Goal: Task Accomplishment & Management: Use online tool/utility

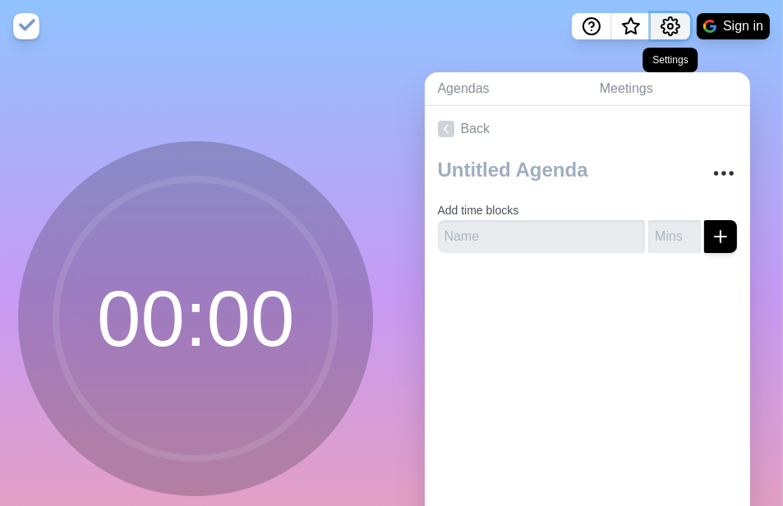
click at [666, 28] on icon "Settings" at bounding box center [671, 26] width 20 height 20
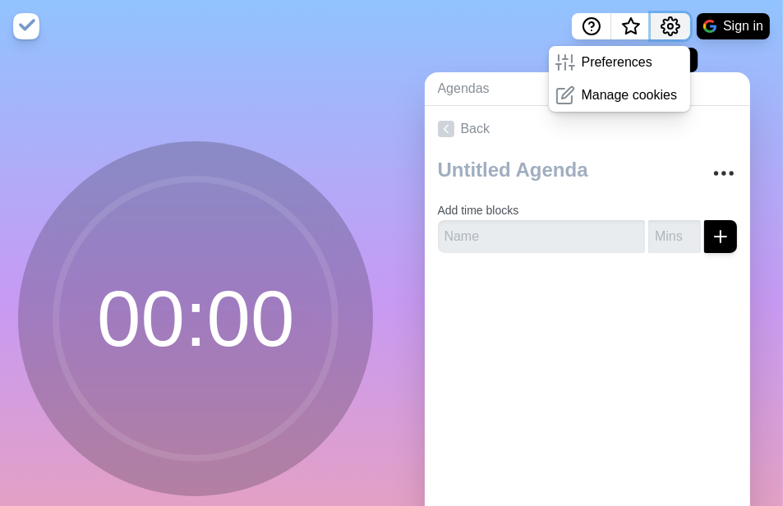
click at [666, 28] on icon "Settings" at bounding box center [671, 26] width 20 height 20
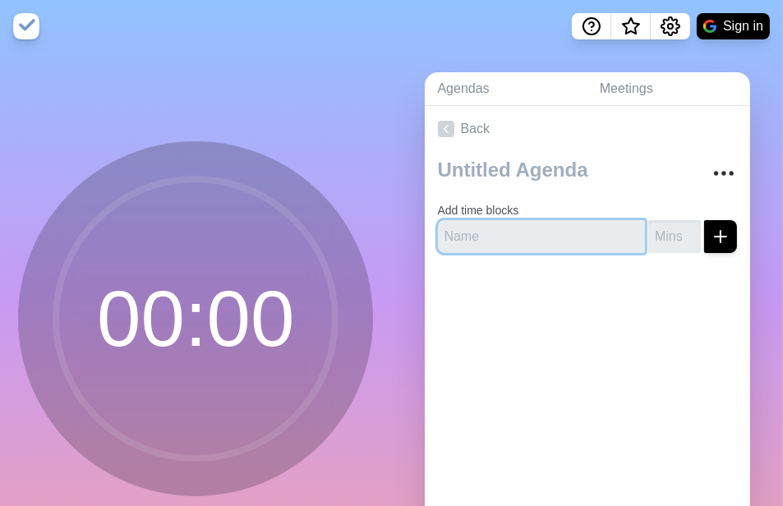
click at [574, 220] on input "text" at bounding box center [542, 236] width 208 height 33
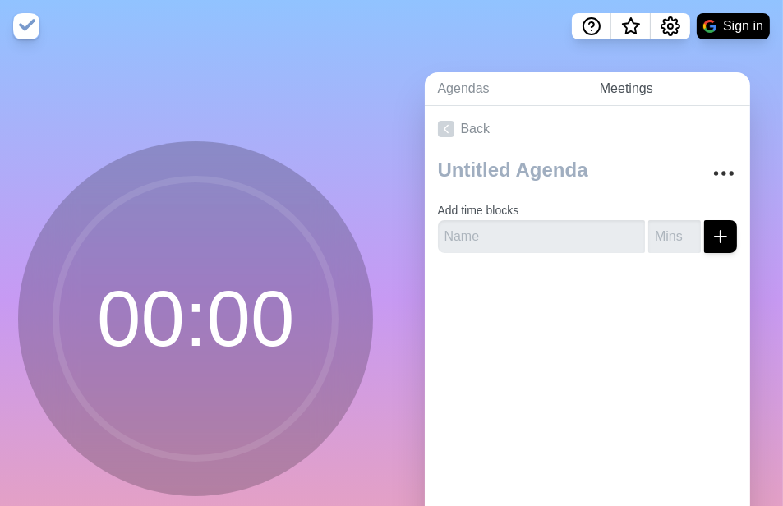
click at [613, 89] on link "Meetings" at bounding box center [669, 89] width 164 height 34
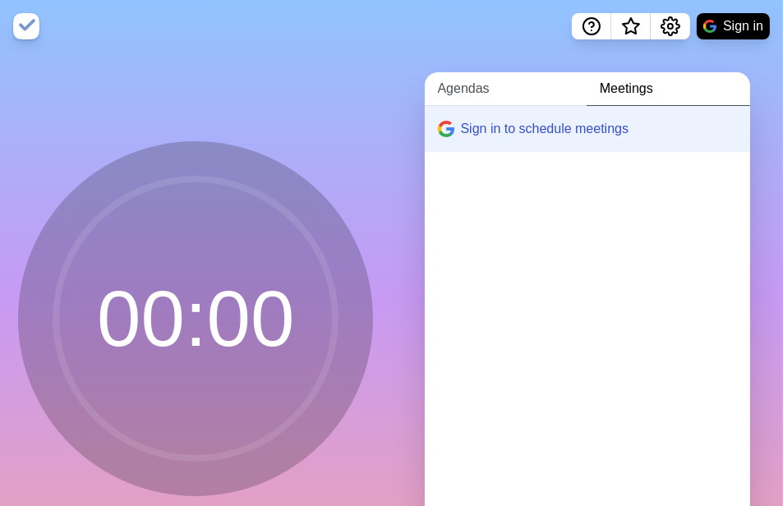
click at [477, 89] on link "Agendas" at bounding box center [506, 89] width 162 height 34
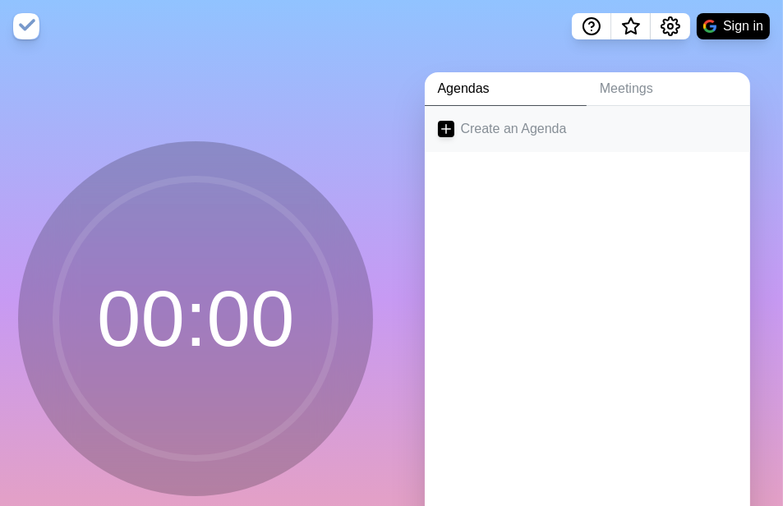
click at [505, 127] on link "Create an Agenda" at bounding box center [588, 129] width 326 height 46
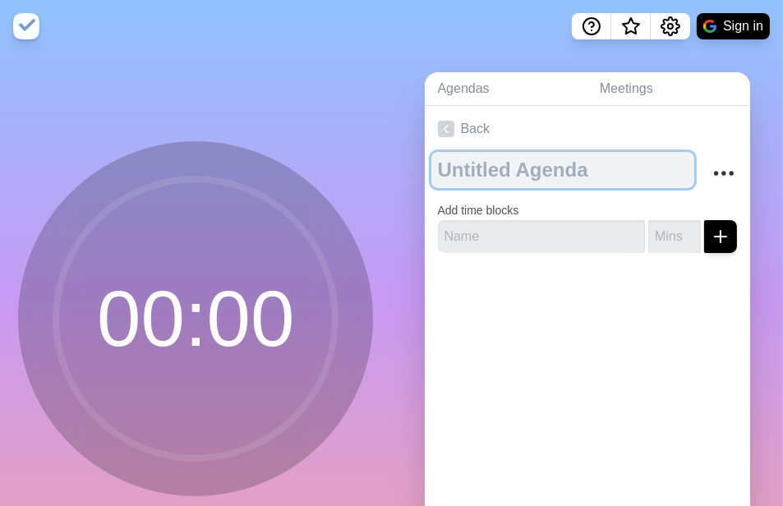
click at [559, 180] on textarea at bounding box center [564, 170] width 264 height 36
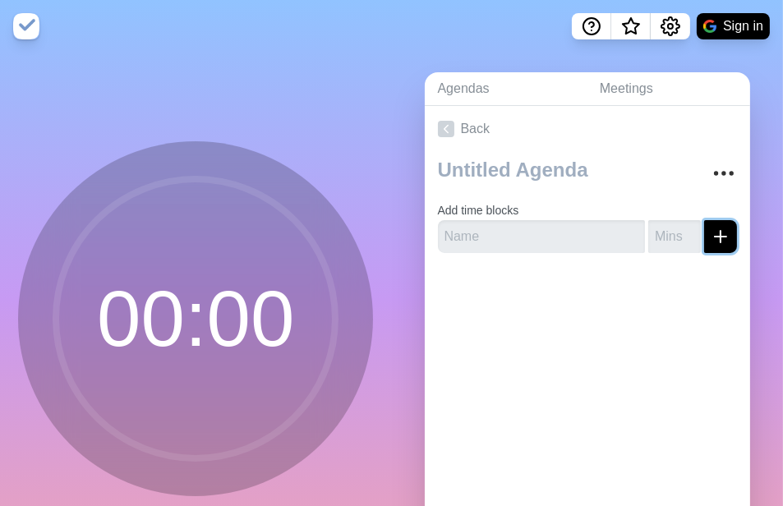
click at [715, 237] on line "submit" at bounding box center [721, 237] width 12 height 0
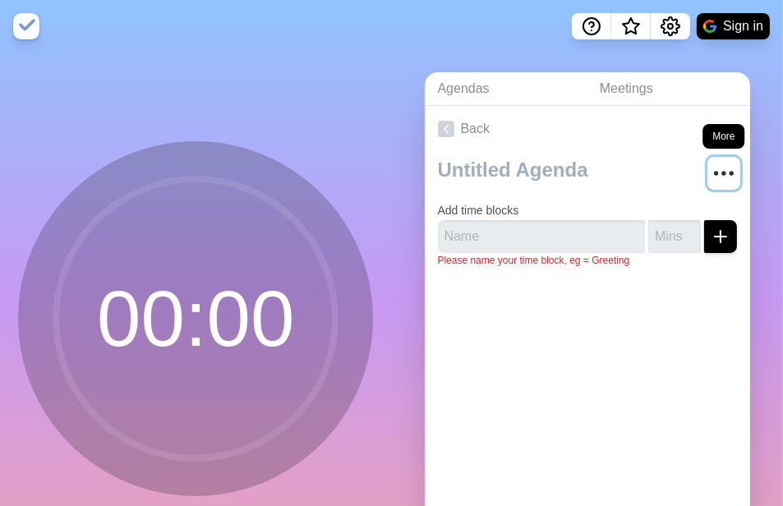
click at [711, 180] on icon "More" at bounding box center [724, 173] width 26 height 26
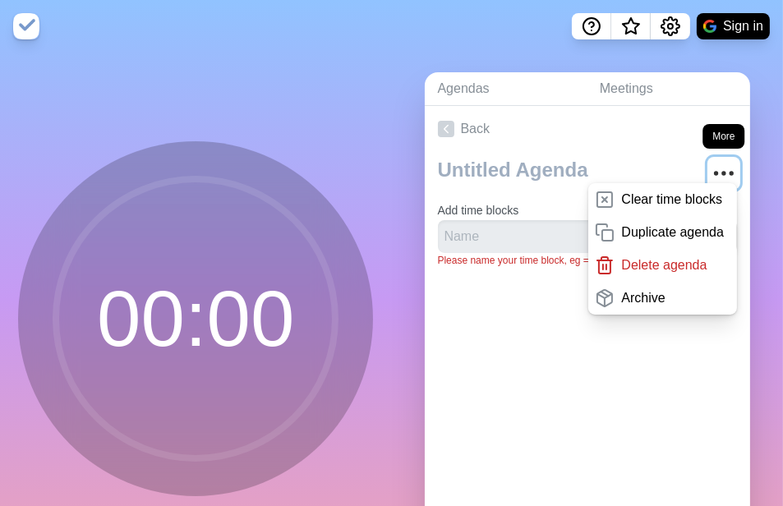
click at [723, 173] on circle "More" at bounding box center [724, 173] width 2 height 2
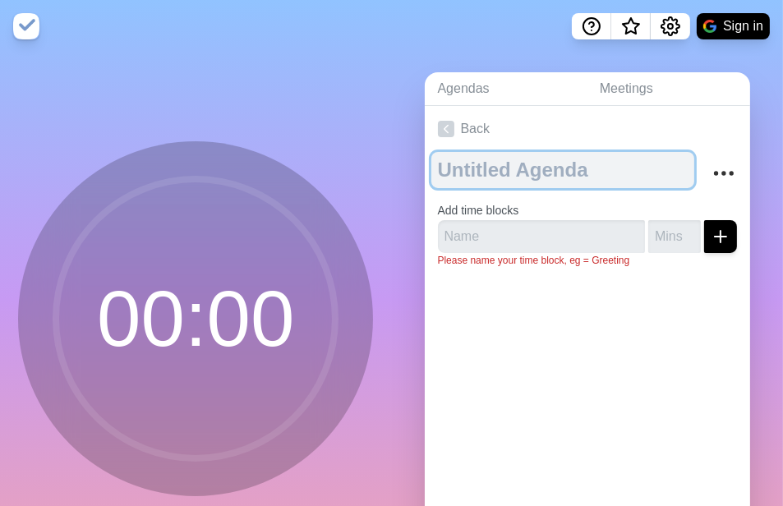
click at [559, 178] on textarea at bounding box center [564, 170] width 264 height 36
type textarea "LMCHK"
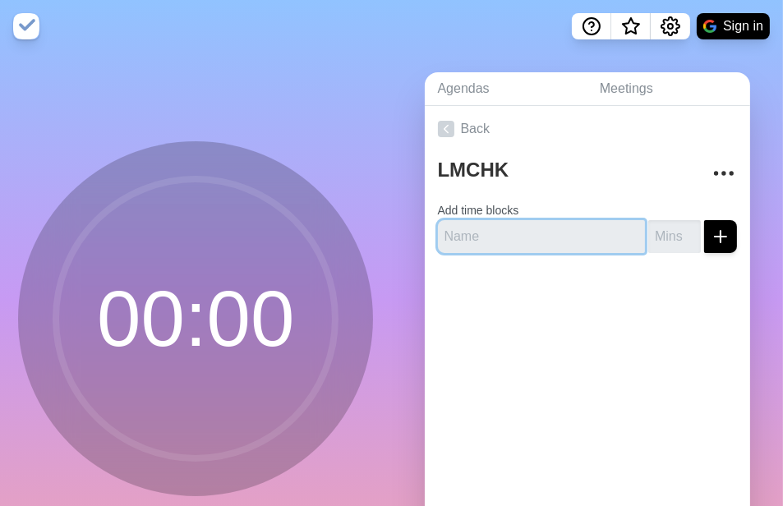
drag, startPoint x: 519, startPoint y: 231, endPoint x: 541, endPoint y: 232, distance: 22.2
click at [519, 231] on input "text" at bounding box center [542, 236] width 208 height 33
click at [517, 230] on input "text" at bounding box center [542, 236] width 208 height 33
paste input "做20题"
type input "做20题"
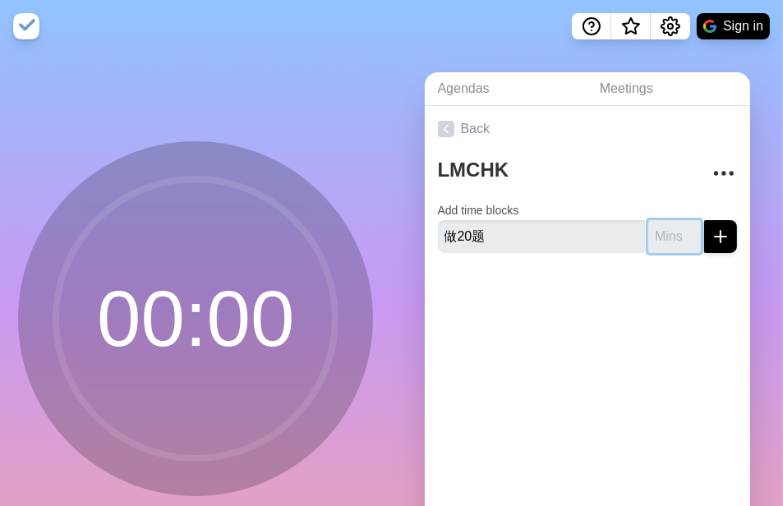
click at [652, 236] on input "number" at bounding box center [675, 236] width 53 height 33
type input "40"
click at [704, 220] on button "submit" at bounding box center [720, 236] width 33 height 33
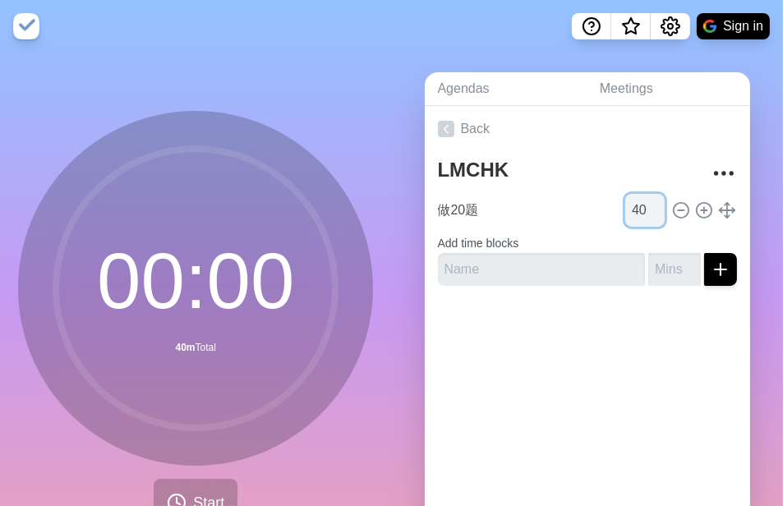
click at [626, 219] on input "40" at bounding box center [645, 210] width 39 height 33
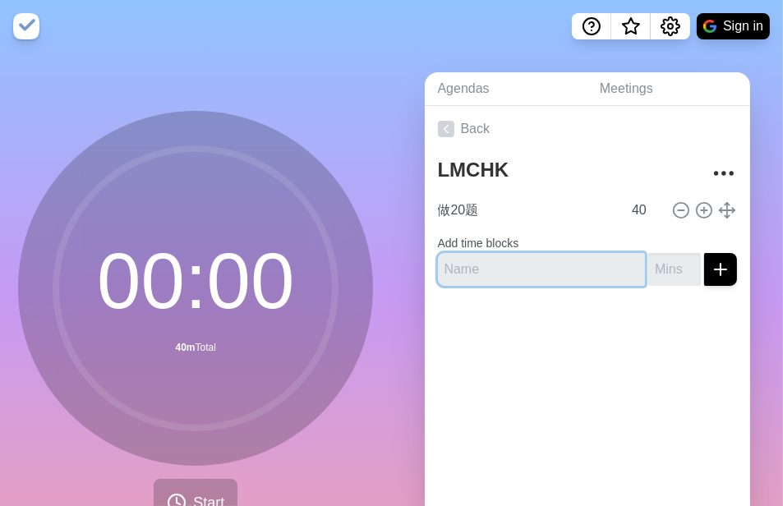
click at [570, 267] on input "text" at bounding box center [542, 269] width 208 height 33
click at [527, 262] on input "text" at bounding box center [542, 269] width 208 height 33
paste input "速读20题解析"
type input "速读20题解析"
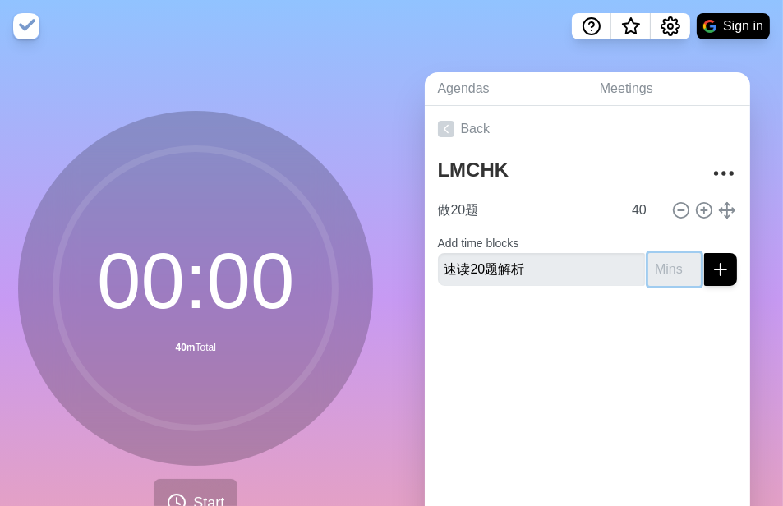
click at [658, 266] on input "number" at bounding box center [675, 269] width 53 height 33
type input "90"
click at [704, 253] on button "submit" at bounding box center [720, 269] width 33 height 33
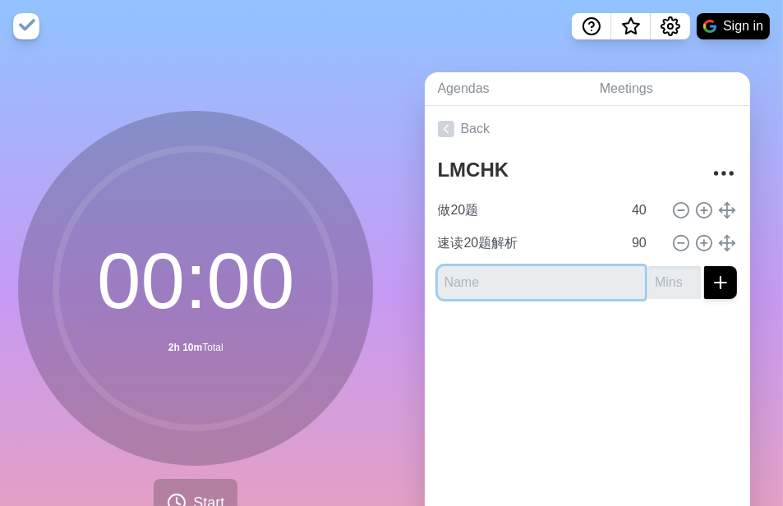
click at [589, 289] on input "text" at bounding box center [542, 282] width 208 height 33
click at [548, 277] on input "text" at bounding box center [542, 282] width 208 height 33
paste input "摘选自己认为重要的知识点到Onenote"
click at [557, 279] on input "摘选自己认为重要的知识点到Onenote" at bounding box center [542, 282] width 208 height 33
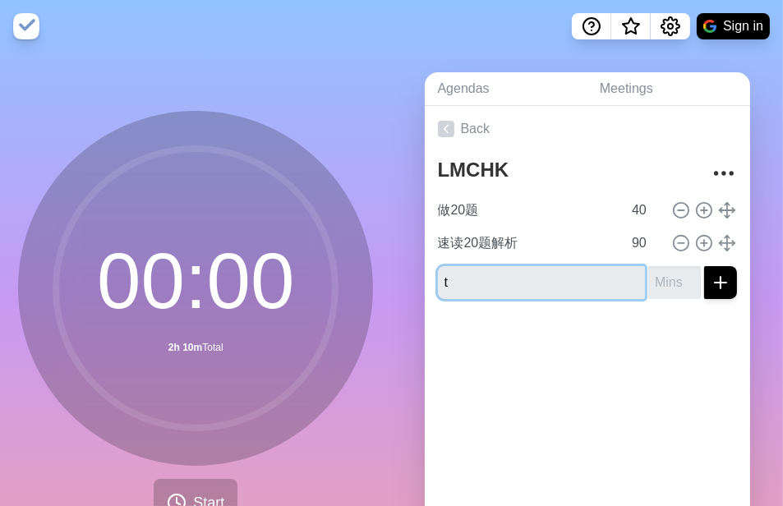
scroll to position [0, 0]
type input "t"
type input "题目笔记摘抄"
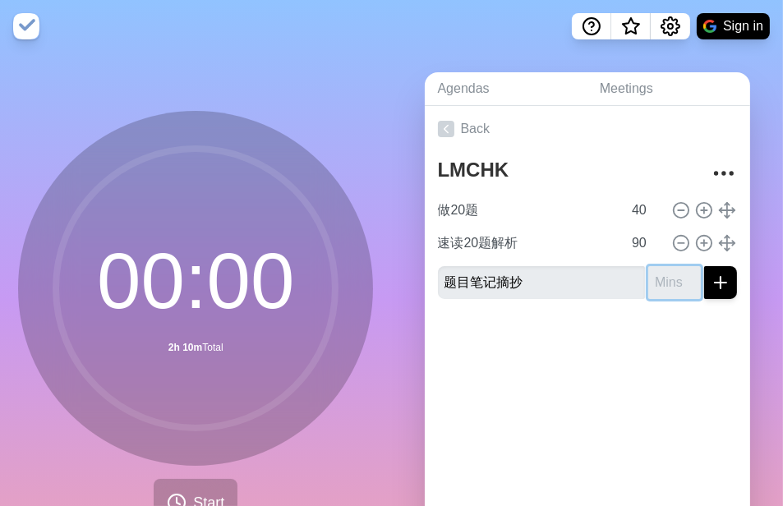
click at [649, 283] on input "number" at bounding box center [675, 282] width 53 height 33
type input "60"
click at [704, 266] on button "submit" at bounding box center [720, 282] width 33 height 33
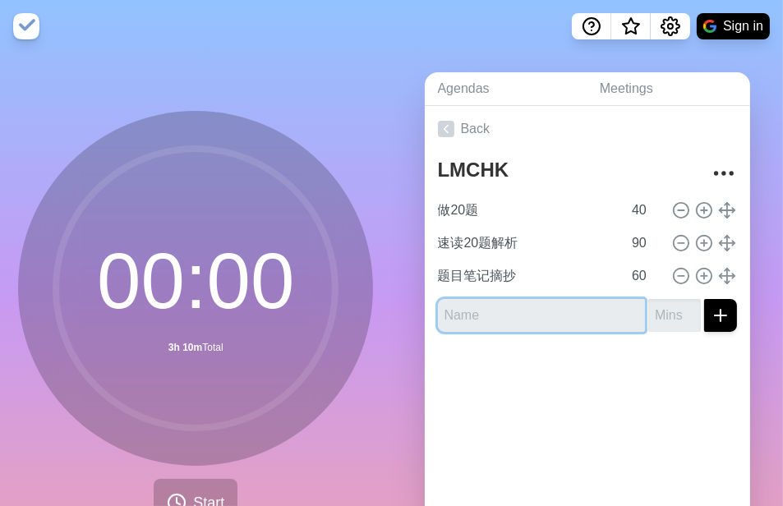
click at [550, 303] on input "text" at bounding box center [542, 315] width 208 height 33
click at [450, 319] on input "笔记内容" at bounding box center [542, 315] width 208 height 33
type input "速读笔记内容"
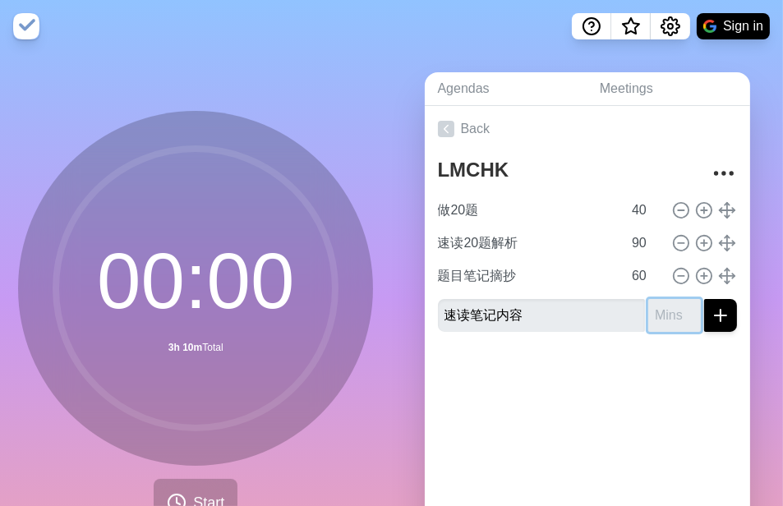
click at [649, 305] on input "number" at bounding box center [675, 315] width 53 height 33
type input "30"
click at [704, 299] on button "submit" at bounding box center [720, 315] width 33 height 33
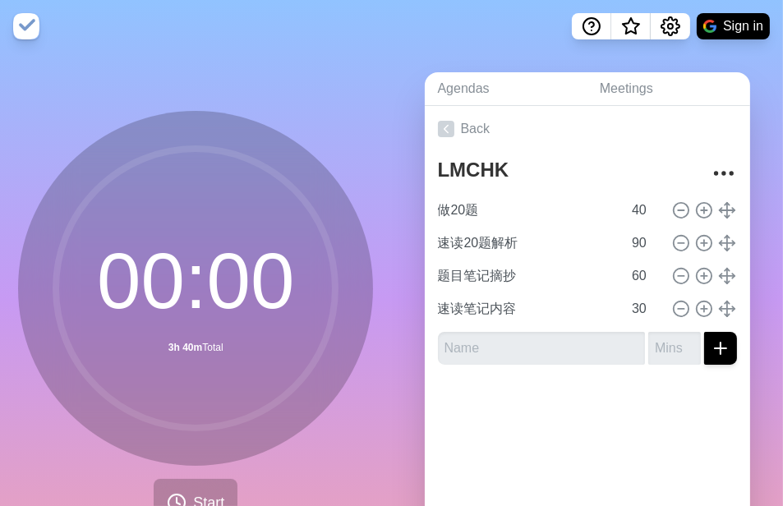
click at [663, 400] on div at bounding box center [588, 411] width 326 height 66
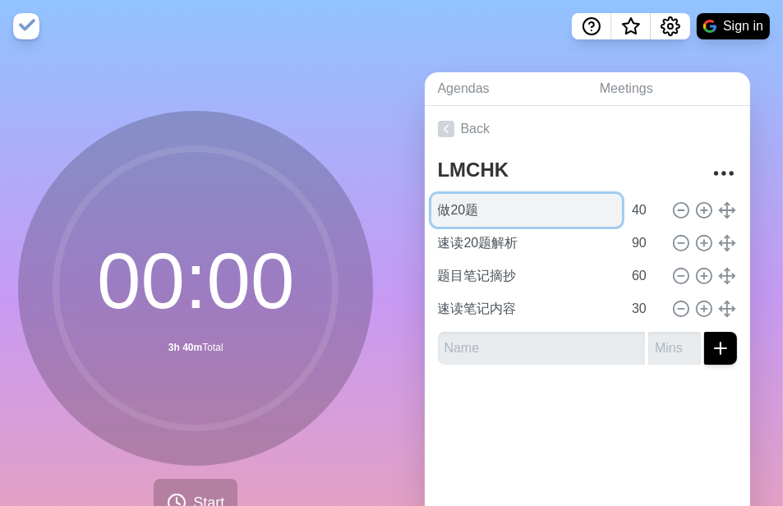
click at [545, 210] on input "做20题" at bounding box center [528, 210] width 192 height 33
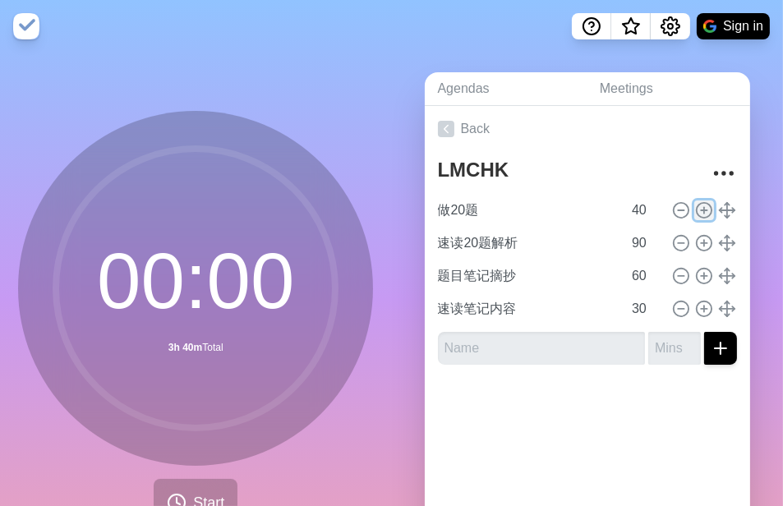
click at [697, 213] on circle at bounding box center [704, 210] width 15 height 15
type input "做20题"
type input "40"
type input "速读20题解析"
type input "90"
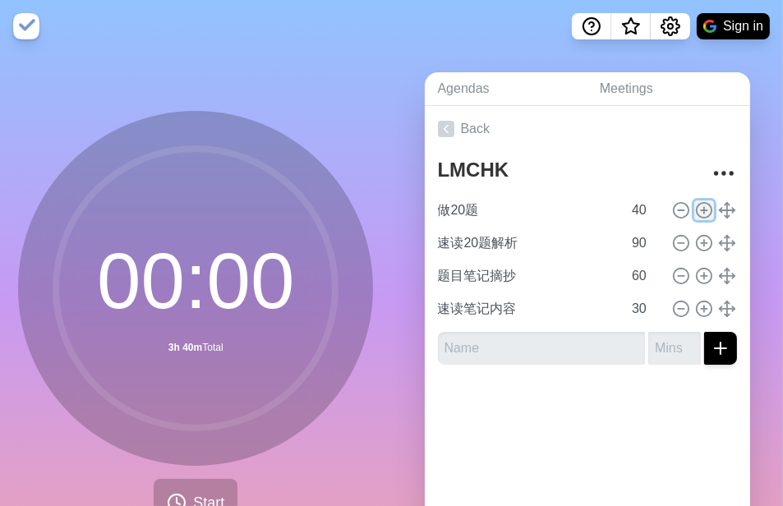
type input "题目笔记摘抄"
type input "60"
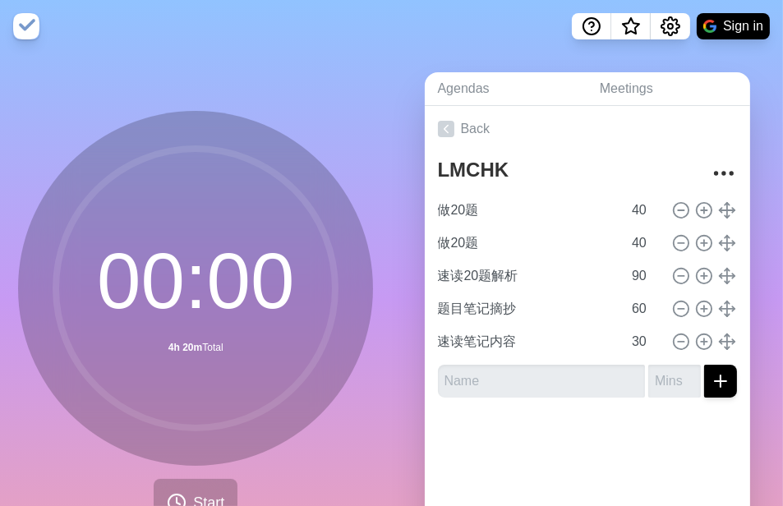
drag, startPoint x: 692, startPoint y: 238, endPoint x: 668, endPoint y: 243, distance: 24.3
click at [668, 243] on div at bounding box center [702, 243] width 69 height 20
click at [672, 247] on icon at bounding box center [681, 243] width 18 height 18
type input "速读20题解析"
type input "90"
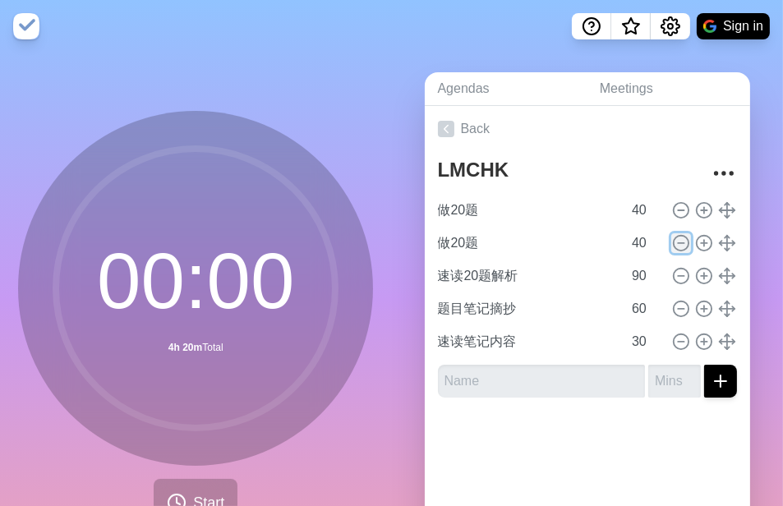
type input "题目笔记摘抄"
type input "60"
type input "速读笔记内容"
type input "30"
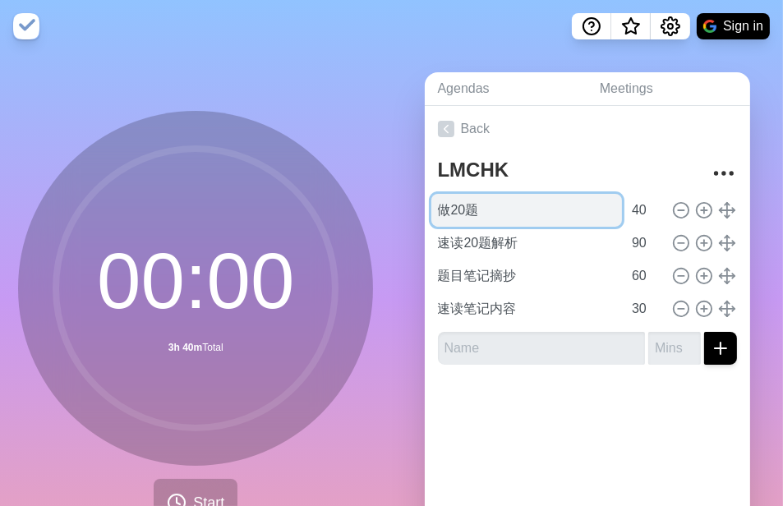
click at [530, 217] on input "做20题" at bounding box center [528, 210] width 192 height 33
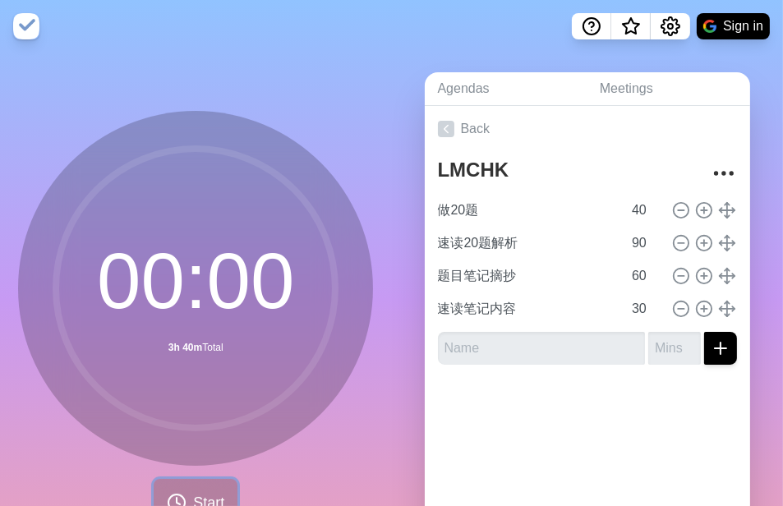
click at [198, 496] on span "Start" at bounding box center [208, 503] width 31 height 22
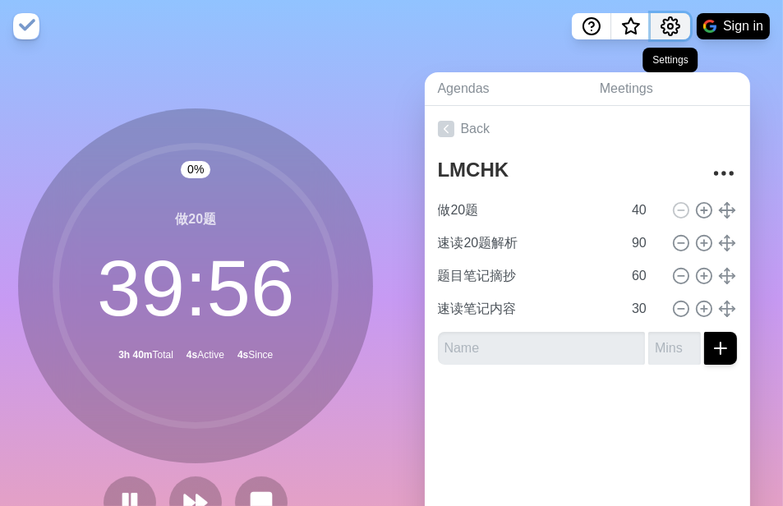
click at [670, 31] on icon "Settings" at bounding box center [671, 26] width 20 height 20
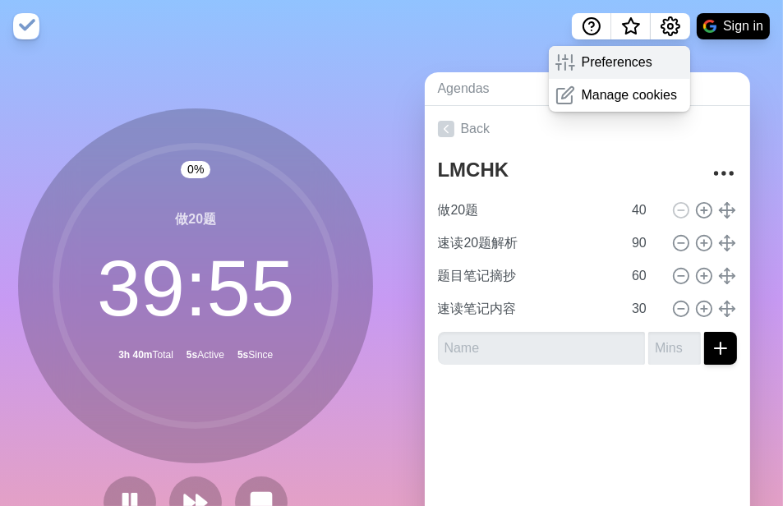
click at [635, 75] on div "Preferences" at bounding box center [620, 62] width 142 height 33
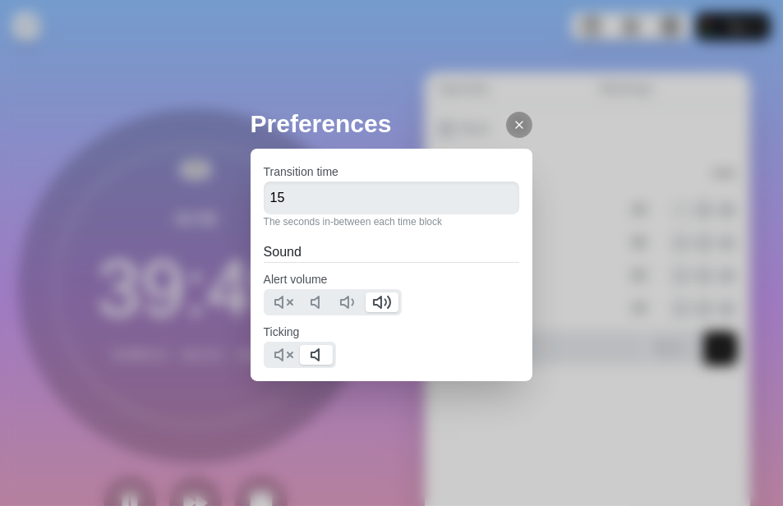
click at [506, 131] on div at bounding box center [519, 125] width 26 height 26
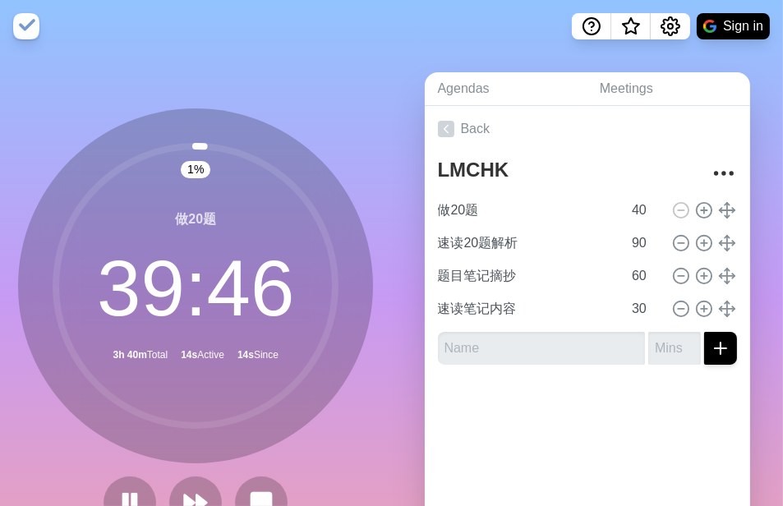
drag, startPoint x: 48, startPoint y: 42, endPoint x: 7, endPoint y: 26, distance: 44.0
click at [42, 39] on nav "Sign in" at bounding box center [391, 26] width 783 height 53
click at [39, 35] on nav "Sign in" at bounding box center [391, 26] width 783 height 53
click at [33, 30] on img at bounding box center [26, 26] width 26 height 26
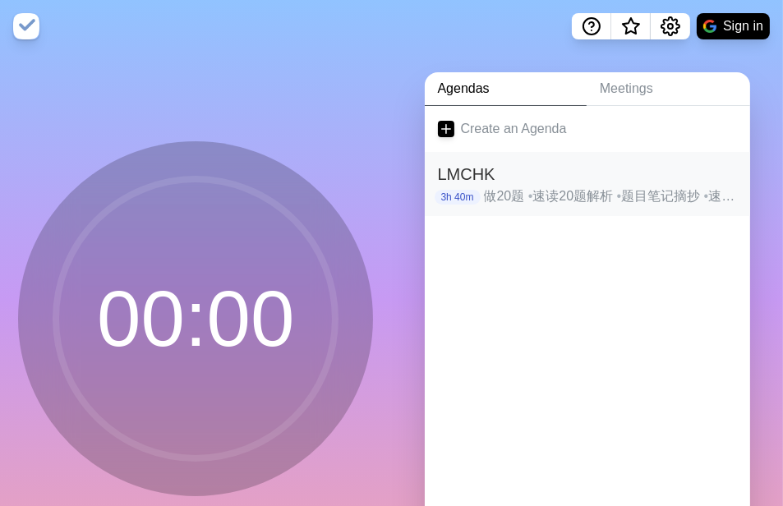
click at [541, 187] on p "做20题 • 速读20题解析 • 题目笔记摘抄 • 速读笔记内容" at bounding box center [610, 197] width 253 height 20
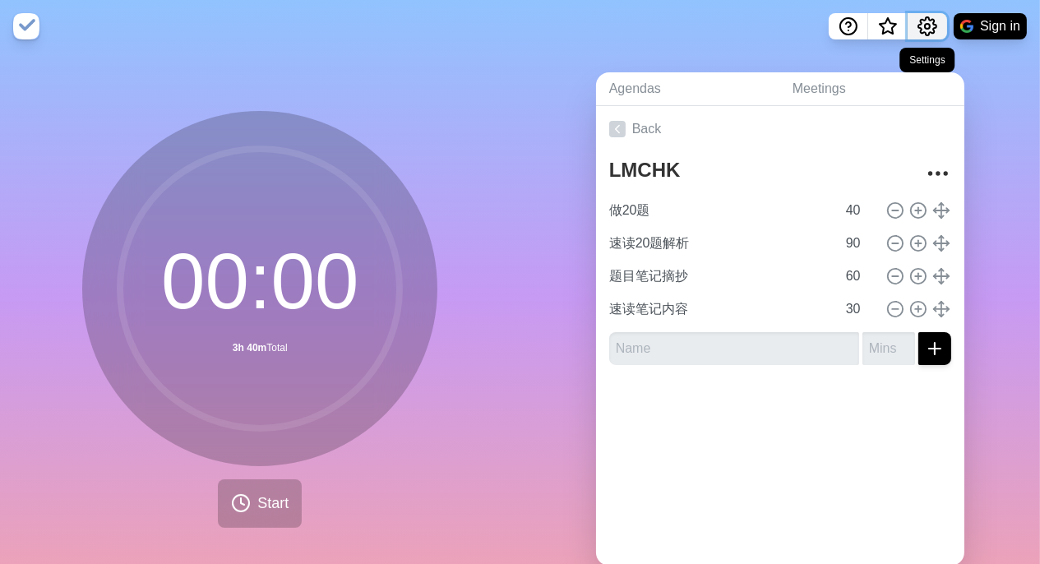
click at [783, 32] on button "Settings" at bounding box center [926, 26] width 39 height 26
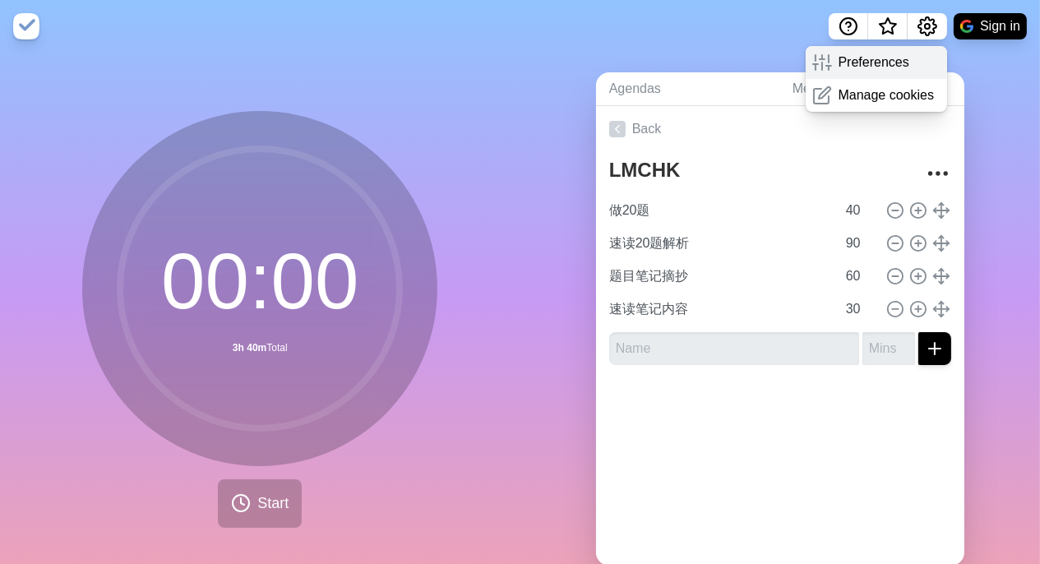
click at [783, 63] on div "Preferences" at bounding box center [877, 62] width 142 height 33
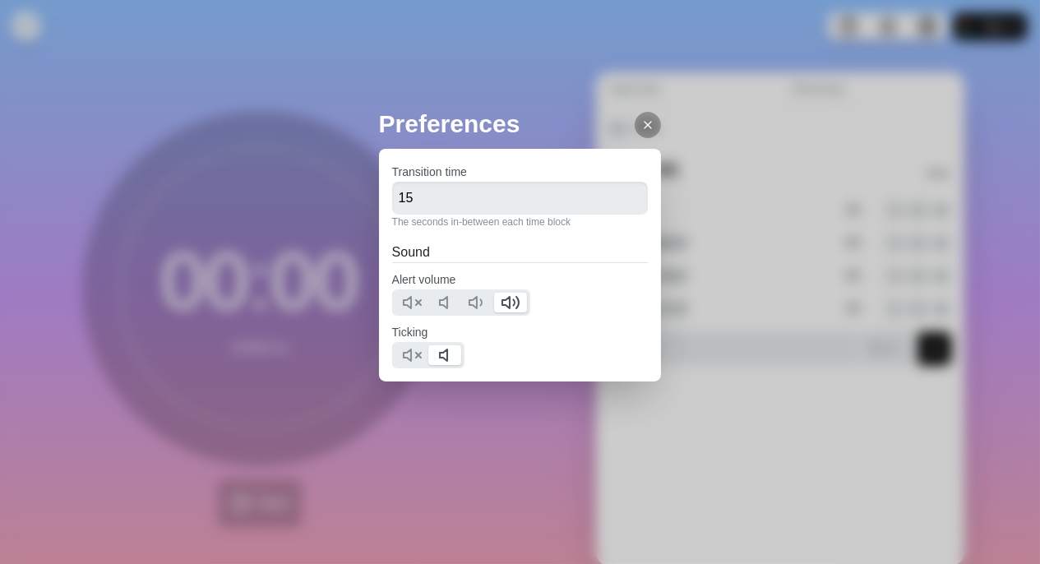
click at [638, 135] on div at bounding box center [648, 125] width 26 height 26
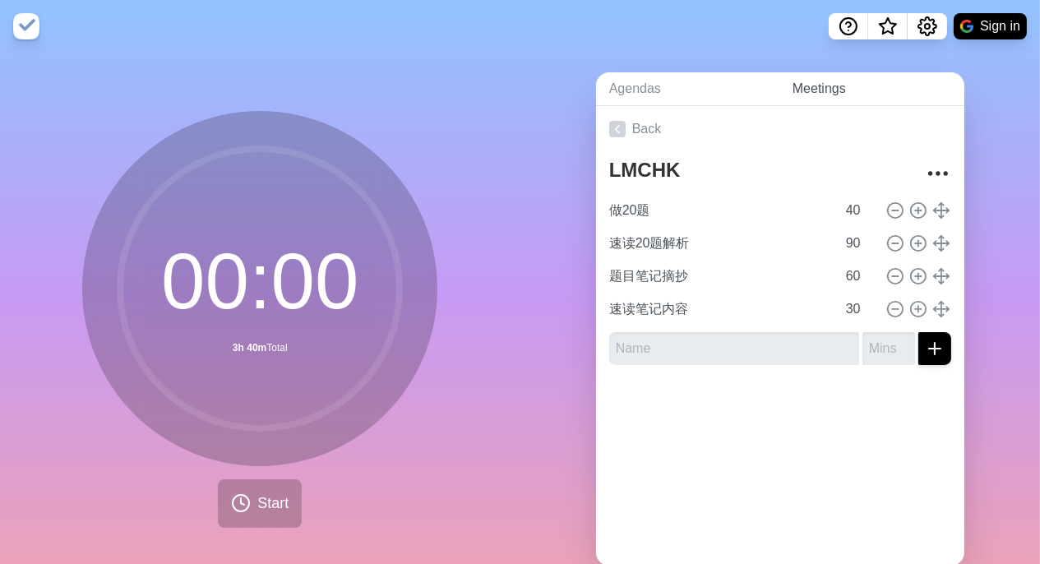
click at [783, 95] on link "Meetings" at bounding box center [871, 89] width 185 height 34
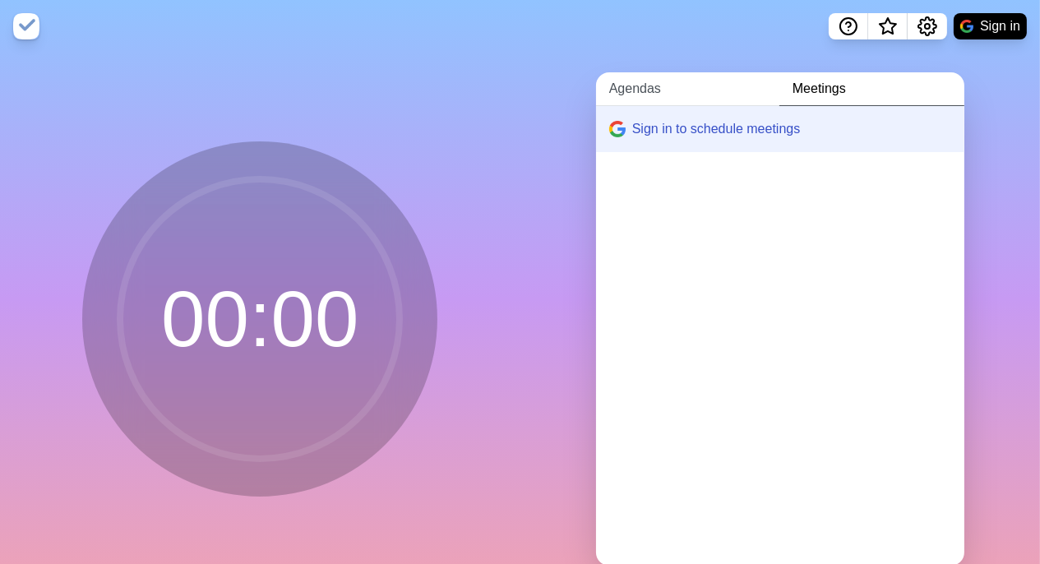
click at [663, 87] on link "Agendas" at bounding box center [687, 89] width 183 height 34
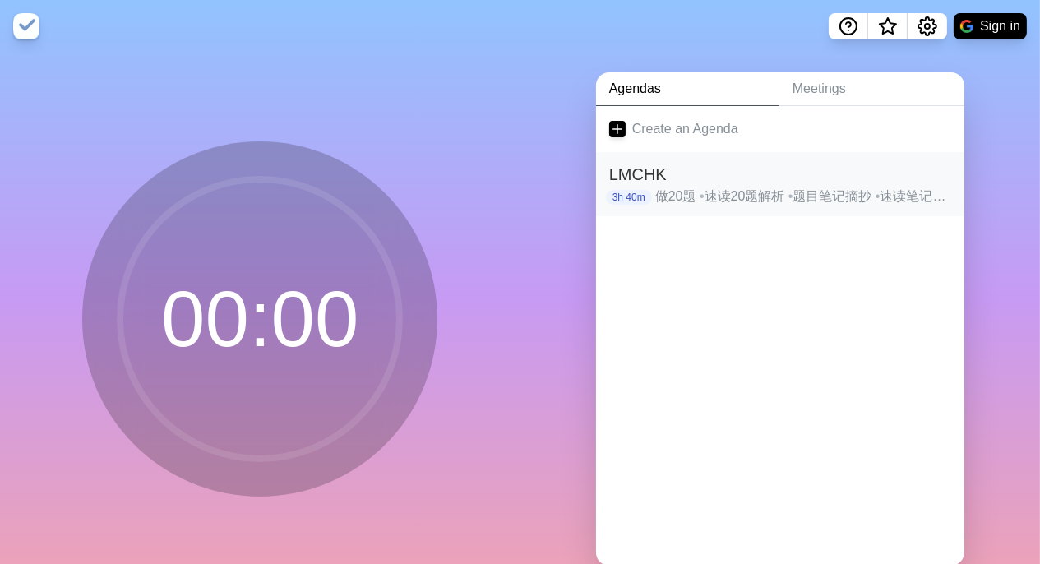
click at [707, 188] on p "做20题 • 速读20题解析 • 题目笔记摘抄 • 速读笔记内容" at bounding box center [803, 197] width 296 height 20
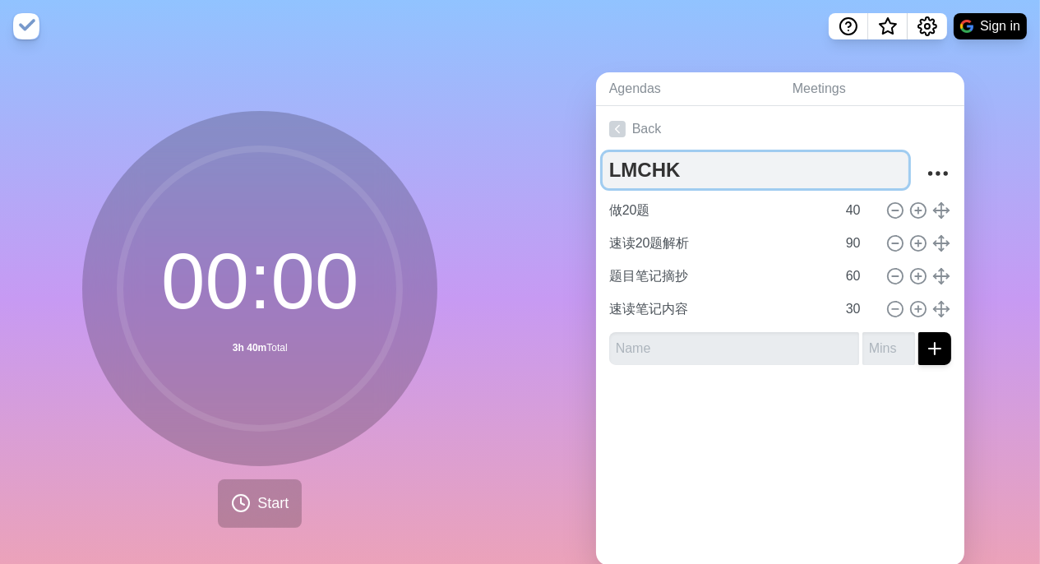
click at [705, 171] on textarea "LMCHK" at bounding box center [756, 170] width 306 height 36
type textarea "LMCHK 3hr block"
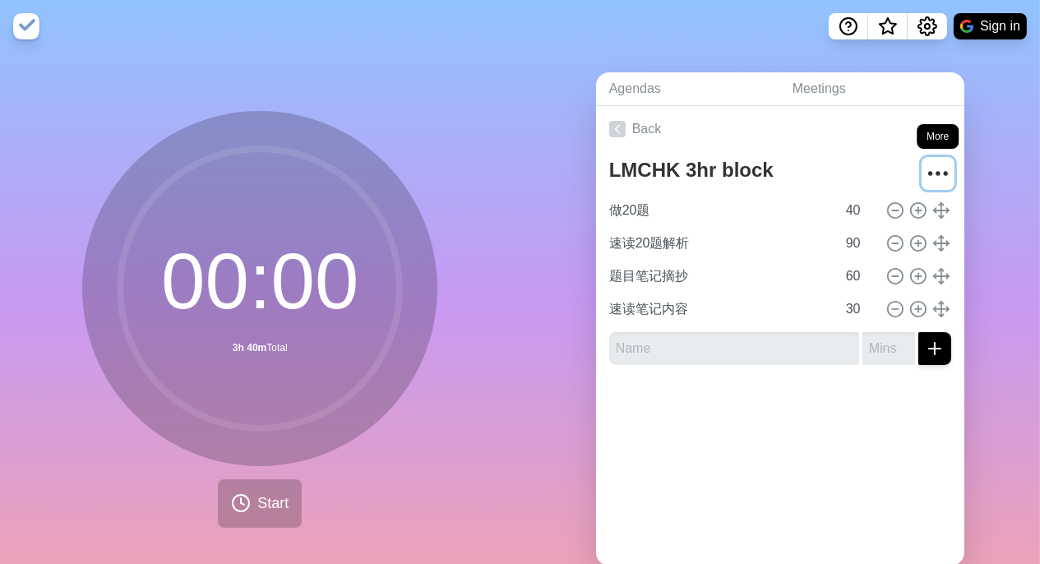
click at [783, 176] on button "More" at bounding box center [937, 173] width 33 height 33
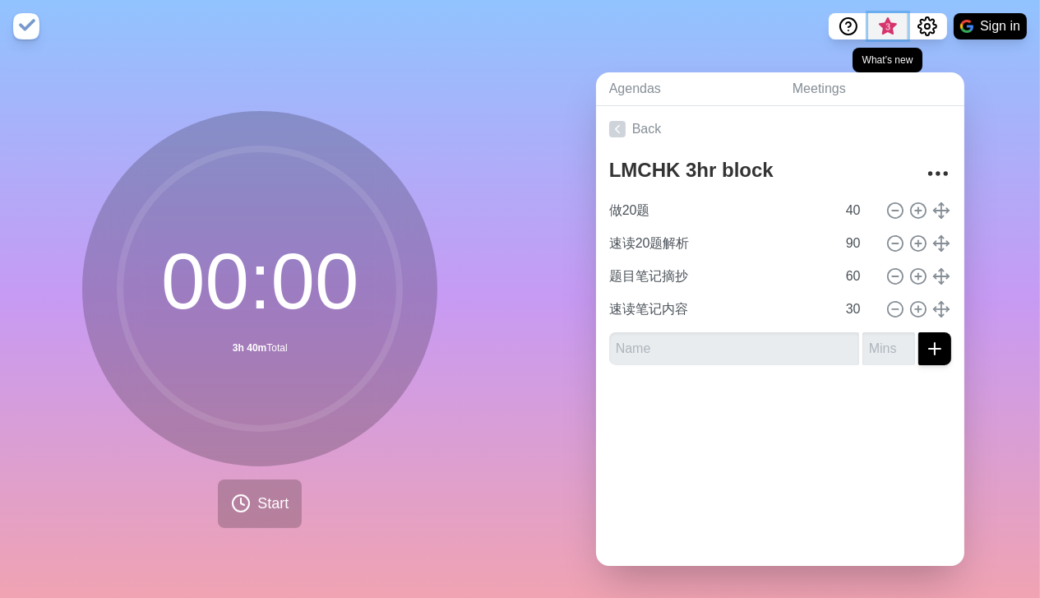
click at [883, 33] on span "3" at bounding box center [888, 31] width 26 height 35
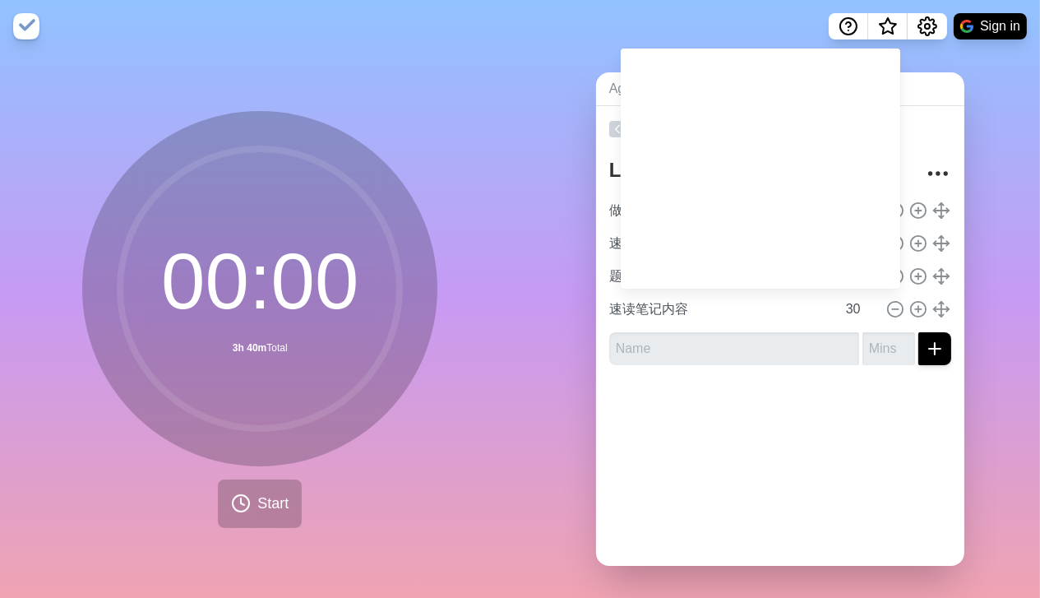
click at [973, 71] on div "Agendas Meetings Back LMCHK 3hr block 做20题 40 速读20题解析 90 题目笔记摘抄 60 速读笔记内容 30" at bounding box center [780, 326] width 520 height 546
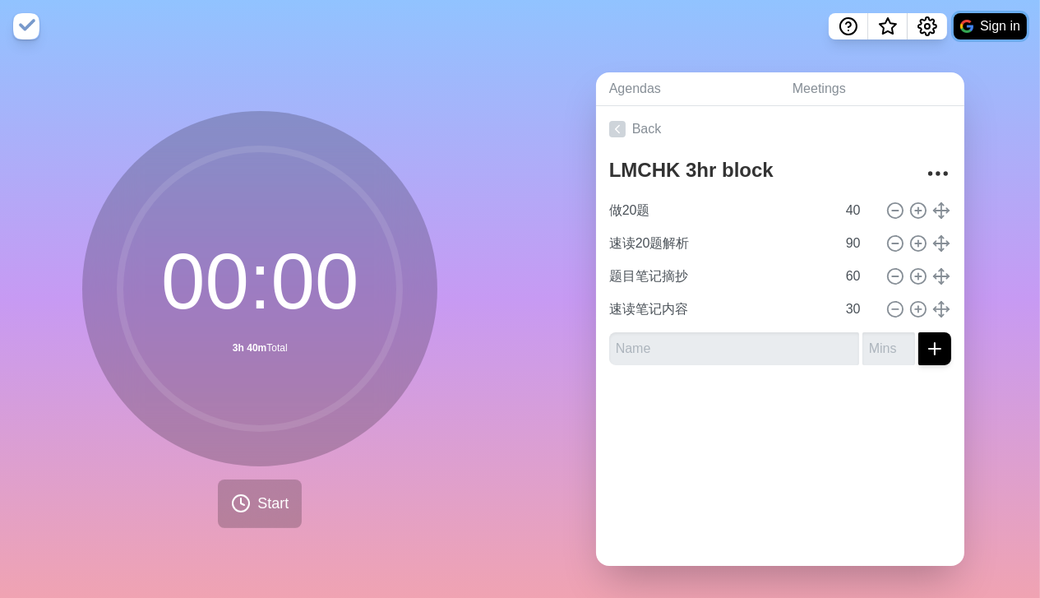
click at [996, 25] on button "Sign in" at bounding box center [990, 26] width 73 height 26
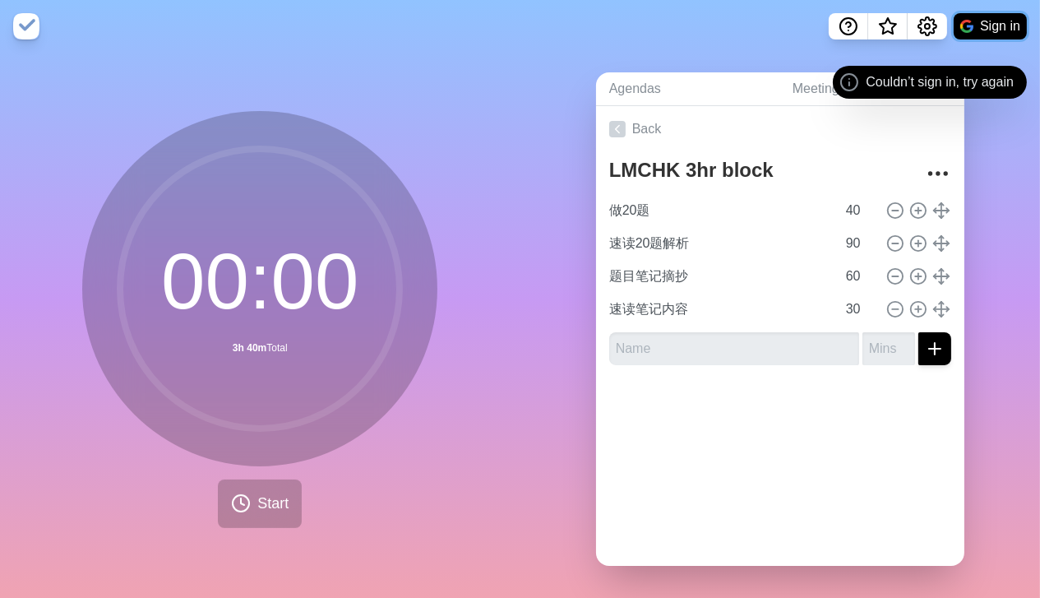
click at [972, 31] on img at bounding box center [966, 26] width 13 height 13
click at [993, 23] on button "Sign in" at bounding box center [990, 26] width 73 height 26
click at [1018, 16] on button "Sign in" at bounding box center [990, 26] width 73 height 26
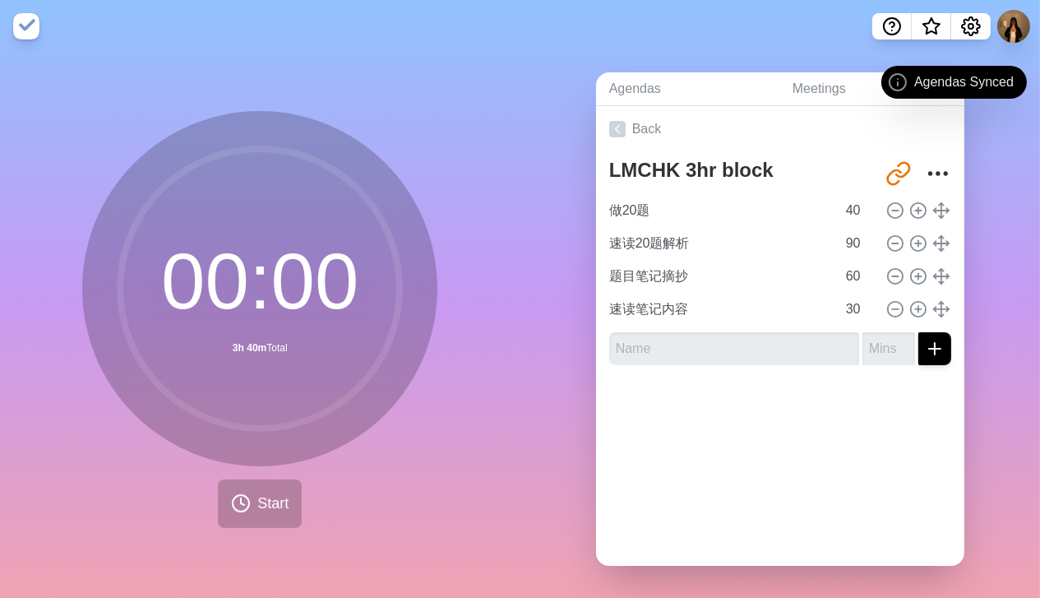
click at [1006, 156] on div "Agendas Meetings Back LMCHK 3hr block http://timeblocks.co/-OXl7VmmM40yr6AGl5el…" at bounding box center [780, 326] width 520 height 546
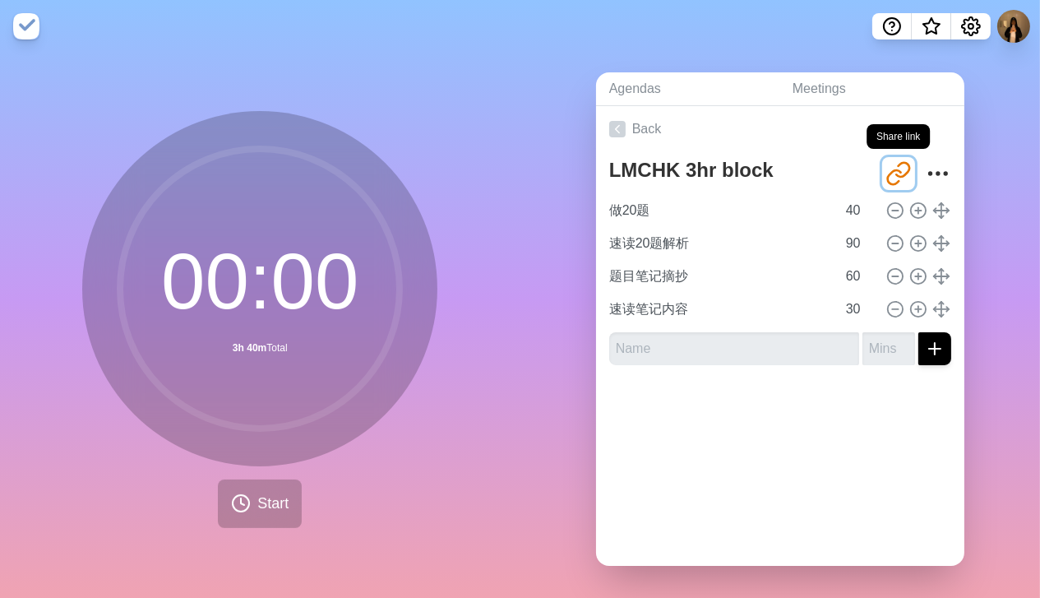
click at [885, 176] on icon "Share link" at bounding box center [898, 173] width 26 height 26
drag, startPoint x: 871, startPoint y: 176, endPoint x: 981, endPoint y: 178, distance: 109.3
click at [981, 178] on div "Agendas Meetings Back LMCHK 3hr block http://timeblocks.co/-OXl7VmmM40yr6AGl5el…" at bounding box center [780, 326] width 520 height 546
click at [925, 174] on icon "More" at bounding box center [938, 173] width 26 height 26
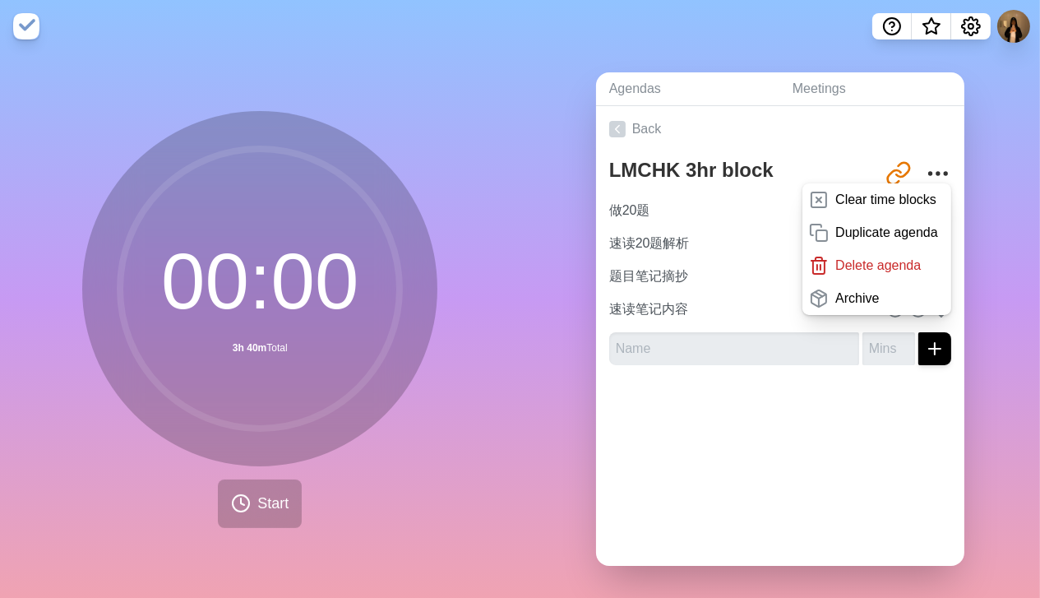
click at [981, 173] on div "Agendas Meetings Back LMCHK 3hr block http://timeblocks.co/-OXl7VmmM40yr6AGl5el…" at bounding box center [780, 326] width 520 height 546
click at [980, 366] on div "Agendas Meetings Back LMCHK 3hr block http://timeblocks.co/-OXl7VmmM40yr6AGl5el…" at bounding box center [780, 326] width 520 height 546
click at [944, 155] on div "LMCHK 3hr block http://timeblocks.co/-OXl7VmmM40yr6AGl5el Clear time blocks Dup…" at bounding box center [780, 265] width 368 height 226
click at [925, 166] on icon "More" at bounding box center [938, 173] width 26 height 26
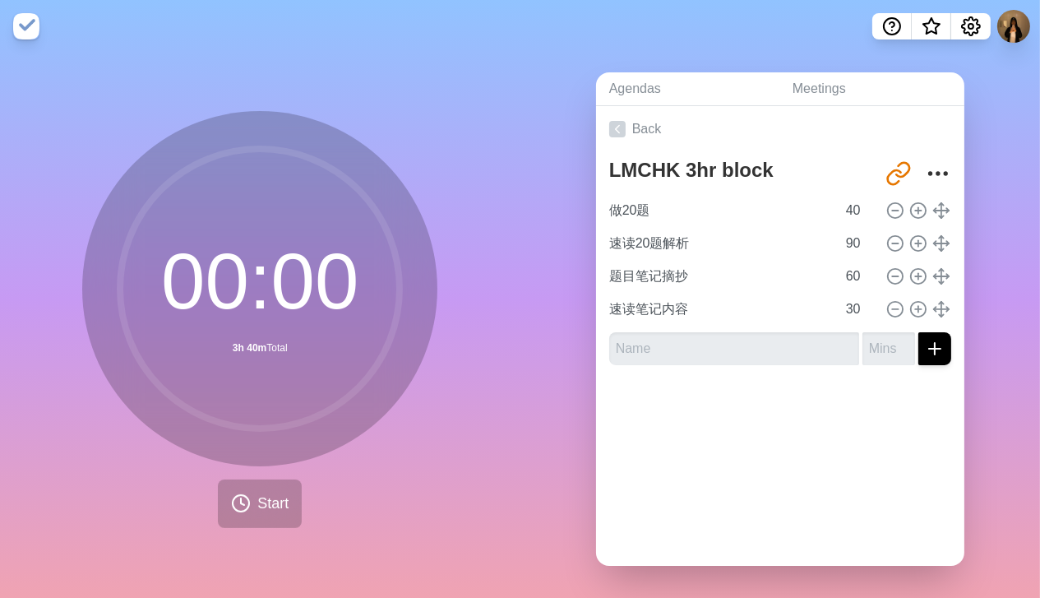
click at [1011, 171] on div "Agendas Meetings Back LMCHK 3hr block http://timeblocks.co/-OXl7VmmM40yr6AGl5el…" at bounding box center [780, 326] width 520 height 546
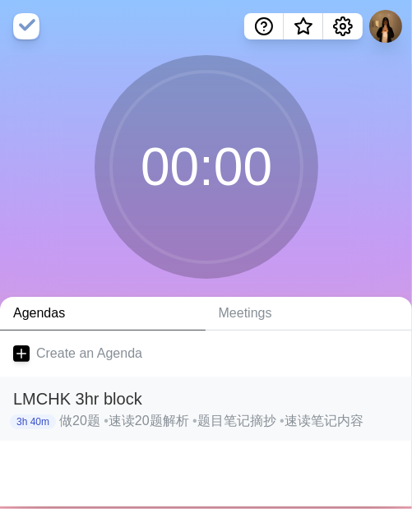
click at [229, 395] on h2 "LMCHK 3hr block" at bounding box center [206, 398] width 386 height 25
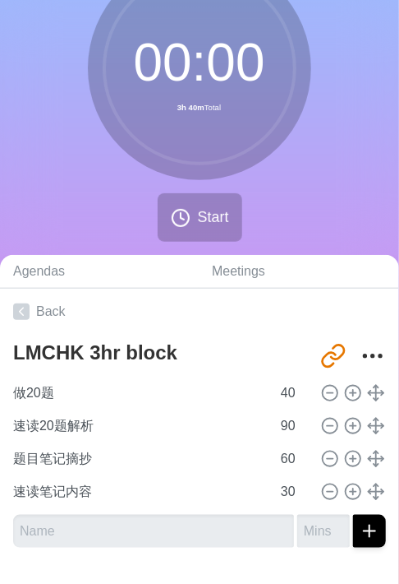
scroll to position [136, 0]
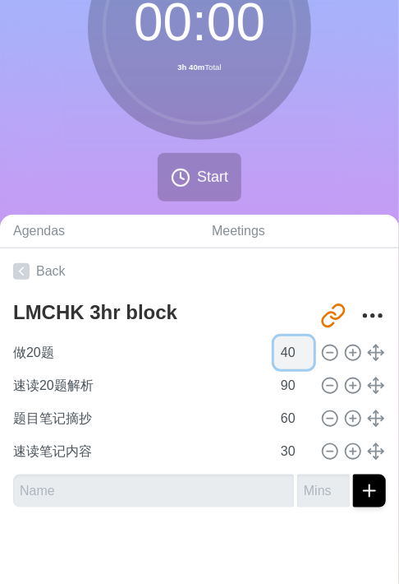
click at [283, 345] on input "40" at bounding box center [294, 352] width 39 height 33
type input "20"
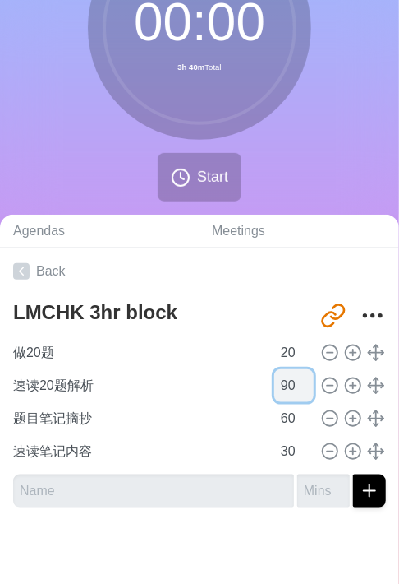
click at [280, 379] on input "90" at bounding box center [294, 385] width 39 height 33
click at [283, 384] on input "90" at bounding box center [294, 385] width 39 height 33
drag, startPoint x: 283, startPoint y: 418, endPoint x: 271, endPoint y: 419, distance: 11.5
click at [275, 419] on input "60" at bounding box center [294, 418] width 39 height 33
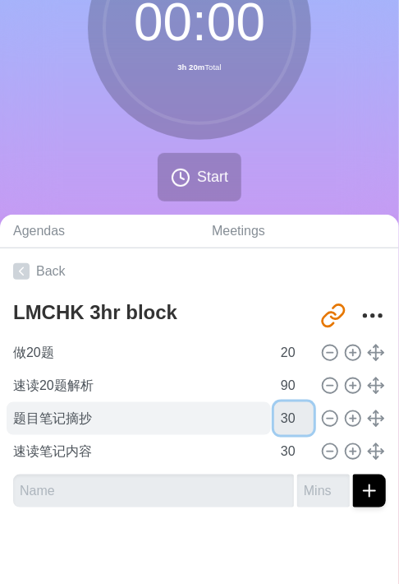
type input "30"
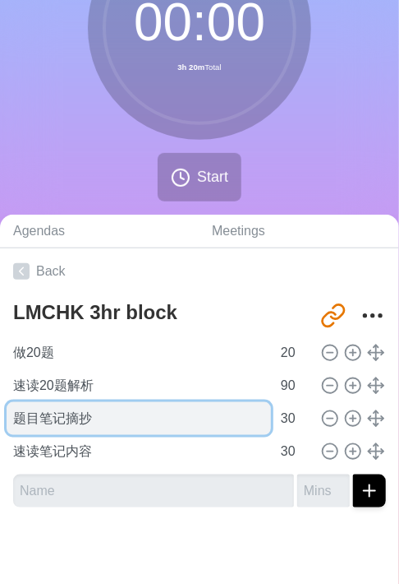
click at [254, 419] on input "题目笔记摘抄" at bounding box center [139, 418] width 265 height 33
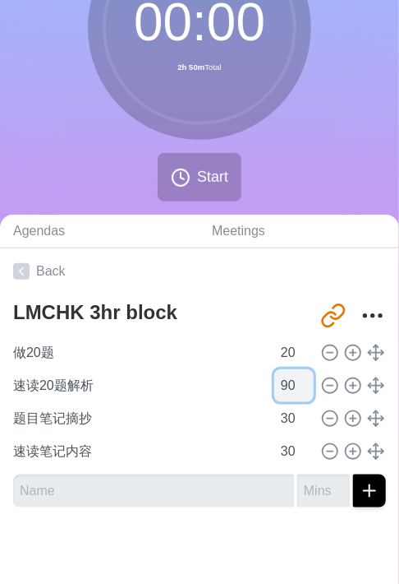
drag, startPoint x: 281, startPoint y: 384, endPoint x: 266, endPoint y: 384, distance: 14.8
click at [275, 384] on input "90" at bounding box center [294, 385] width 39 height 33
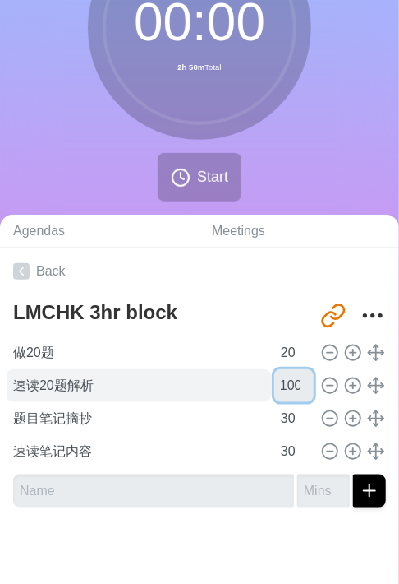
type input "100"
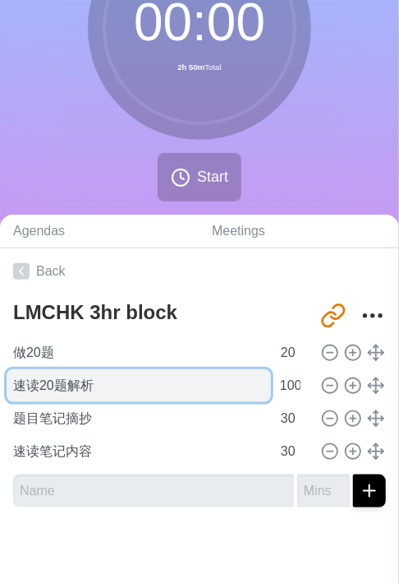
click at [194, 391] on input "速读20题解析" at bounding box center [139, 385] width 265 height 33
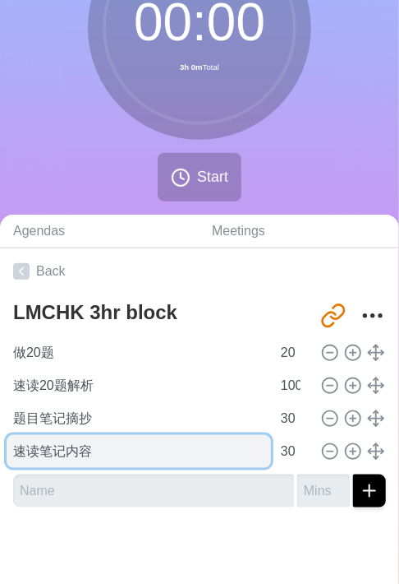
click at [170, 442] on input "速读笔记内容" at bounding box center [139, 451] width 265 height 33
drag, startPoint x: 169, startPoint y: 444, endPoint x: -31, endPoint y: 442, distance: 199.7
click at [0, 442] on html "00 : 00 3h 0m Total Start Agendas Meetings Back LMCHK 3hr block http://timebloc…" at bounding box center [199, 225] width 399 height 723
click at [35, 450] on input "回顾20题选项选与不选的原因" at bounding box center [139, 451] width 265 height 33
click at [69, 448] on input "回顾20题选项选与不选的原因" at bounding box center [139, 451] width 265 height 33
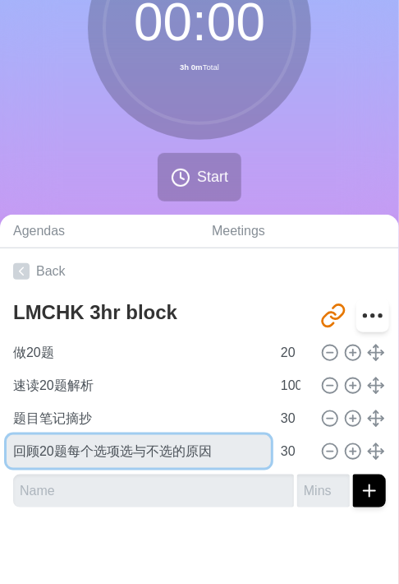
type input "回顾20题每个选项选与不选的原因"
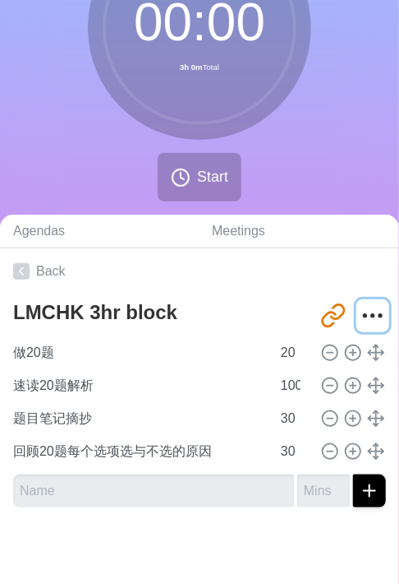
click at [357, 305] on button "More" at bounding box center [373, 315] width 33 height 33
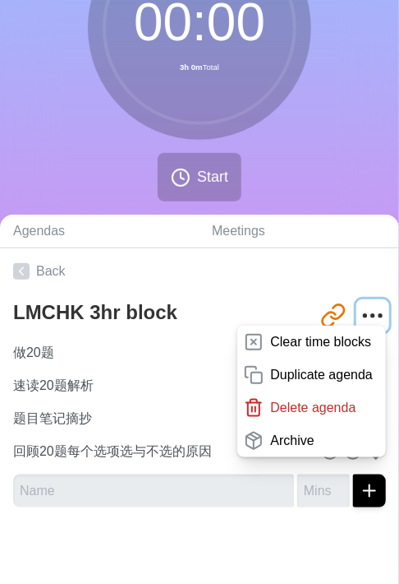
click at [360, 305] on icon "More" at bounding box center [373, 315] width 26 height 26
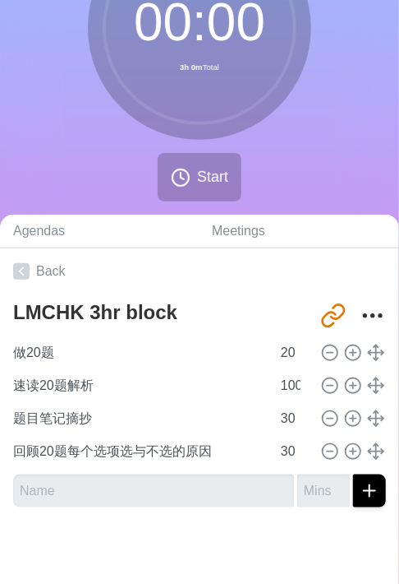
click at [285, 511] on div "LMCHK 3hr block http://timeblocks.co/-OXl7VmmM40yr6AGl5el 做20题 20 速读20题解析 100 题…" at bounding box center [199, 407] width 399 height 226
click at [59, 261] on link "Back" at bounding box center [199, 271] width 399 height 46
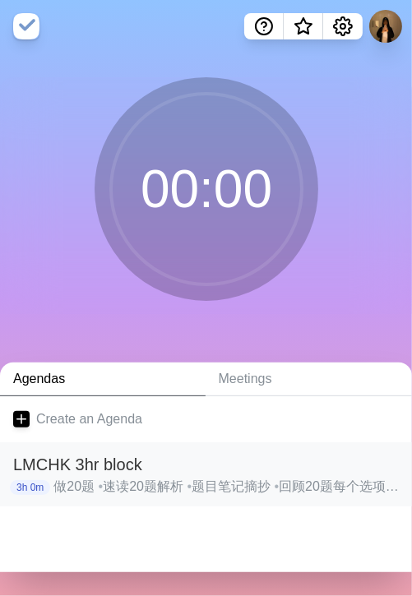
click at [212, 477] on p "做20题 • 速读20题解析 • 题目笔记摘抄 • 回顾20题每个选项选与不选的原因" at bounding box center [225, 487] width 345 height 20
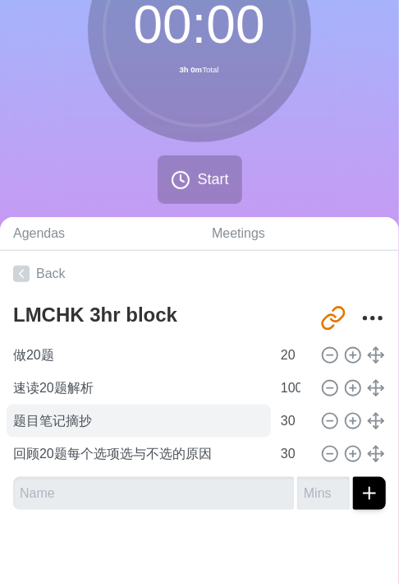
scroll to position [136, 0]
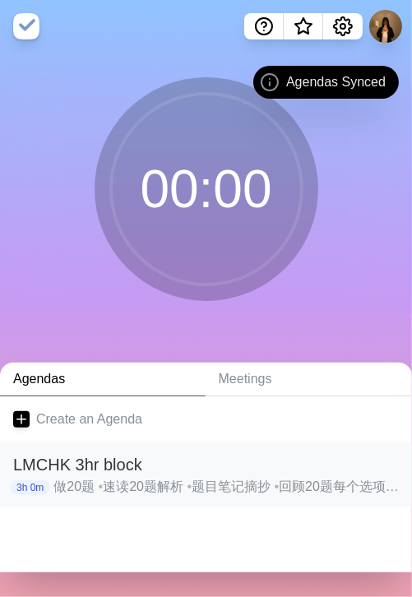
click at [219, 469] on h2 "LMCHK 3hr block" at bounding box center [206, 464] width 386 height 25
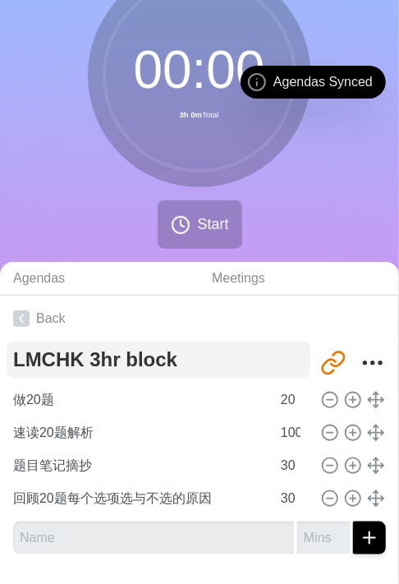
scroll to position [136, 0]
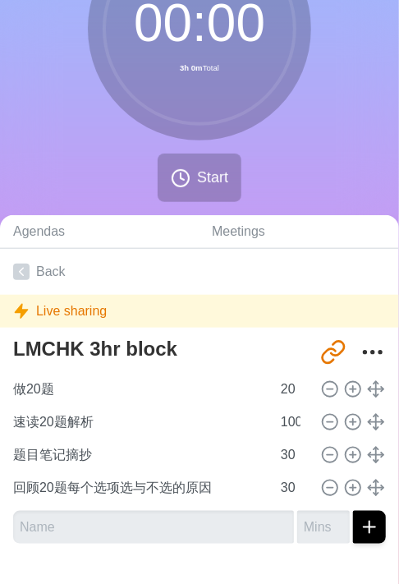
click at [90, 307] on div "Live sharing" at bounding box center [199, 311] width 399 height 33
click at [81, 309] on div "Live sharing" at bounding box center [199, 311] width 399 height 33
drag, startPoint x: 33, startPoint y: 313, endPoint x: 24, endPoint y: 315, distance: 9.2
click at [29, 314] on div "Live sharing" at bounding box center [199, 311] width 399 height 33
click at [24, 315] on icon at bounding box center [21, 311] width 16 height 16
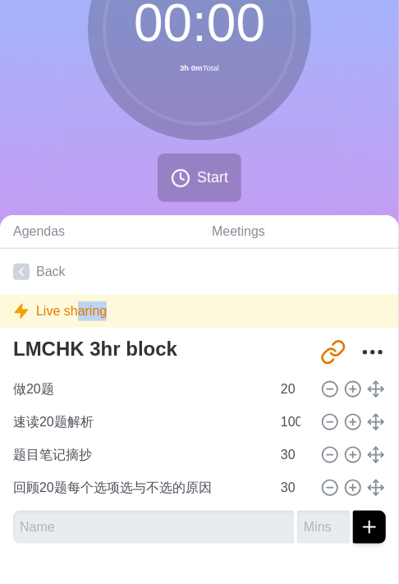
click at [24, 315] on icon at bounding box center [21, 311] width 16 height 16
drag, startPoint x: 24, startPoint y: 315, endPoint x: 25, endPoint y: 293, distance: 22.3
click at [18, 292] on link "Back" at bounding box center [199, 272] width 399 height 46
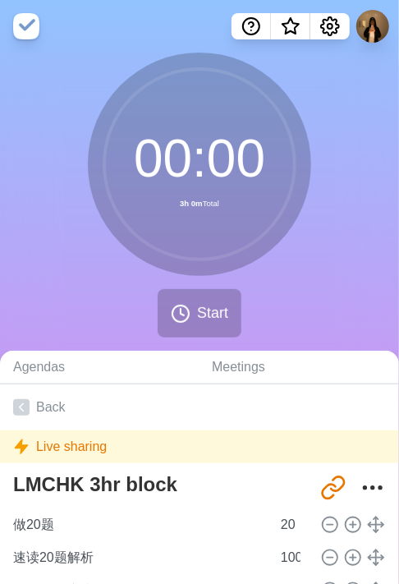
click at [99, 437] on div "Live sharing" at bounding box center [199, 447] width 399 height 33
drag, startPoint x: 122, startPoint y: 455, endPoint x: 146, endPoint y: 455, distance: 24.7
click at [124, 455] on div "Live sharing" at bounding box center [199, 447] width 399 height 33
drag, startPoint x: 146, startPoint y: 455, endPoint x: 162, endPoint y: 452, distance: 16.0
click at [162, 452] on div "Live sharing" at bounding box center [199, 447] width 399 height 33
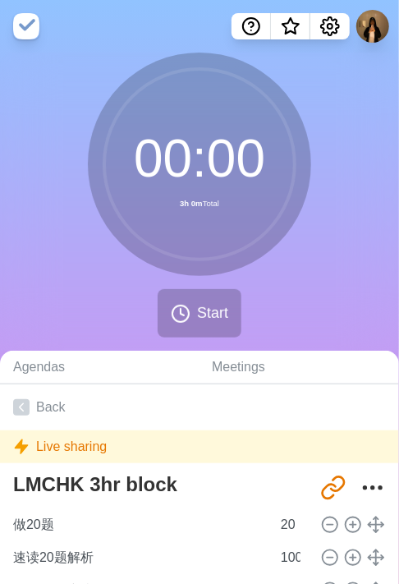
drag, startPoint x: 162, startPoint y: 452, endPoint x: 307, endPoint y: 443, distance: 145.0
click at [307, 443] on div "Live sharing" at bounding box center [199, 447] width 399 height 33
click at [21, 416] on link "Back" at bounding box center [199, 408] width 399 height 46
click at [321, 483] on icon "Share link" at bounding box center [334, 488] width 26 height 26
drag, startPoint x: 309, startPoint y: 483, endPoint x: 322, endPoint y: 482, distance: 13.3
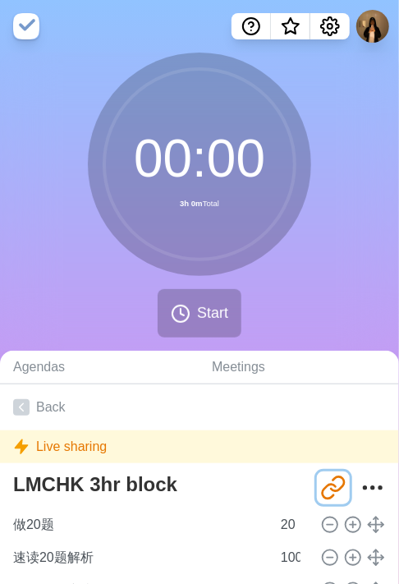
click at [322, 482] on icon "Share link" at bounding box center [334, 488] width 26 height 26
click at [322, 487] on icon "Share link" at bounding box center [334, 488] width 26 height 26
click at [372, 487] on circle "More" at bounding box center [373, 488] width 2 height 2
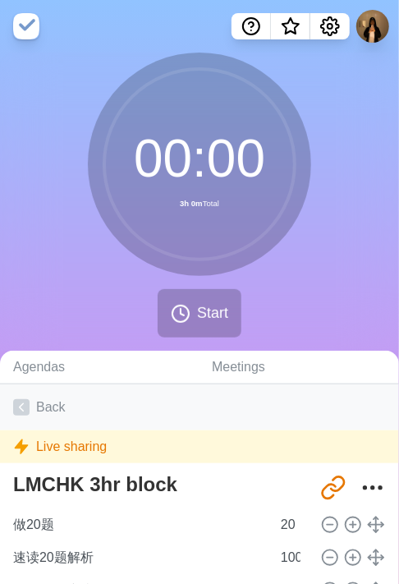
click at [41, 415] on link "Back" at bounding box center [199, 408] width 399 height 46
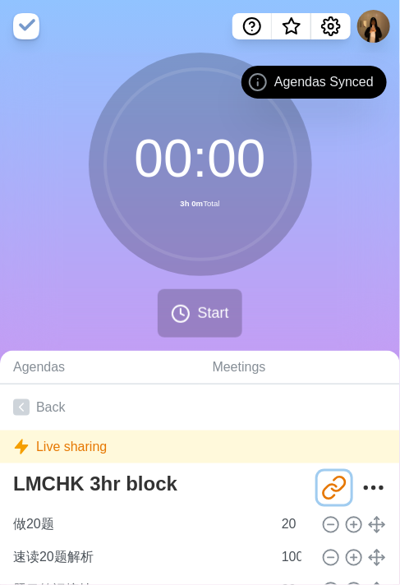
click at [321, 492] on icon "Share link" at bounding box center [334, 488] width 26 height 26
drag, startPoint x: 321, startPoint y: 492, endPoint x: 366, endPoint y: 489, distance: 45.3
click at [366, 489] on icon "More" at bounding box center [374, 488] width 26 height 26
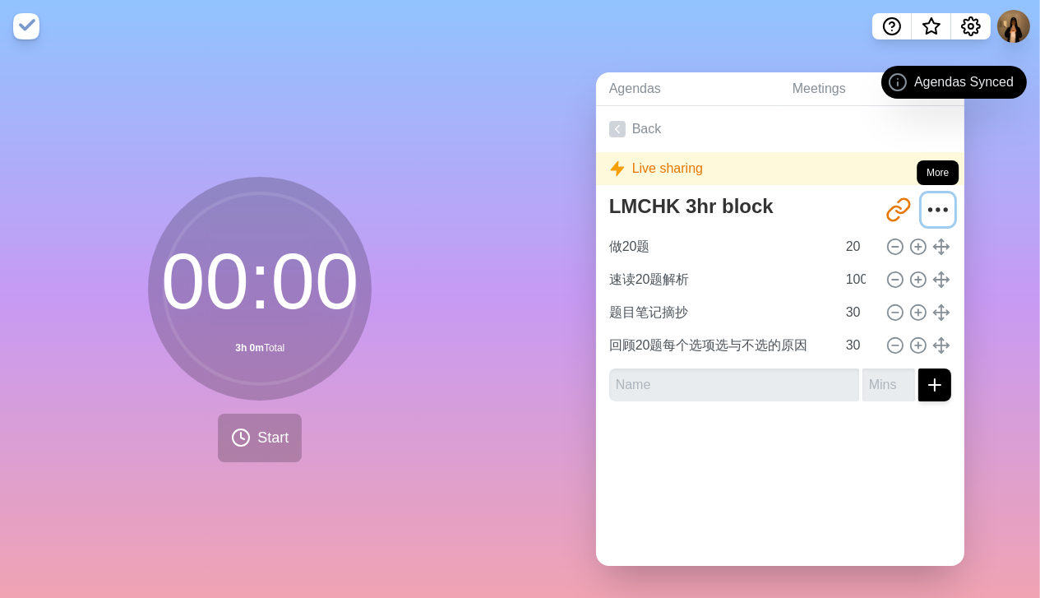
click at [399, 205] on icon "More" at bounding box center [938, 209] width 26 height 26
click at [399, 124] on link "Back" at bounding box center [780, 129] width 368 height 46
click at [399, 134] on icon at bounding box center [617, 129] width 16 height 16
click at [275, 456] on button "Start" at bounding box center [260, 437] width 84 height 48
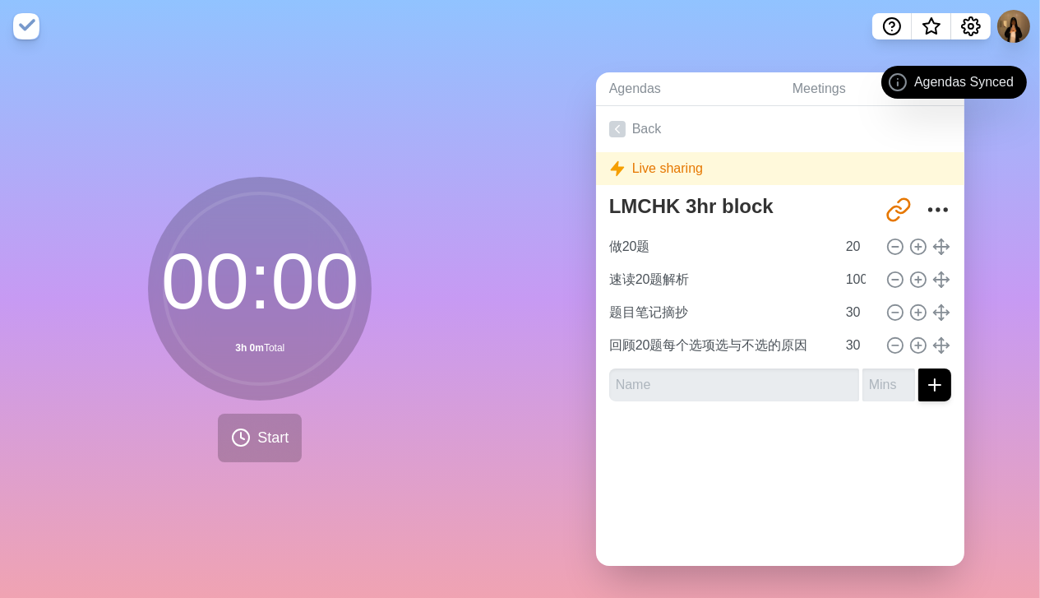
click at [23, 32] on img at bounding box center [26, 26] width 26 height 26
click at [399, 141] on link "Back" at bounding box center [780, 129] width 368 height 46
click at [399, 132] on link "Back" at bounding box center [780, 129] width 368 height 46
click at [399, 127] on link "Back" at bounding box center [780, 129] width 368 height 46
click at [270, 444] on span "Start" at bounding box center [272, 438] width 31 height 22
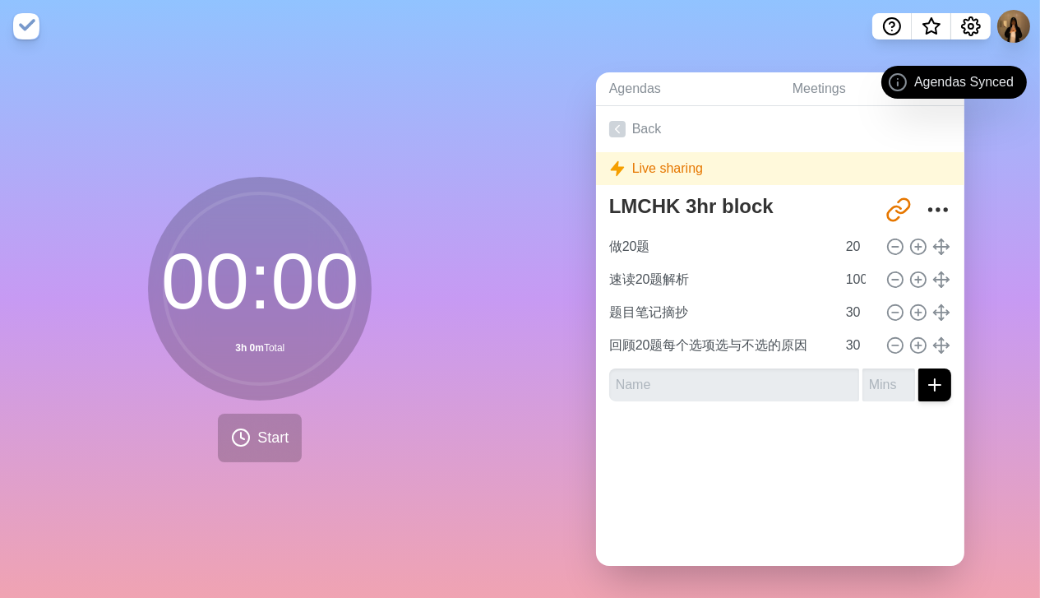
click at [31, 25] on img at bounding box center [26, 26] width 26 height 26
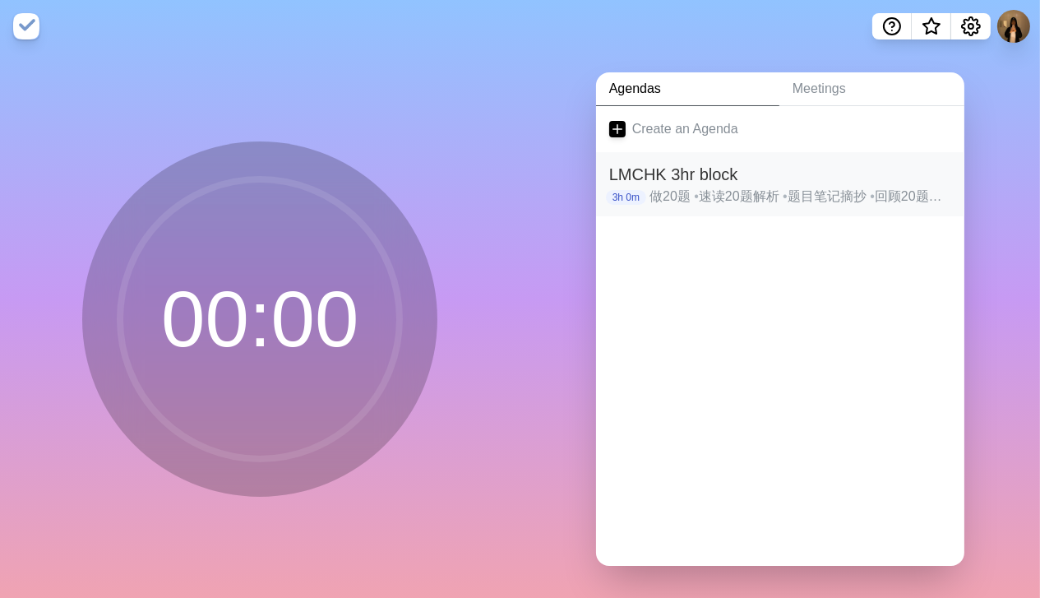
click at [738, 181] on h2 "LMCHK 3hr block" at bounding box center [780, 174] width 342 height 25
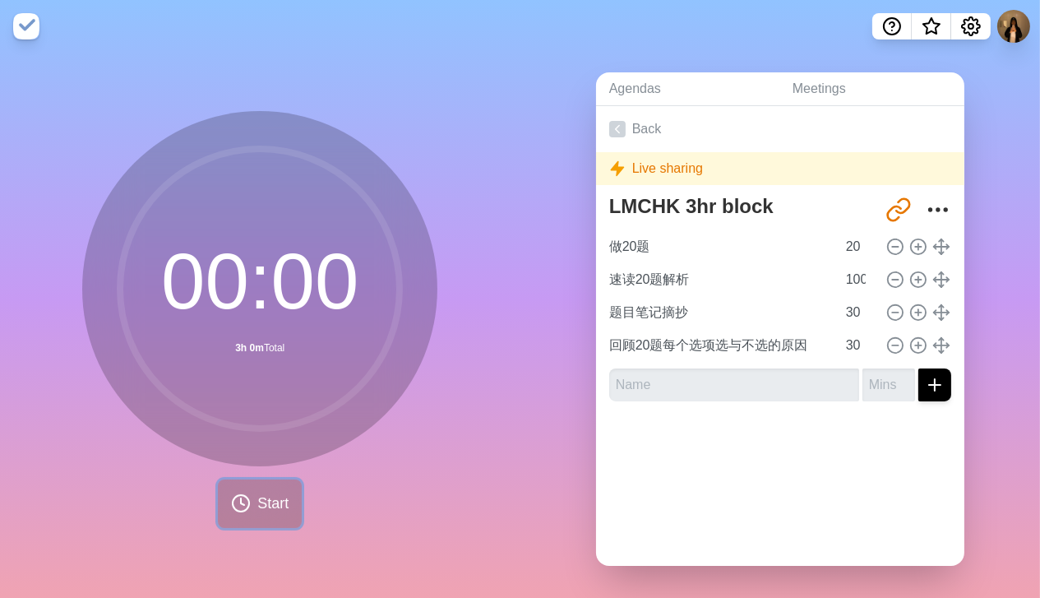
click at [224, 502] on button "Start" at bounding box center [260, 503] width 84 height 48
click at [859, 83] on link "Meetings" at bounding box center [871, 89] width 185 height 34
click at [806, 89] on link "Meetings" at bounding box center [871, 89] width 185 height 34
click at [979, 25] on icon "Settings" at bounding box center [971, 26] width 18 height 18
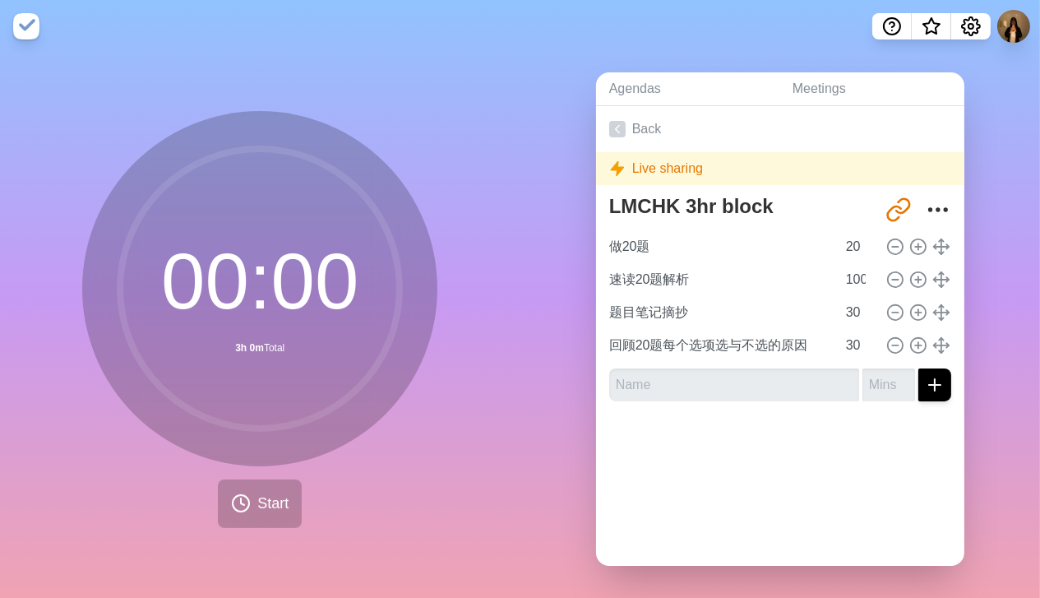
click at [1037, 13] on nav at bounding box center [520, 26] width 1040 height 53
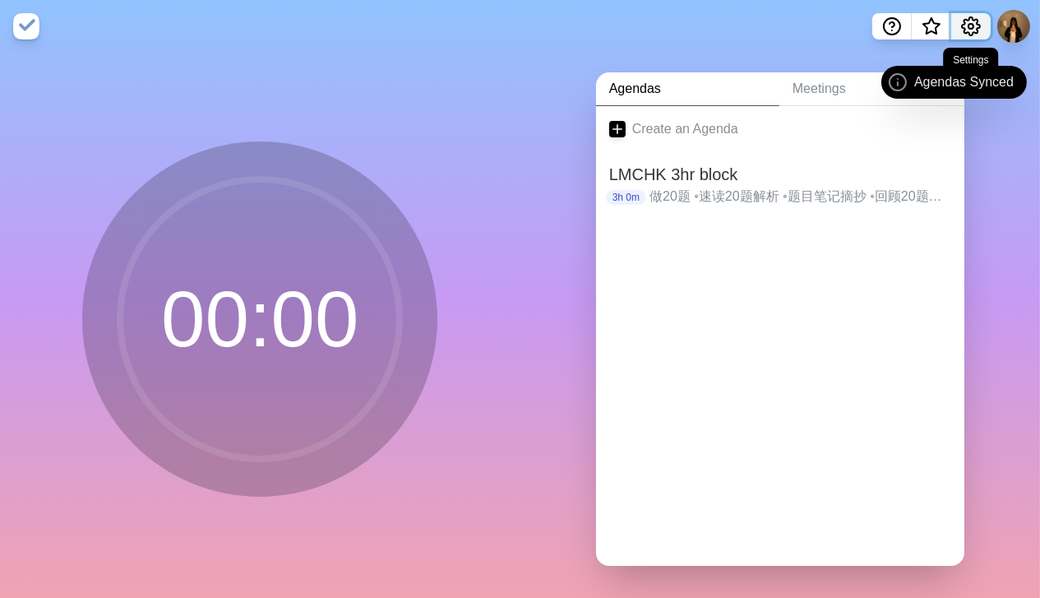
click at [967, 23] on icon "Settings" at bounding box center [971, 26] width 20 height 20
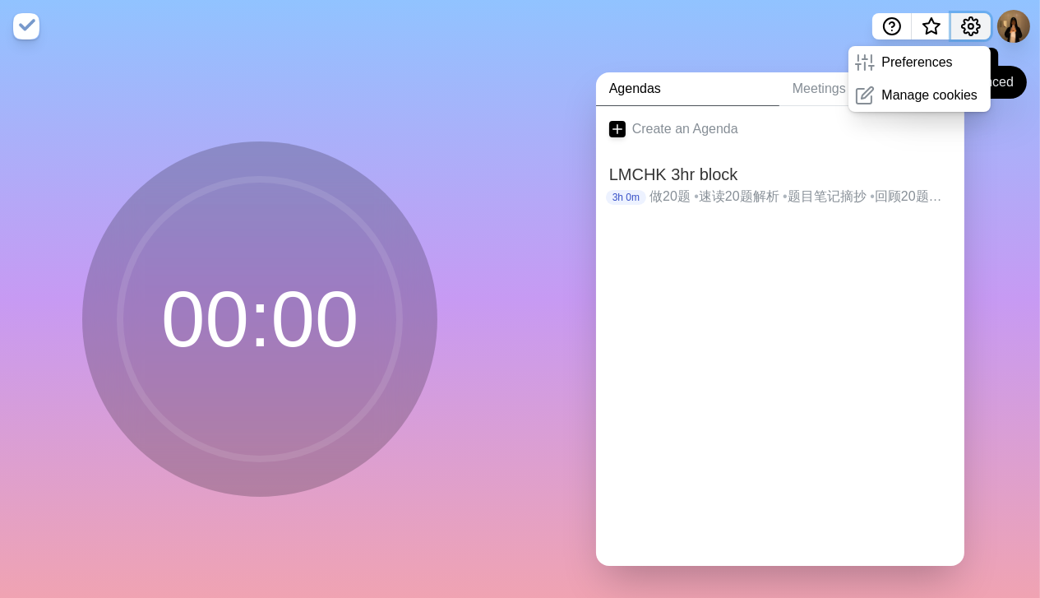
click at [967, 23] on icon "Settings" at bounding box center [971, 26] width 20 height 20
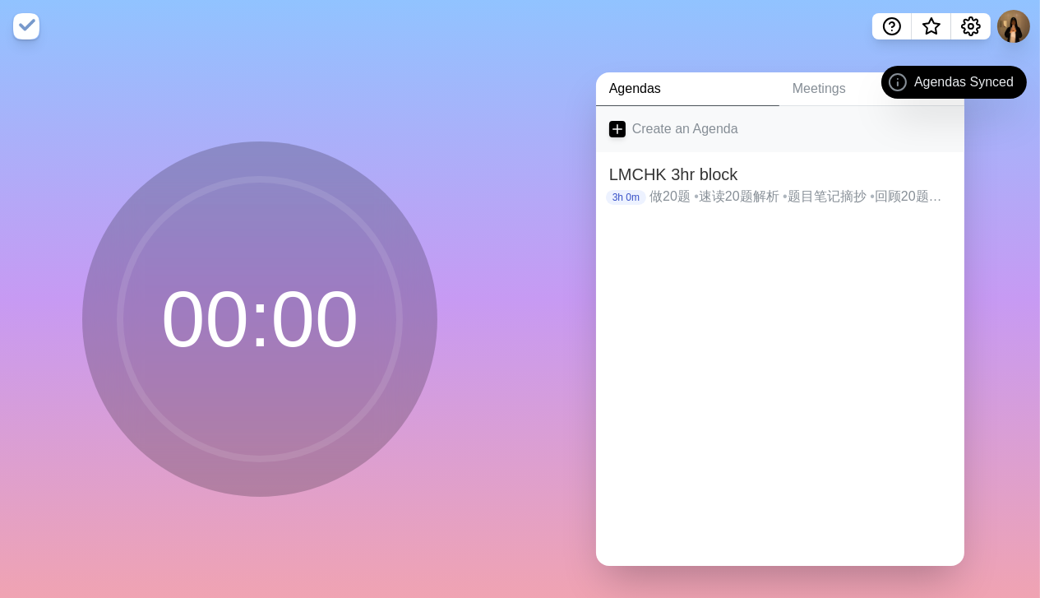
click at [771, 150] on link "Create an Agenda" at bounding box center [780, 129] width 368 height 46
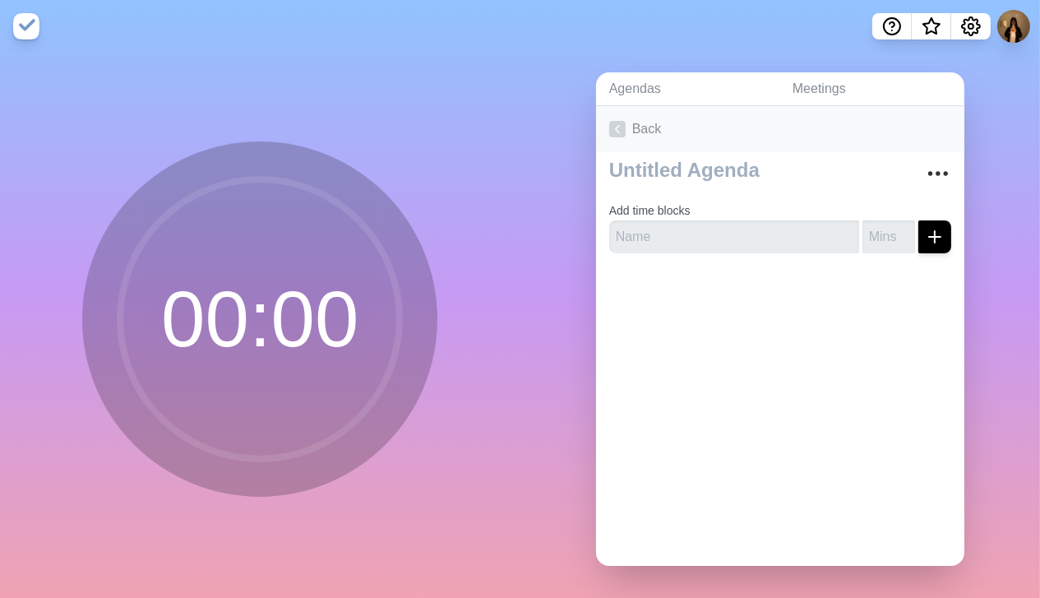
click at [773, 120] on link "Back" at bounding box center [780, 129] width 368 height 46
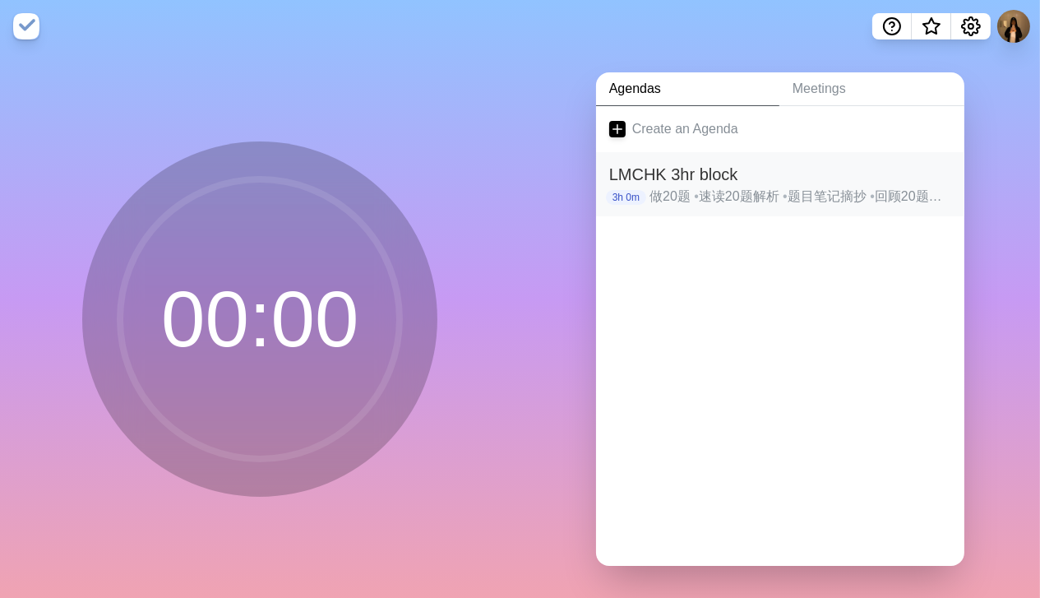
click at [700, 187] on p "做20题 • 速读20题解析 • 题目笔记摘抄 • 回顾20题每个选项选与不选的原因" at bounding box center [800, 197] width 302 height 20
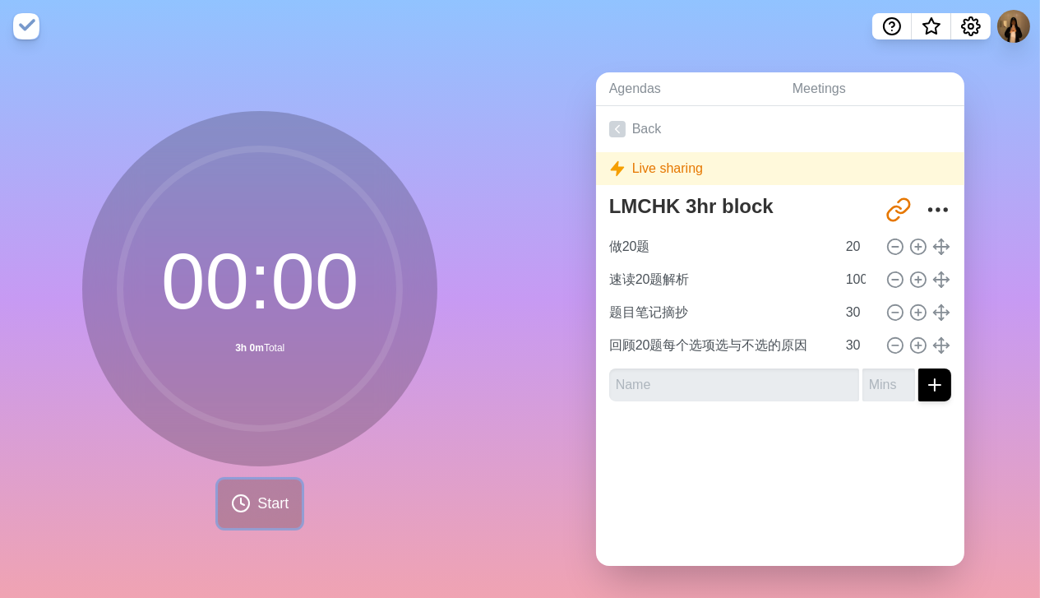
click at [248, 503] on button "Start" at bounding box center [260, 503] width 84 height 48
click at [665, 170] on div "Live sharing" at bounding box center [780, 168] width 368 height 33
click at [621, 124] on link "Back" at bounding box center [780, 129] width 368 height 46
click at [622, 85] on link "Agendas" at bounding box center [687, 89] width 183 height 34
click at [21, 18] on img at bounding box center [26, 26] width 26 height 26
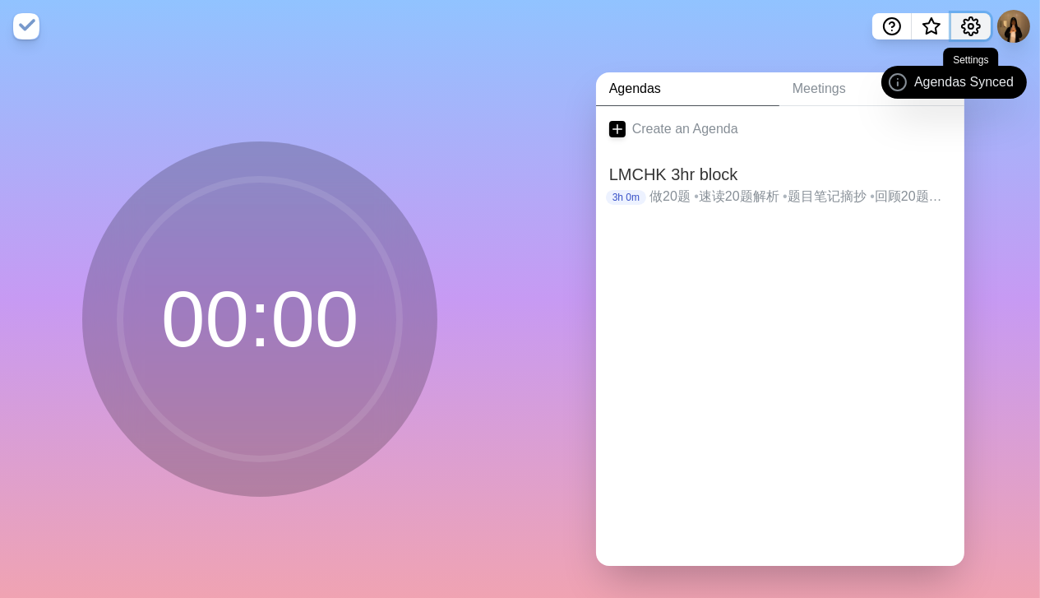
click at [965, 35] on icon "Settings" at bounding box center [971, 26] width 20 height 20
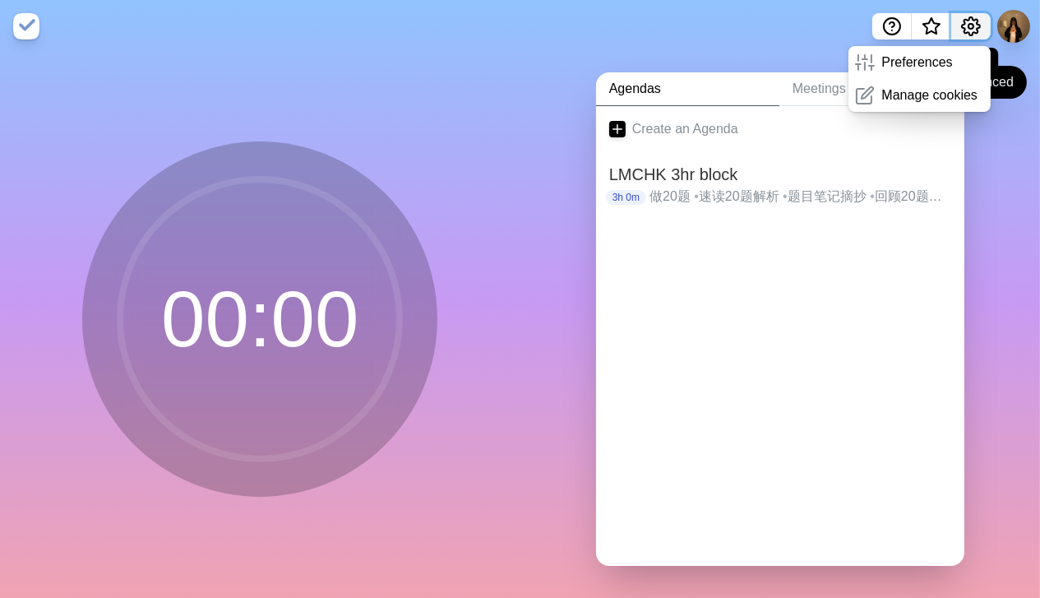
click at [967, 32] on icon "Settings" at bounding box center [971, 26] width 18 height 18
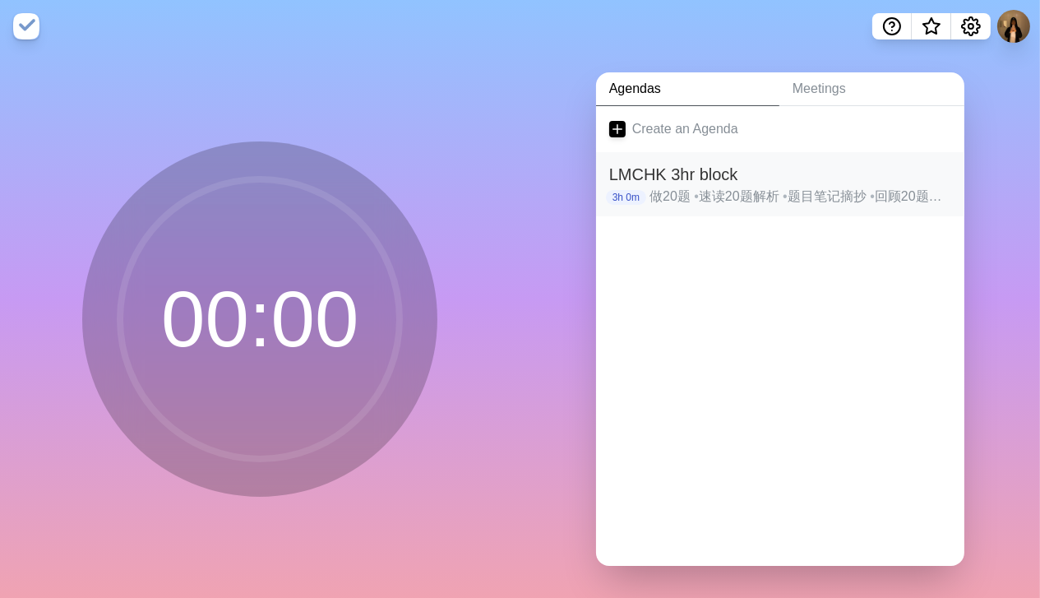
drag, startPoint x: 829, startPoint y: 170, endPoint x: 766, endPoint y: 211, distance: 75.5
click at [766, 211] on div "LMCHK 3hr block 3h 0m 做20题 • 速读20题解析 • 题目笔记摘抄 • 回顾20题每个选项选与不选的原因" at bounding box center [780, 184] width 368 height 64
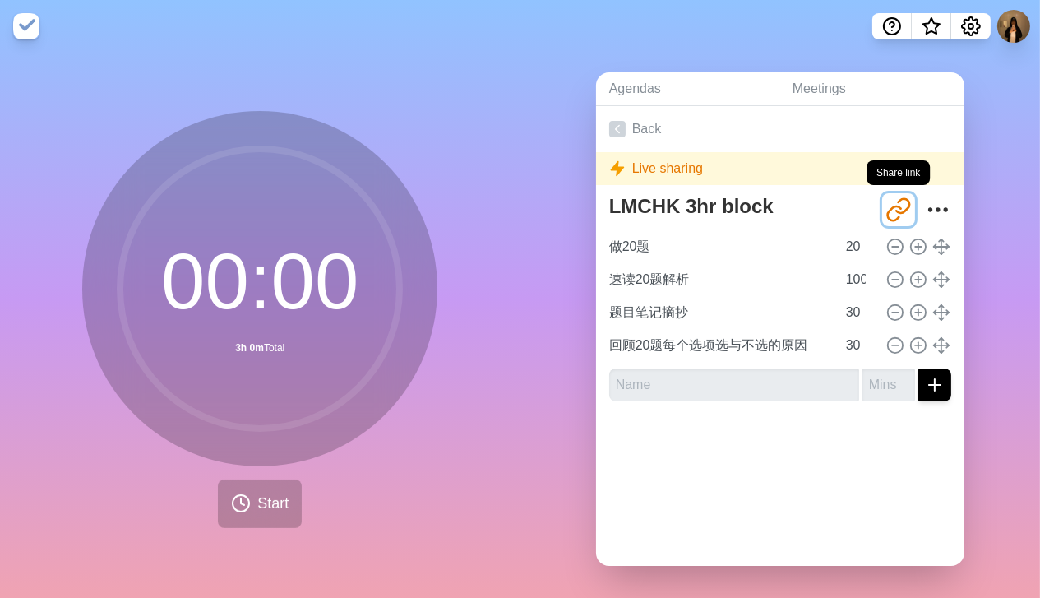
click at [887, 207] on icon "Share link" at bounding box center [893, 212] width 13 height 14
drag, startPoint x: 872, startPoint y: 207, endPoint x: 931, endPoint y: 205, distance: 59.2
click at [931, 205] on icon "More" at bounding box center [938, 209] width 26 height 26
click at [929, 210] on circle "More" at bounding box center [930, 209] width 2 height 2
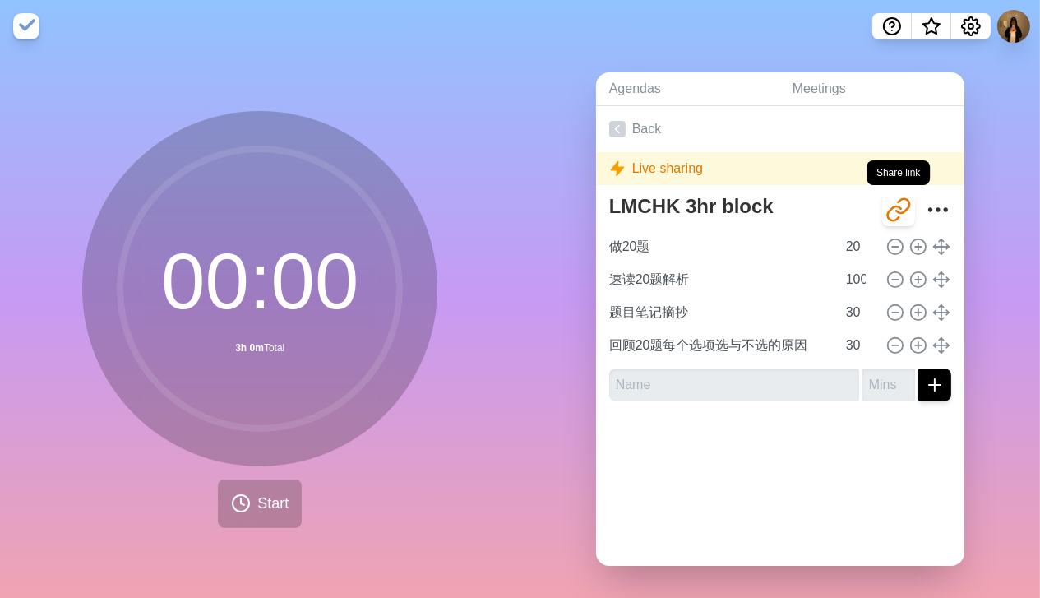
drag, startPoint x: 911, startPoint y: 210, endPoint x: 888, endPoint y: 210, distance: 23.0
click at [898, 210] on div "http://timeblocks.co/-OXl7VmmM40yr6AGl5el" at bounding box center [916, 209] width 69 height 33
click at [783, 177] on div "Live sharing" at bounding box center [780, 168] width 368 height 33
click at [675, 168] on div "Live sharing" at bounding box center [780, 168] width 368 height 33
click at [672, 132] on link "Back" at bounding box center [780, 129] width 368 height 46
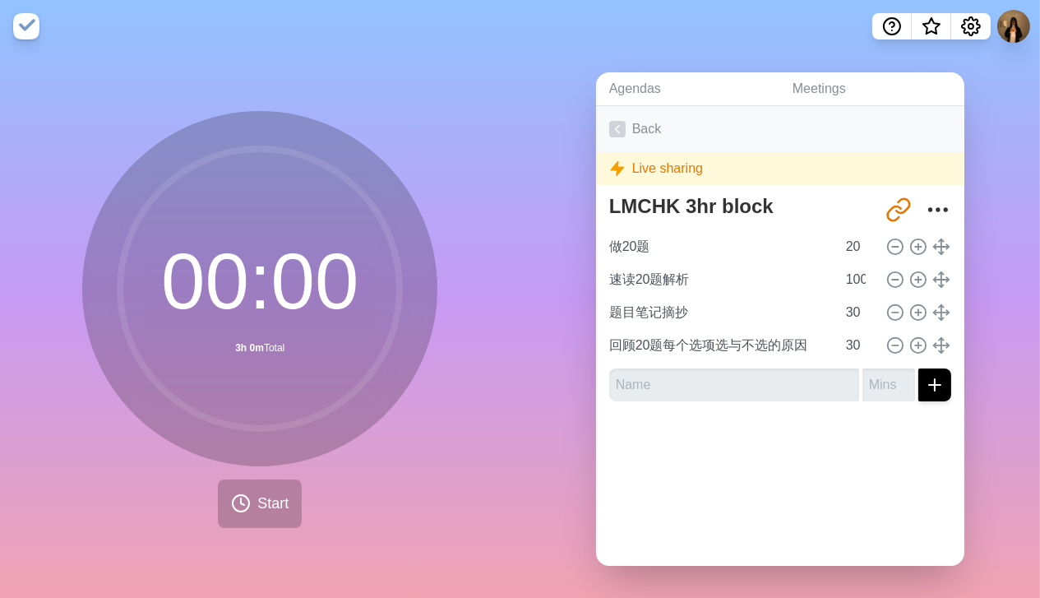
click at [672, 132] on link "Back" at bounding box center [780, 129] width 368 height 46
drag, startPoint x: 684, startPoint y: 95, endPoint x: 800, endPoint y: 94, distance: 115.9
click at [684, 95] on link "Agendas" at bounding box center [687, 89] width 183 height 34
click at [820, 92] on link "Meetings" at bounding box center [871, 89] width 185 height 34
click at [972, 26] on icon "Settings" at bounding box center [971, 26] width 20 height 20
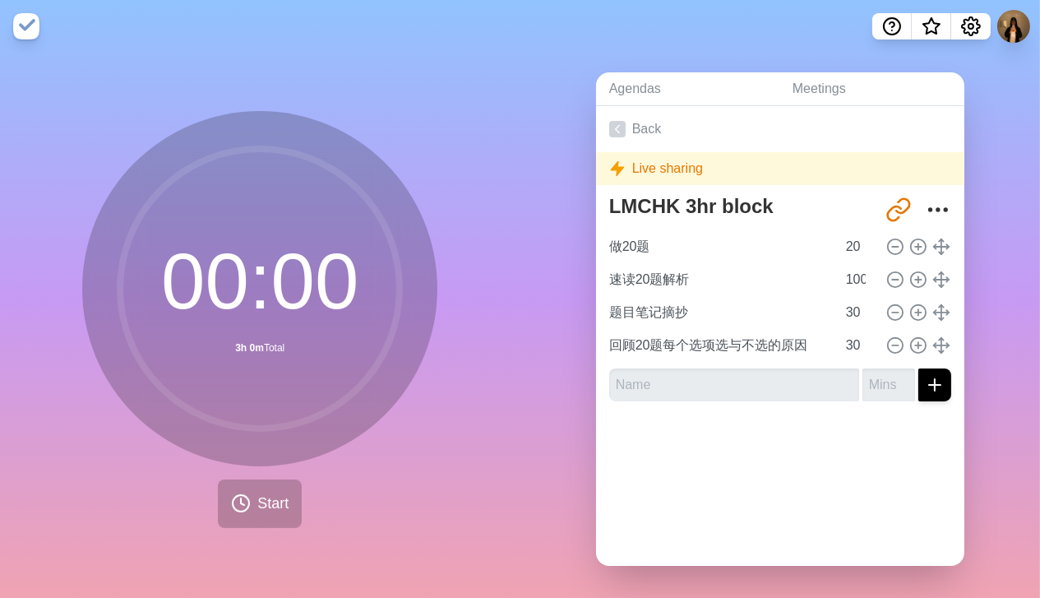
click at [653, 176] on div "Live sharing" at bounding box center [780, 168] width 368 height 33
drag, startPoint x: 692, startPoint y: 159, endPoint x: 622, endPoint y: 163, distance: 69.9
click at [622, 163] on div "Live sharing" at bounding box center [780, 168] width 368 height 33
drag, startPoint x: 622, startPoint y: 163, endPoint x: 807, endPoint y: 99, distance: 195.5
click at [807, 99] on link "Meetings" at bounding box center [871, 89] width 185 height 34
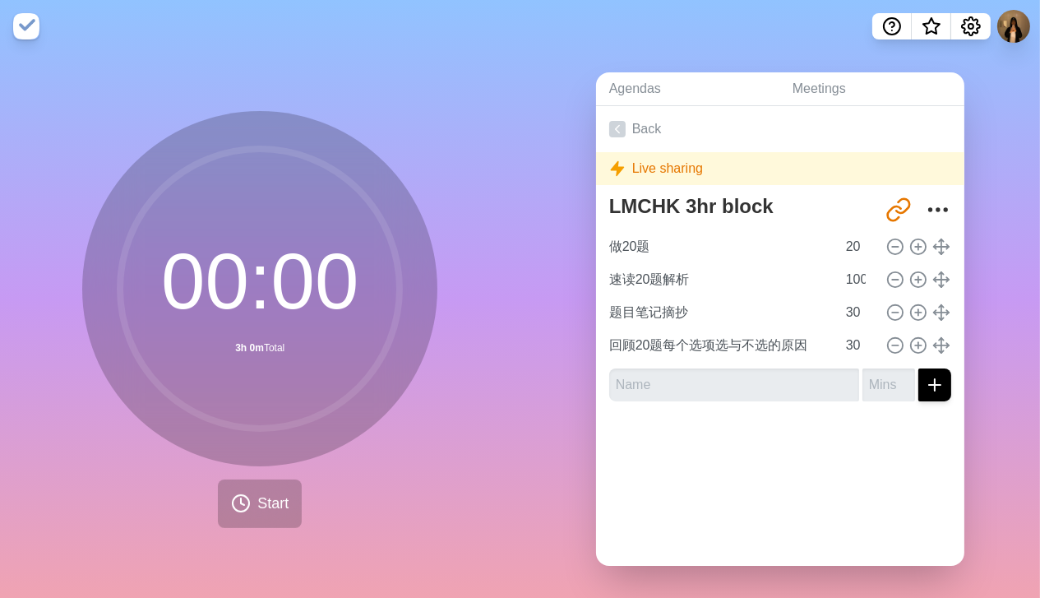
click at [1033, 30] on nav at bounding box center [520, 26] width 1040 height 53
click at [1003, 26] on button at bounding box center [1013, 26] width 35 height 35
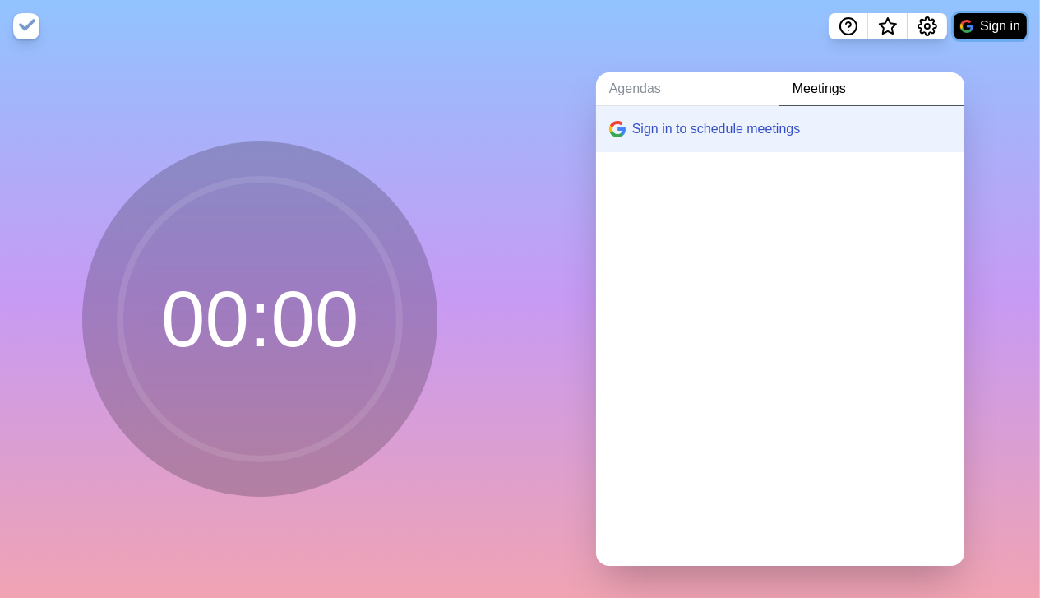
click at [1020, 29] on button "Sign in" at bounding box center [990, 26] width 73 height 26
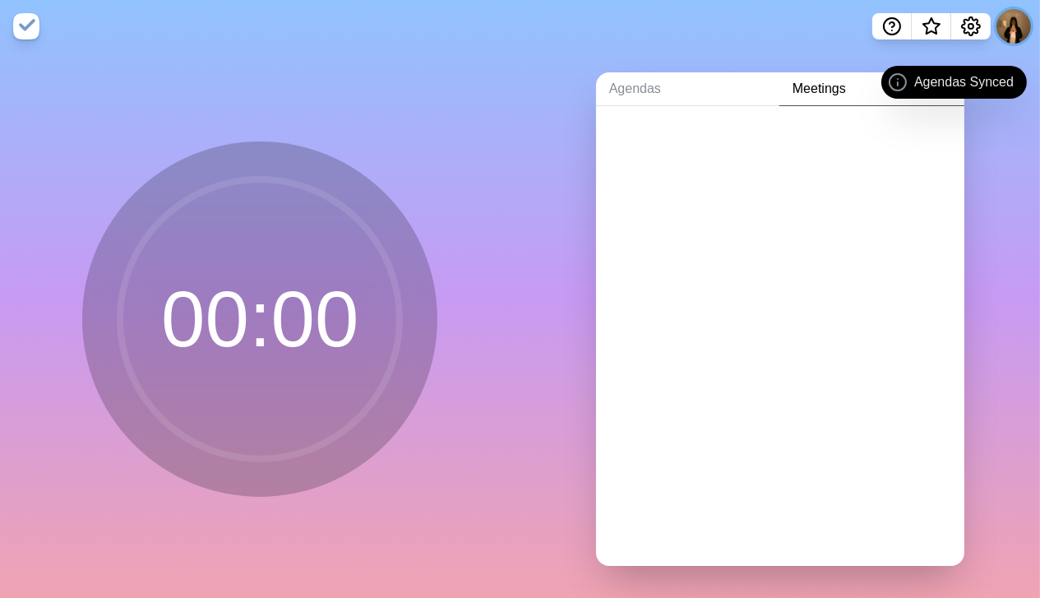
click at [1010, 25] on button at bounding box center [1013, 26] width 35 height 35
click at [1000, 69] on p "Sign out" at bounding box center [989, 63] width 48 height 20
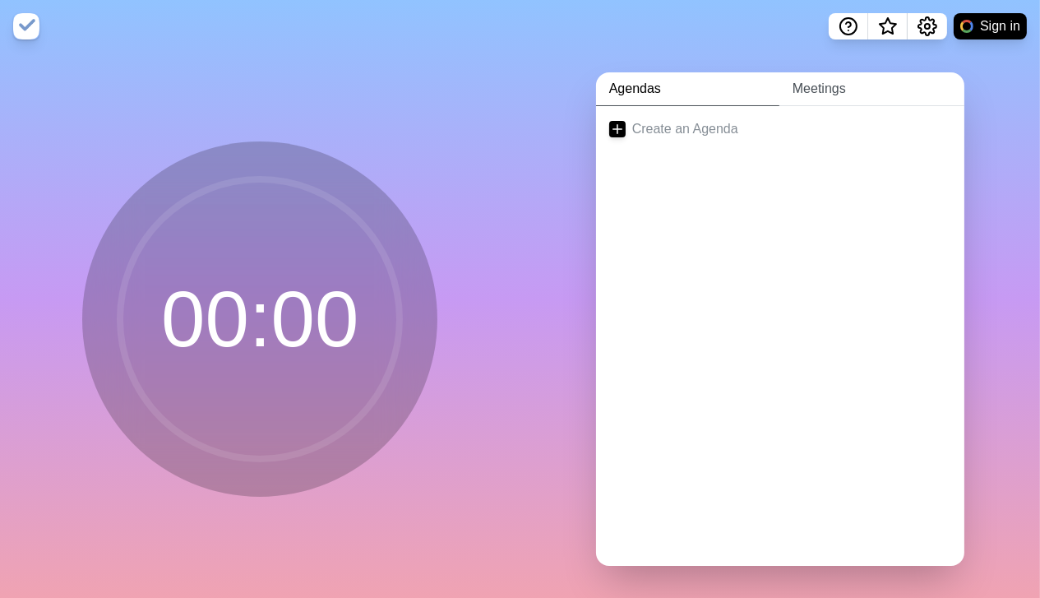
click at [820, 92] on link "Meetings" at bounding box center [871, 89] width 185 height 34
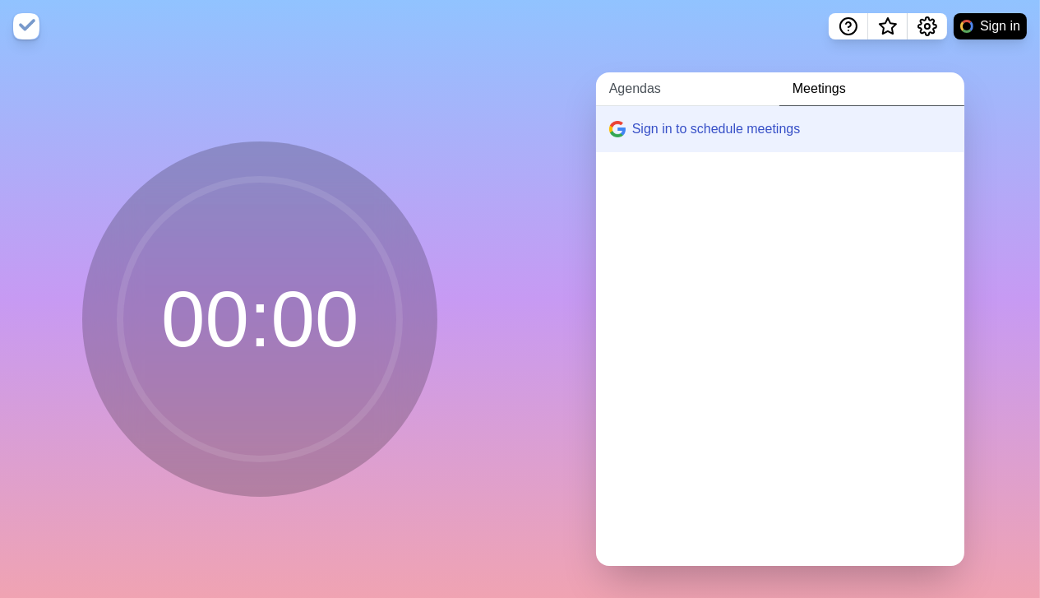
click at [622, 89] on link "Agendas" at bounding box center [687, 89] width 183 height 34
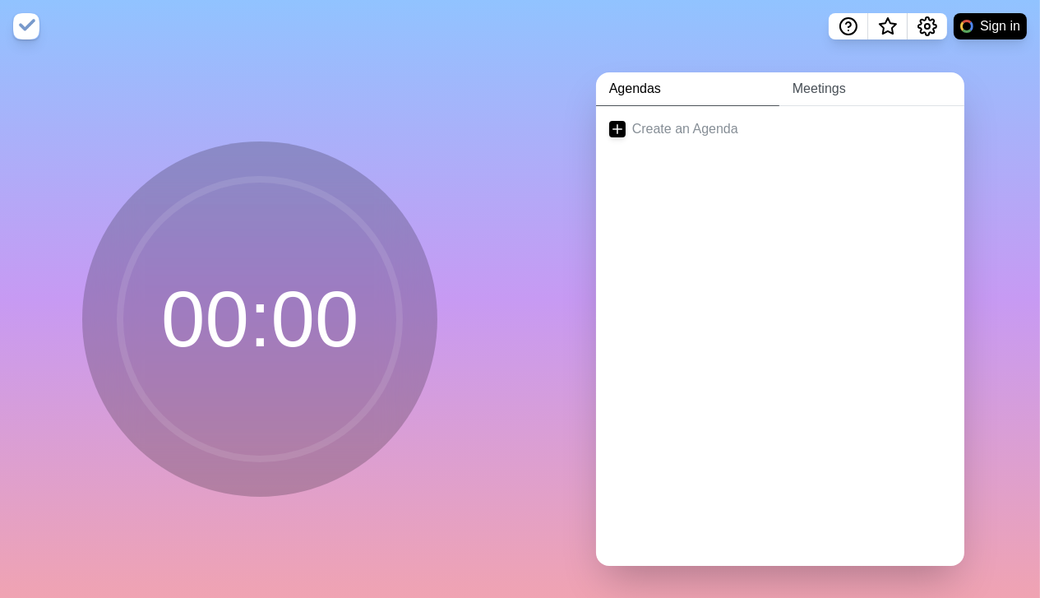
click at [827, 94] on link "Meetings" at bounding box center [871, 89] width 185 height 34
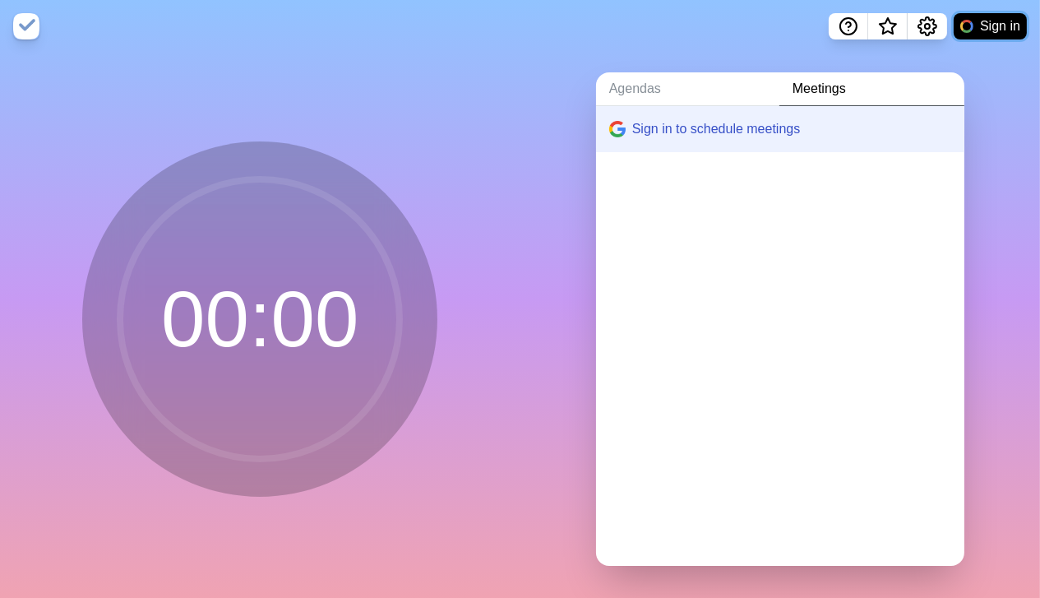
click at [1007, 24] on button "Sign in" at bounding box center [990, 26] width 73 height 26
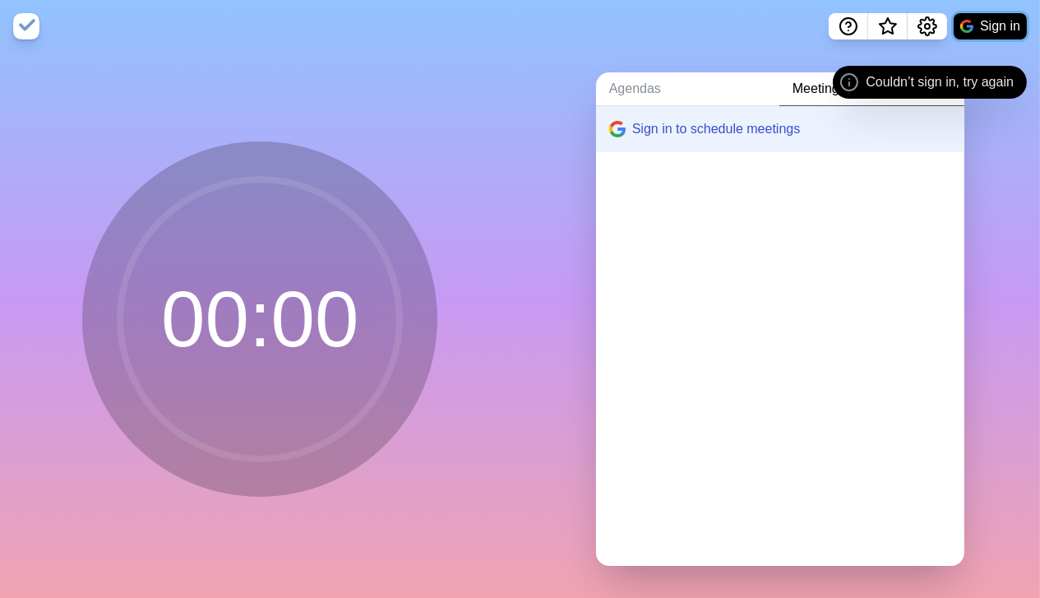
click at [1007, 30] on button "Sign in" at bounding box center [990, 26] width 73 height 26
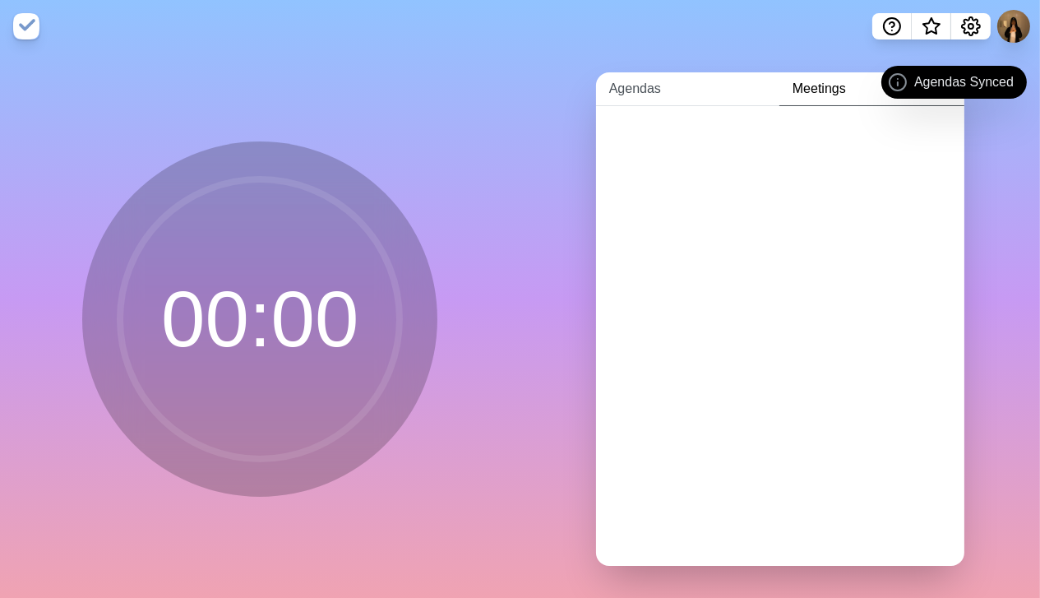
click at [658, 94] on link "Agendas" at bounding box center [687, 89] width 183 height 34
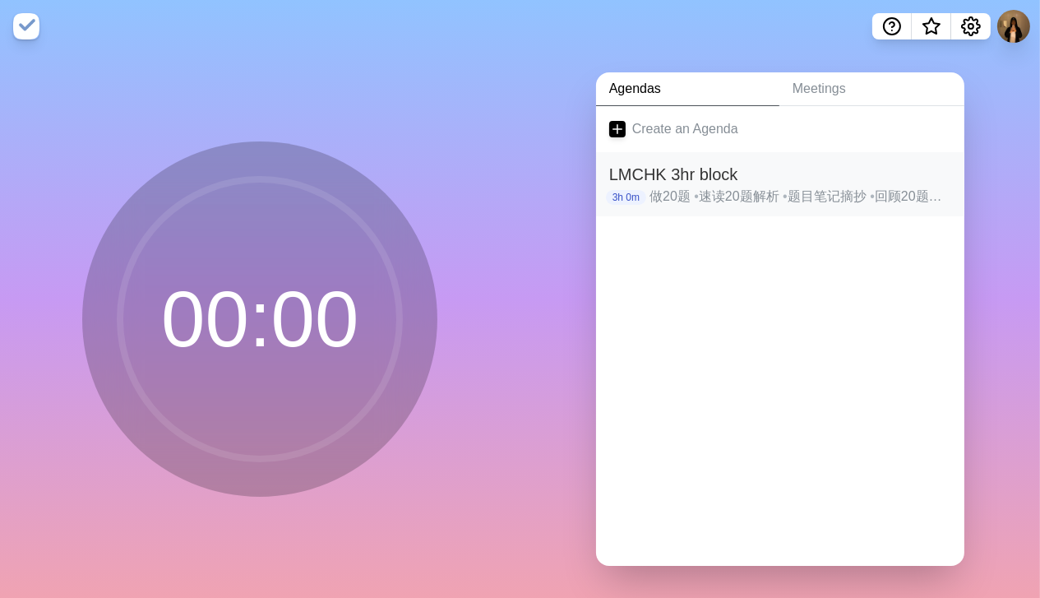
click at [685, 173] on h2 "LMCHK 3hr block" at bounding box center [780, 174] width 342 height 25
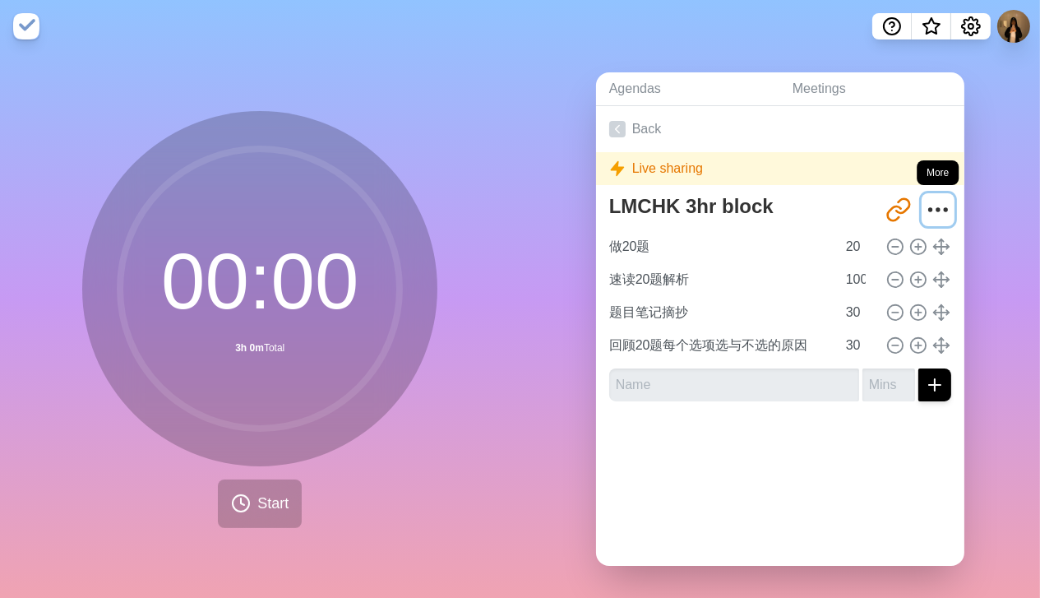
click at [925, 202] on icon "More" at bounding box center [938, 209] width 26 height 26
click at [896, 210] on icon "Share link" at bounding box center [902, 205] width 13 height 14
drag, startPoint x: 427, startPoint y: 2, endPoint x: 390, endPoint y: 61, distance: 70.2
click at [474, 94] on div "00 : 00 3h 0m Total Start" at bounding box center [260, 326] width 520 height 546
click at [656, 124] on link "Back" at bounding box center [780, 129] width 368 height 46
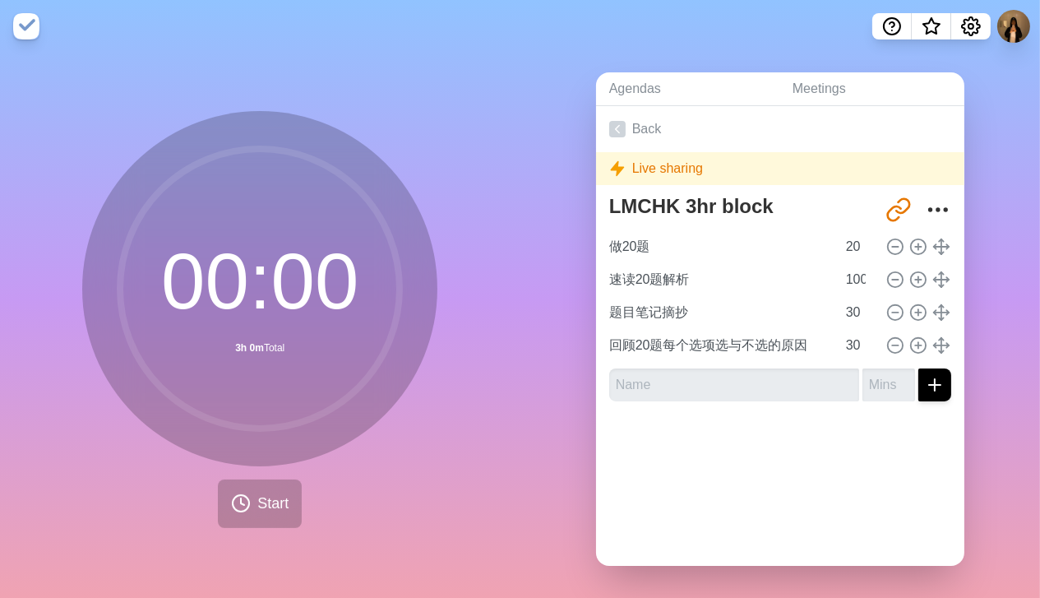
drag, startPoint x: 199, startPoint y: 6, endPoint x: 967, endPoint y: 43, distance: 769.4
click at [965, 44] on nav at bounding box center [520, 26] width 1040 height 53
click at [975, 35] on icon "Settings" at bounding box center [971, 26] width 20 height 20
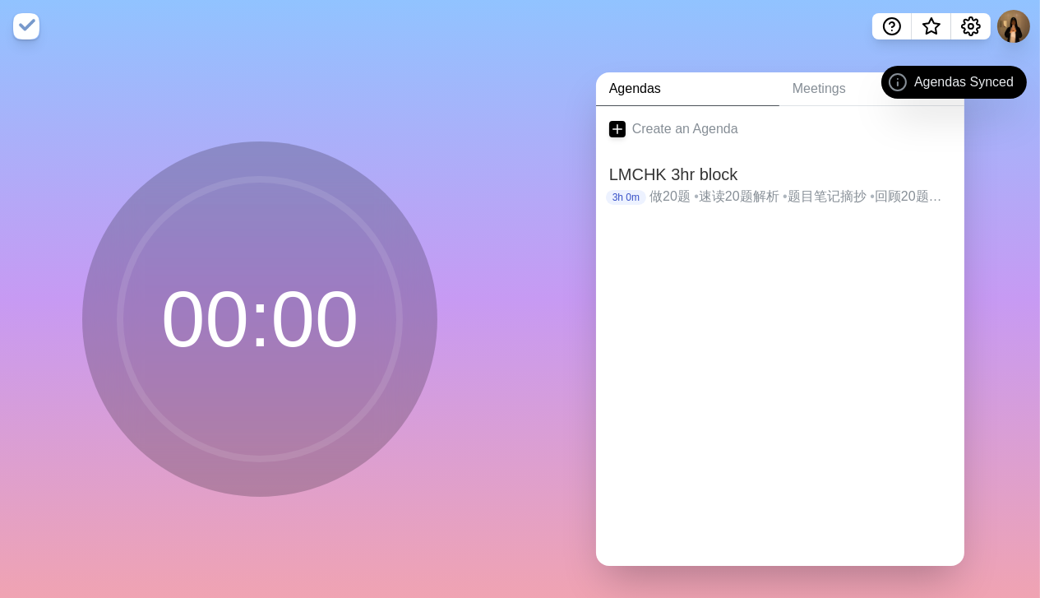
drag, startPoint x: 780, startPoint y: 177, endPoint x: 727, endPoint y: 243, distance: 84.9
click at [727, 243] on div at bounding box center [780, 249] width 368 height 66
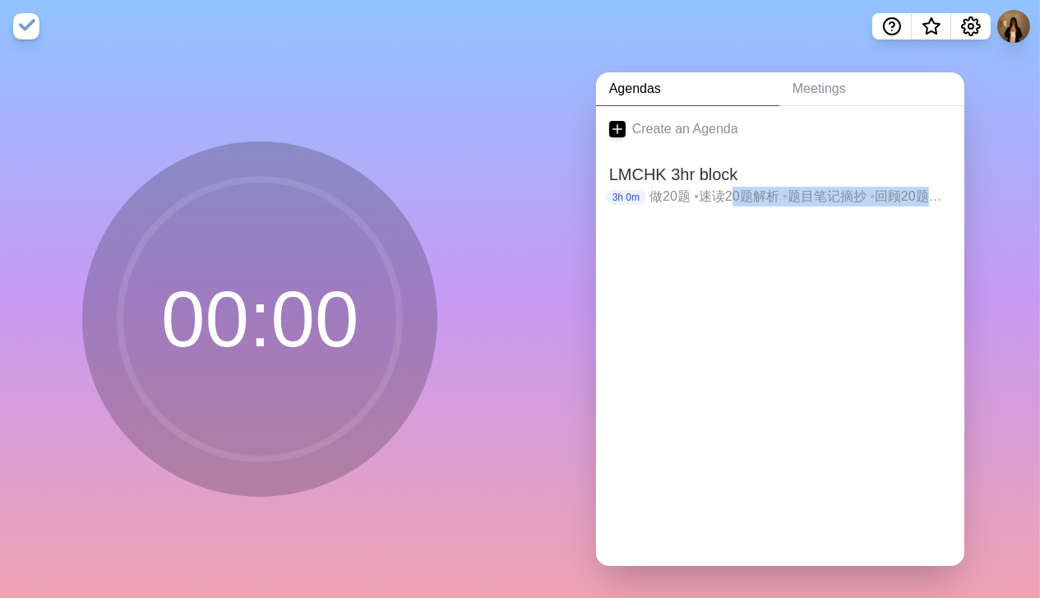
drag, startPoint x: 727, startPoint y: 212, endPoint x: 710, endPoint y: 275, distance: 65.6
click at [710, 275] on div "Create an Agenda LMCHK 3hr block 3h 0m 做20题 • 速读20题解析 • 题目笔记摘抄 • 回顾20题每个选项选与不选的…" at bounding box center [780, 335] width 368 height 459
drag, startPoint x: 710, startPoint y: 275, endPoint x: 709, endPoint y: 285, distance: 9.9
click at [709, 285] on div "Create an Agenda LMCHK 3hr block 3h 0m 做20题 • 速读20题解析 • 题目笔记摘抄 • 回顾20题每个选项选与不选的…" at bounding box center [780, 335] width 368 height 459
drag, startPoint x: 709, startPoint y: 285, endPoint x: 730, endPoint y: 274, distance: 23.6
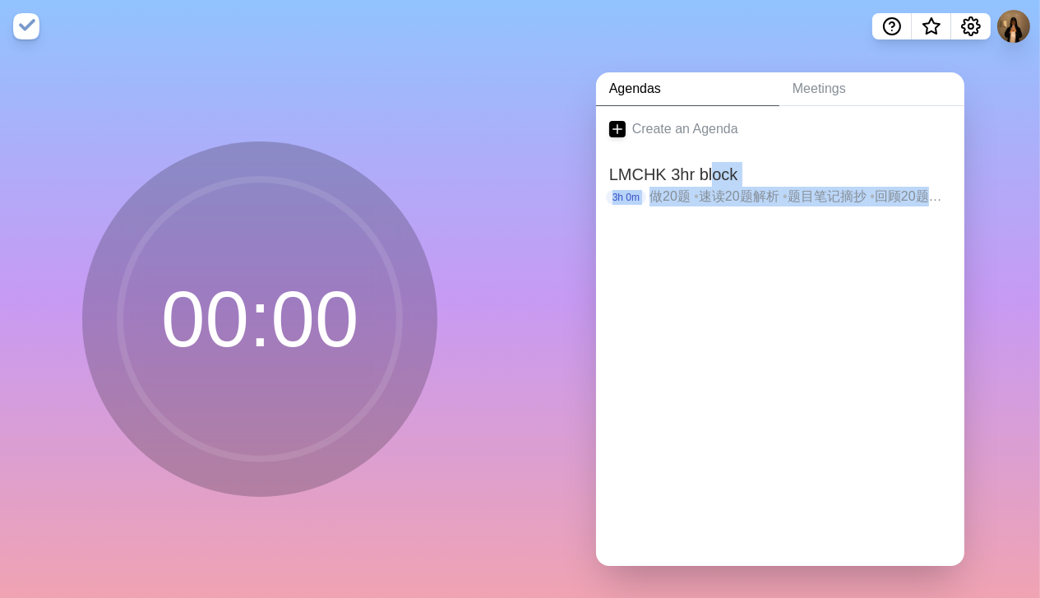
click at [709, 285] on div "Create an Agenda LMCHK 3hr block 3h 0m 做20题 • 速读20题解析 • 题目笔记摘抄 • 回顾20题每个选项选与不选的…" at bounding box center [780, 335] width 368 height 459
click at [885, 25] on icon "Help" at bounding box center [892, 26] width 20 height 20
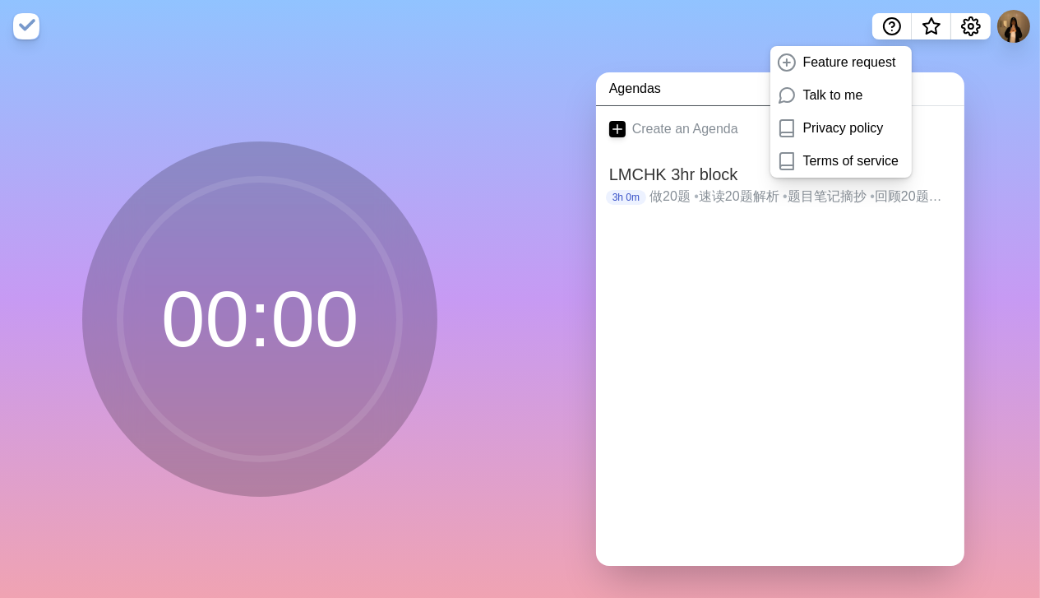
click at [992, 27] on div "Feature request Talk to me Privacy policy Terms of service" at bounding box center [949, 26] width 155 height 26
click at [950, 29] on button "What’s new" at bounding box center [931, 26] width 39 height 26
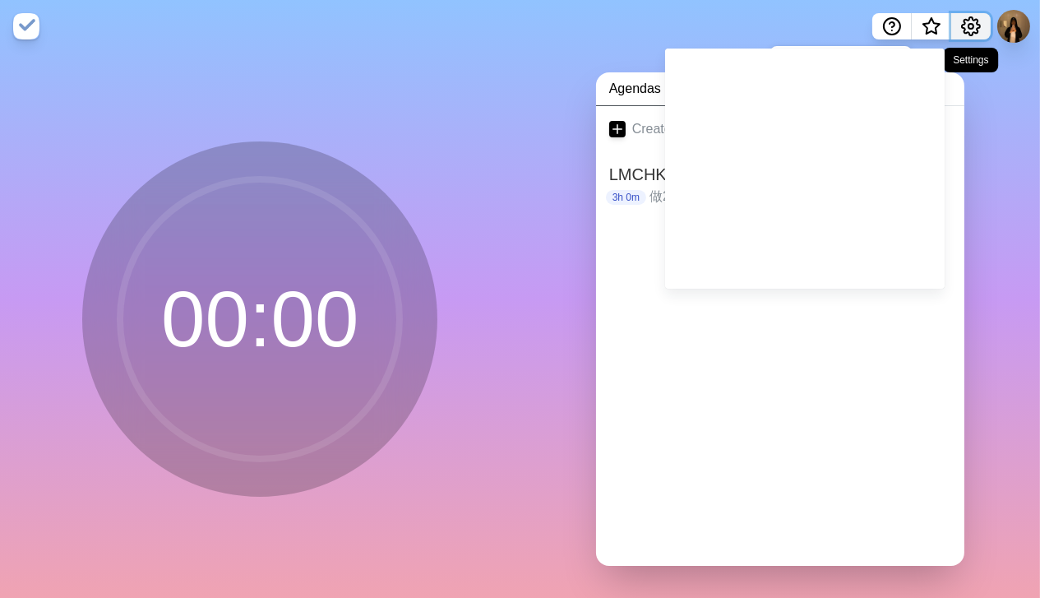
click at [963, 25] on icon "Settings" at bounding box center [971, 26] width 18 height 18
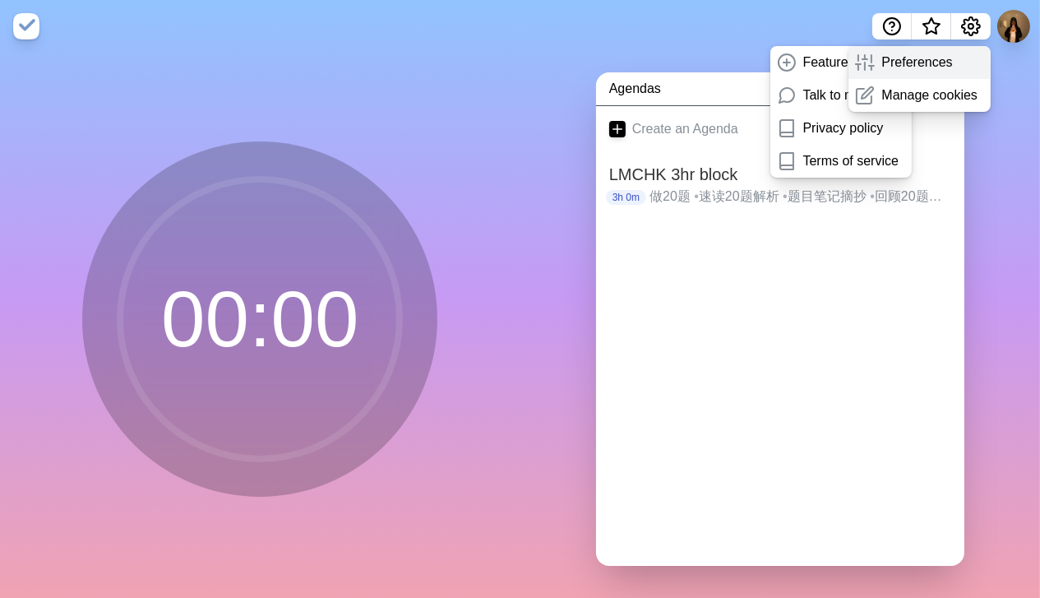
click at [954, 65] on div "Preferences" at bounding box center [919, 62] width 142 height 33
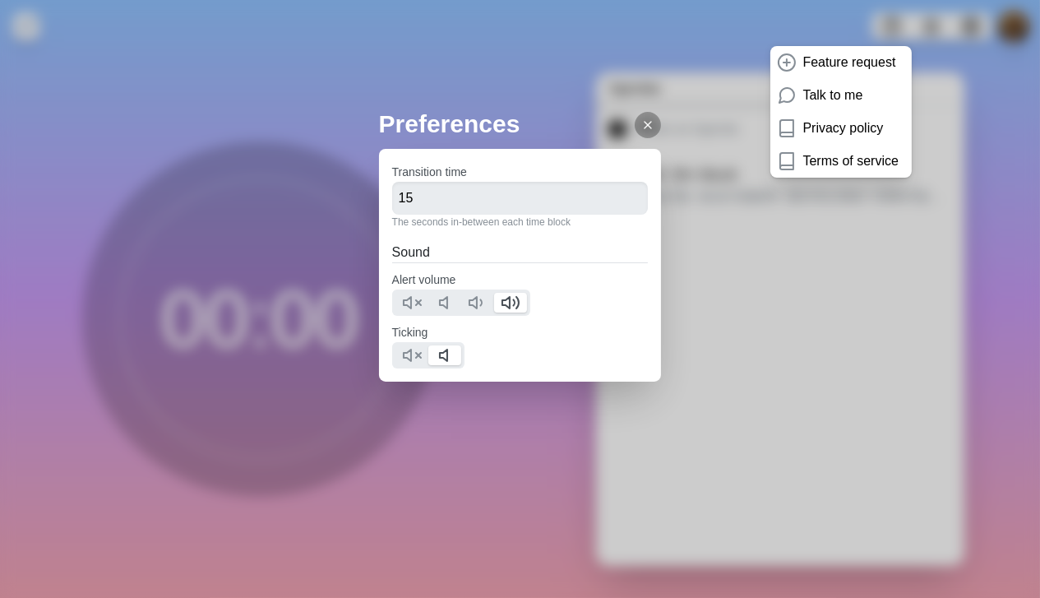
click at [635, 115] on div at bounding box center [648, 125] width 26 height 26
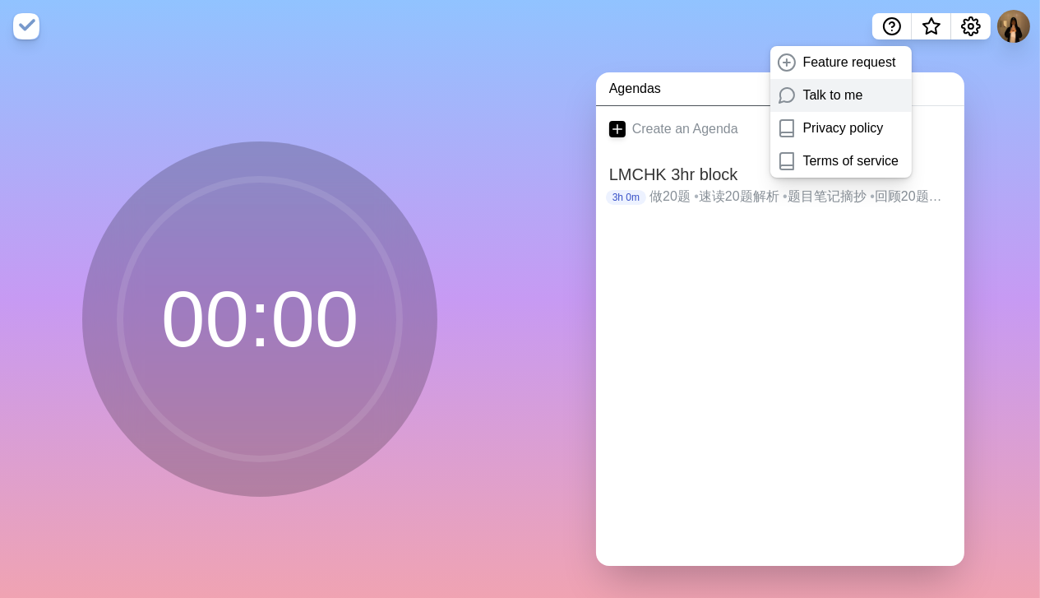
click at [845, 108] on div "Talk to me" at bounding box center [840, 95] width 141 height 33
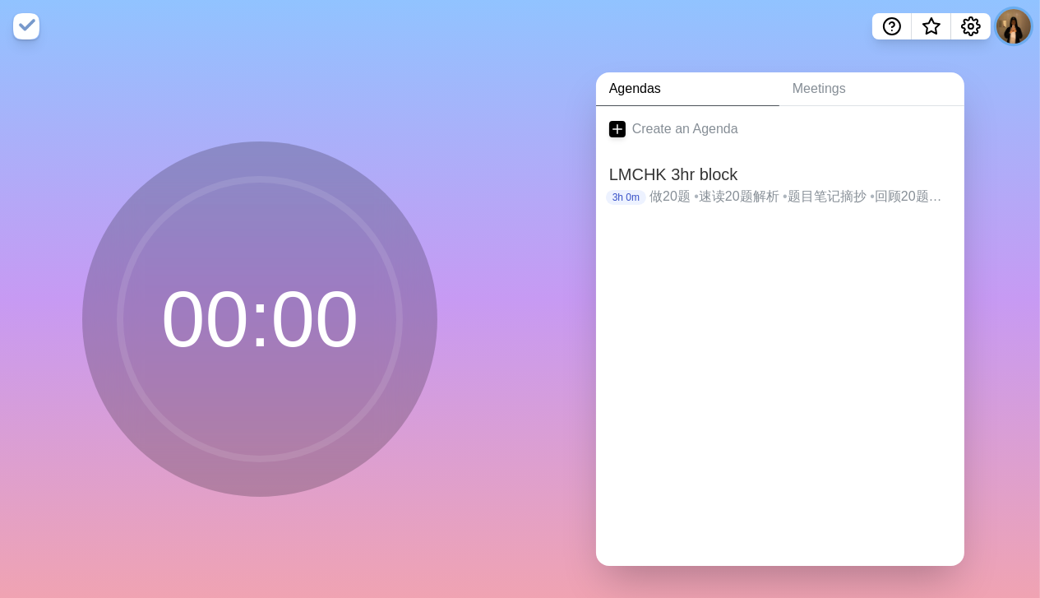
click at [1017, 31] on button at bounding box center [1013, 26] width 35 height 35
click at [870, 187] on p "做20题 • 速读20题解析 • 题目笔记摘抄 • 回顾20题每个选项选与不选的原因" at bounding box center [800, 197] width 302 height 20
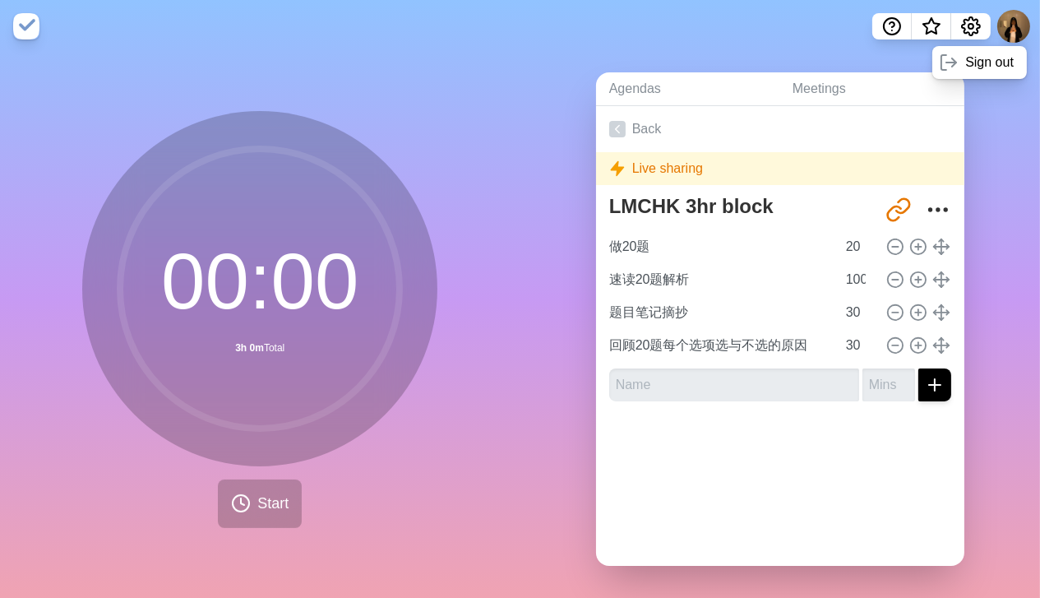
click at [842, 160] on div "Live sharing" at bounding box center [780, 168] width 368 height 33
click at [885, 214] on icon "Share link" at bounding box center [898, 209] width 26 height 26
drag, startPoint x: 873, startPoint y: 214, endPoint x: 873, endPoint y: 191, distance: 23.0
click at [885, 215] on icon "Share link" at bounding box center [898, 209] width 26 height 26
click at [877, 179] on div "Live sharing" at bounding box center [780, 168] width 368 height 33
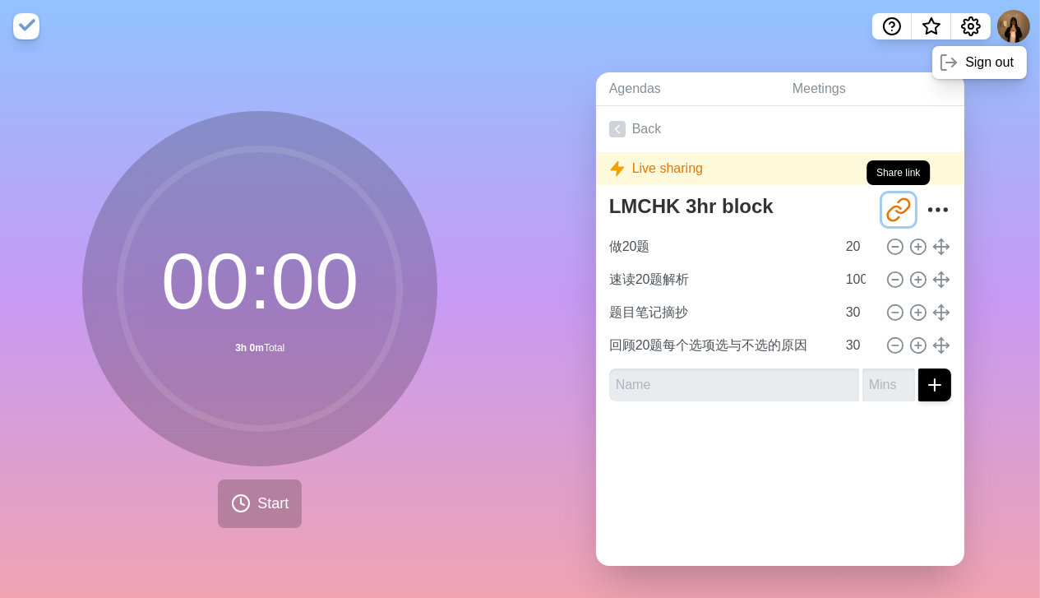
click at [885, 204] on icon "Share link" at bounding box center [898, 209] width 26 height 26
drag, startPoint x: 881, startPoint y: 204, endPoint x: 1007, endPoint y: 275, distance: 144.7
click at [1007, 275] on div "Agendas Meetings Back Live sharing LMCHK 3hr block http://timeblocks.co/-OXl7Vm…" at bounding box center [780, 326] width 520 height 546
click at [31, 21] on img at bounding box center [26, 26] width 26 height 26
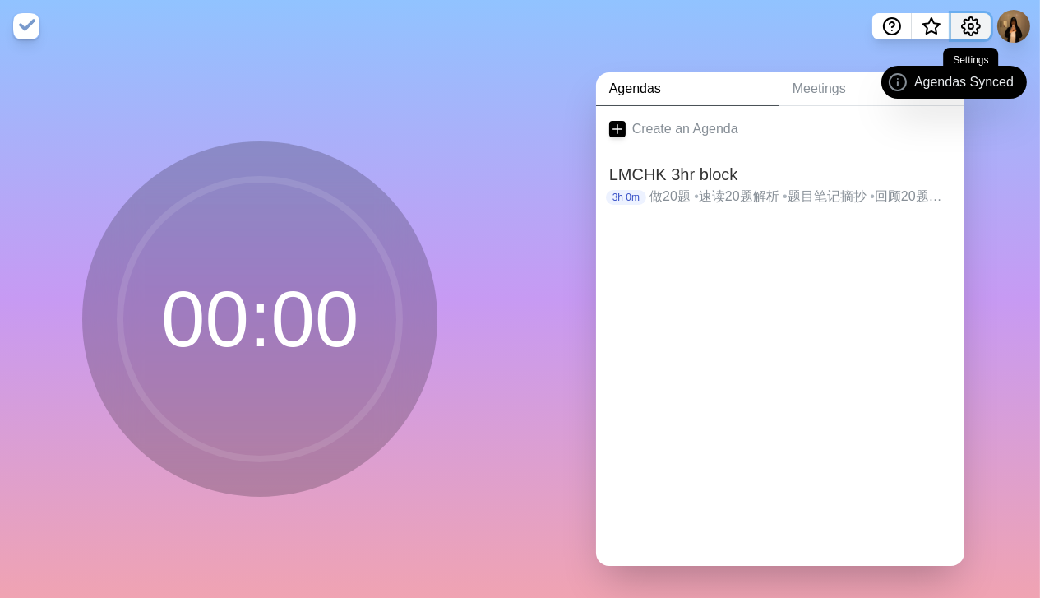
click at [981, 30] on button "Settings" at bounding box center [970, 26] width 39 height 26
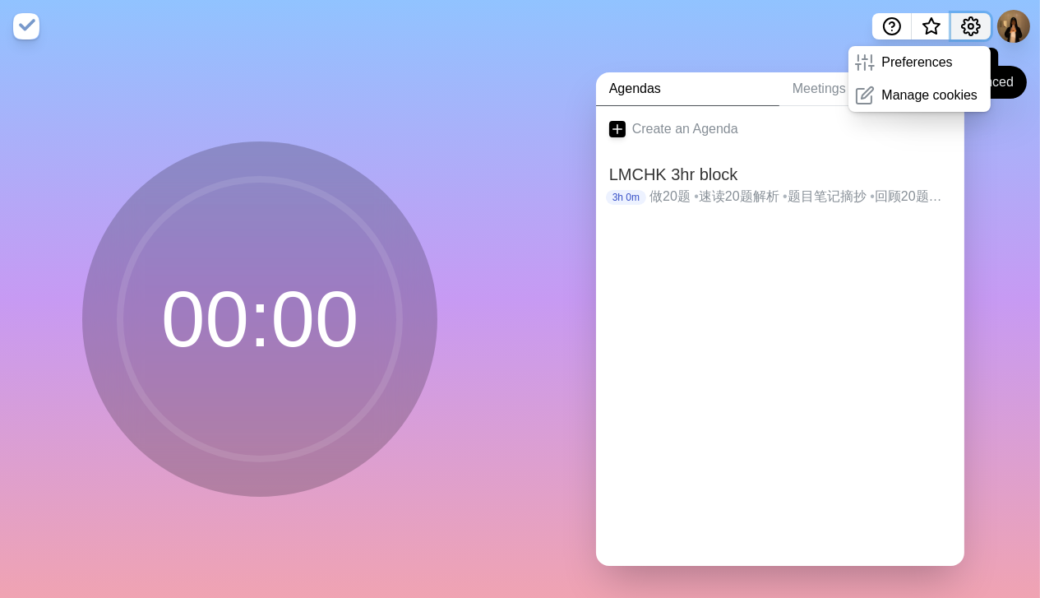
click at [980, 30] on button "Settings" at bounding box center [970, 26] width 39 height 26
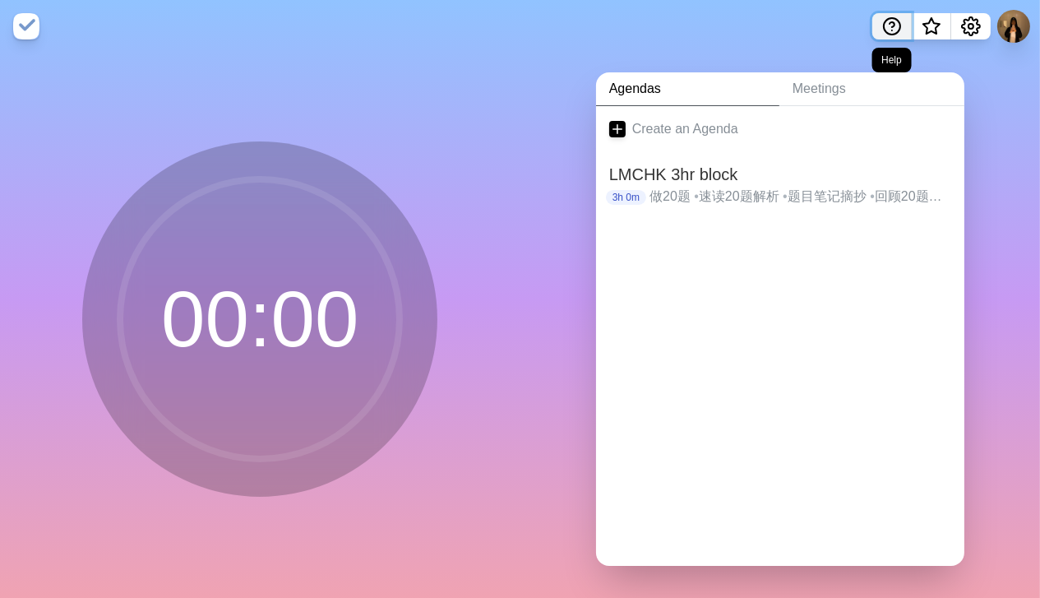
click at [882, 22] on icon "Help" at bounding box center [892, 26] width 20 height 20
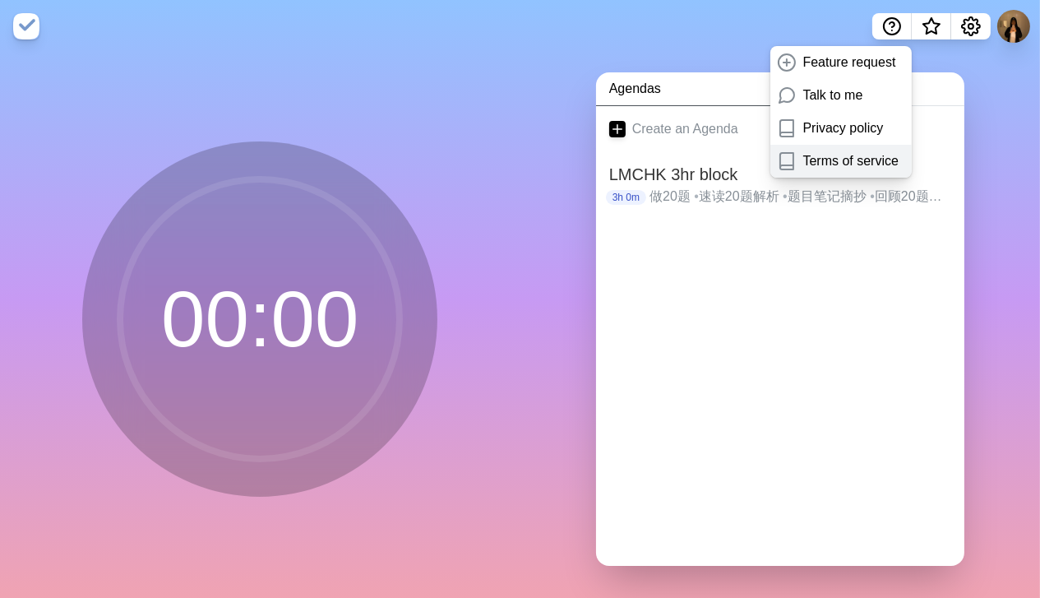
click at [831, 158] on p "Terms of service" at bounding box center [850, 161] width 95 height 20
click at [1009, 26] on button at bounding box center [1013, 26] width 35 height 35
click at [1001, 64] on p "Sign out" at bounding box center [989, 63] width 48 height 20
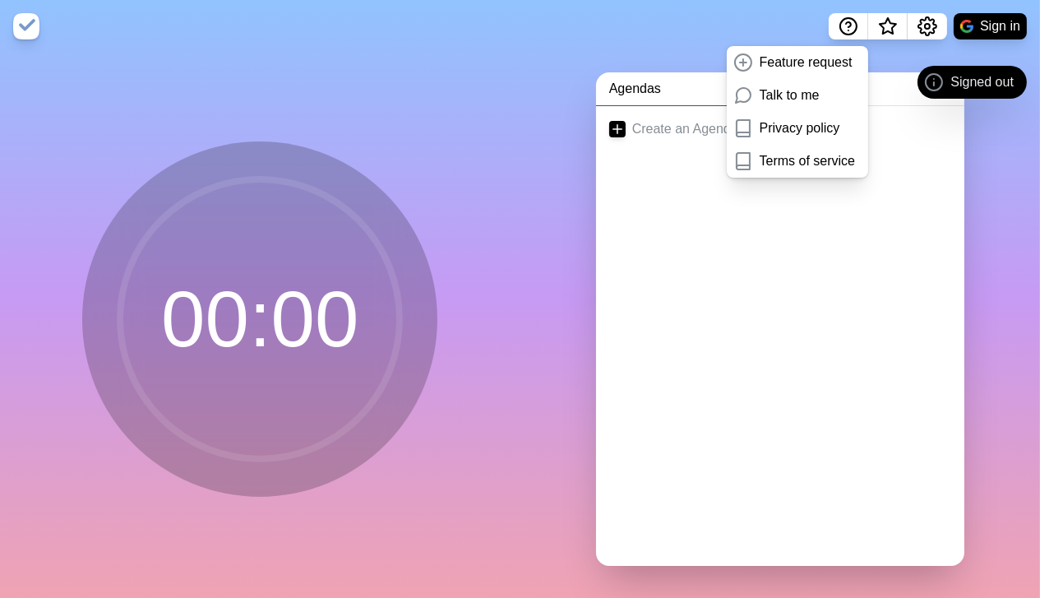
click at [820, 223] on div "Create an Agenda" at bounding box center [780, 335] width 368 height 459
click at [597, 122] on link "Create an Agenda" at bounding box center [780, 129] width 368 height 46
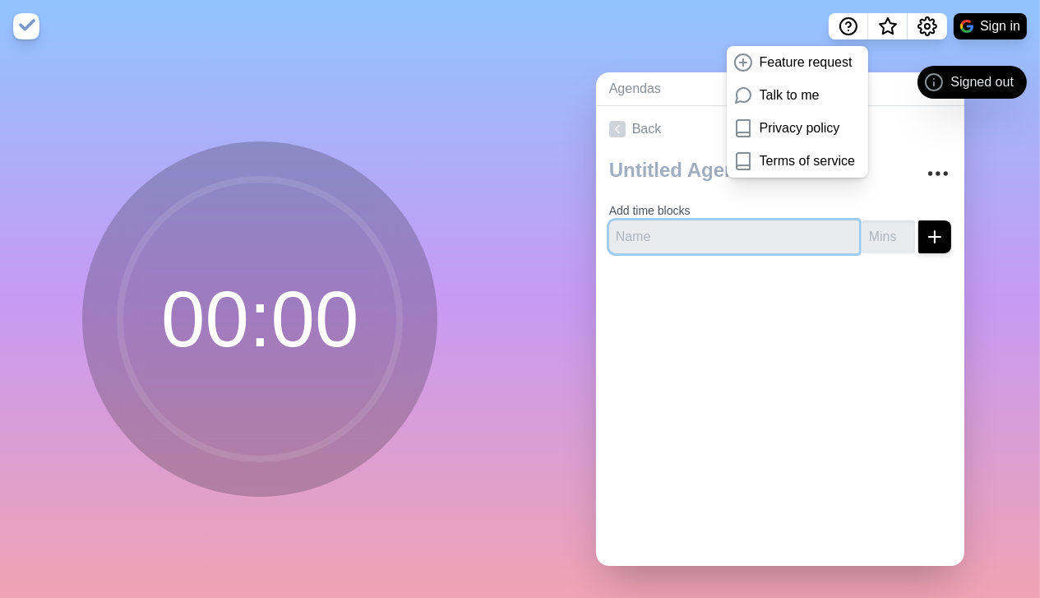
click at [679, 224] on input "text" at bounding box center [734, 236] width 250 height 33
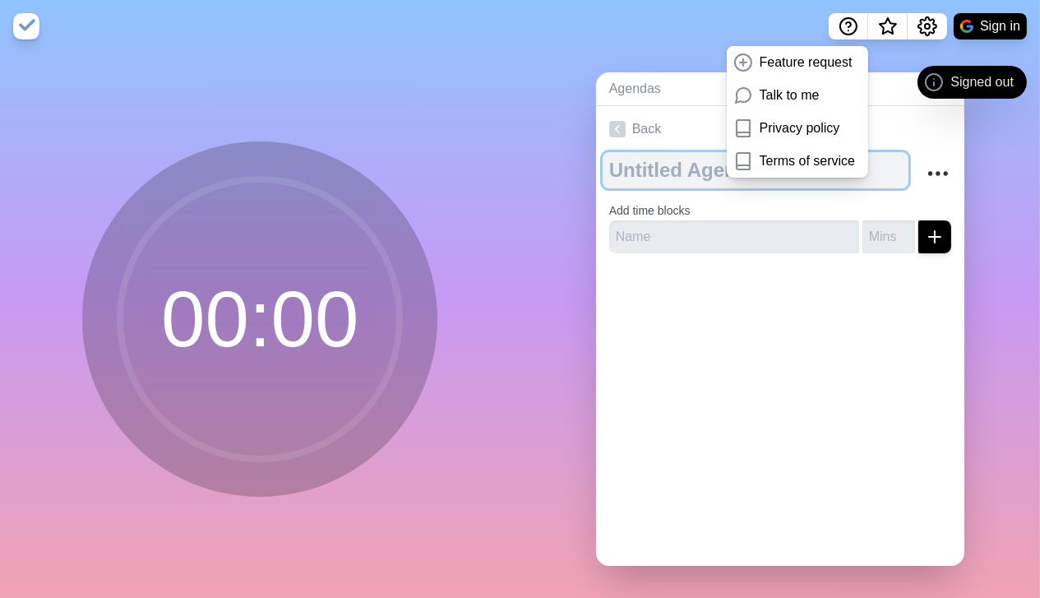
click at [686, 175] on textarea at bounding box center [756, 170] width 306 height 36
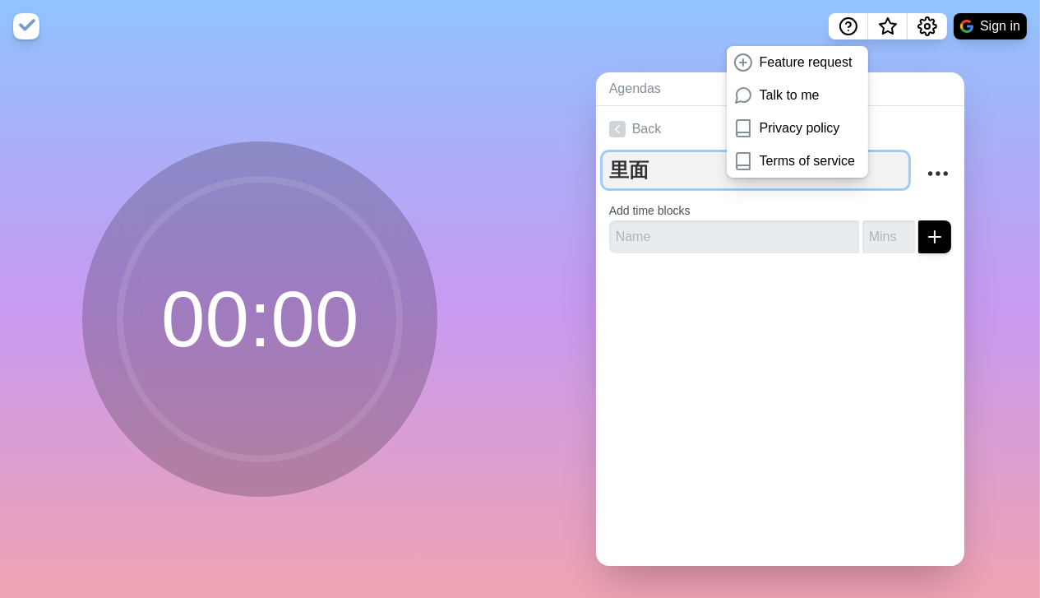
type textarea "里"
type textarea "l"
type textarea "LMCHK 3HR BLOCK"
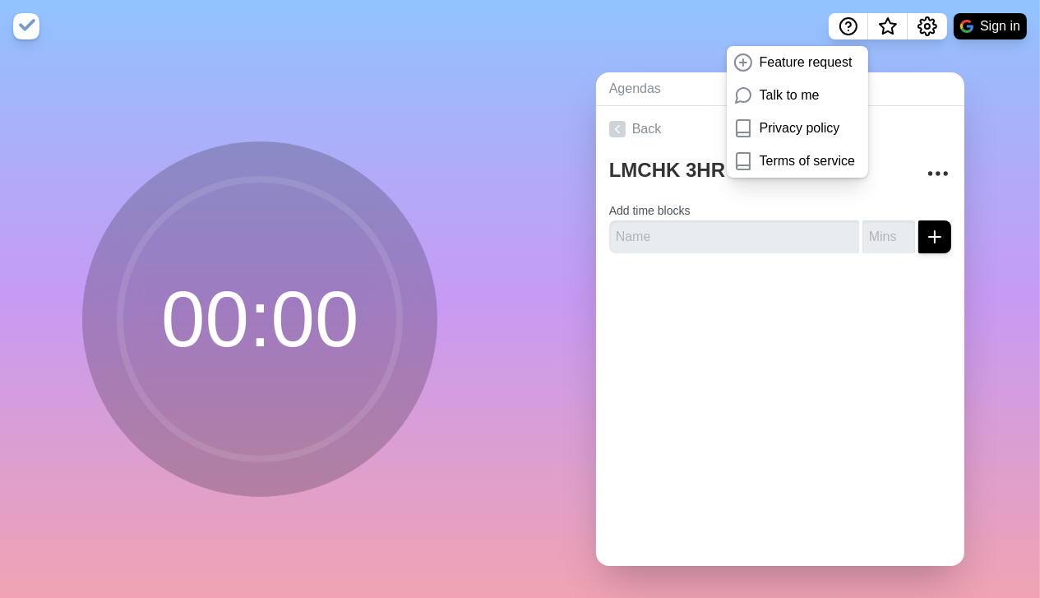
click at [877, 71] on div "Agendas Meetings Back LMCHK 3HR BLOCK Add time blocks" at bounding box center [780, 326] width 520 height 546
click at [840, 19] on icon "Help" at bounding box center [848, 26] width 20 height 20
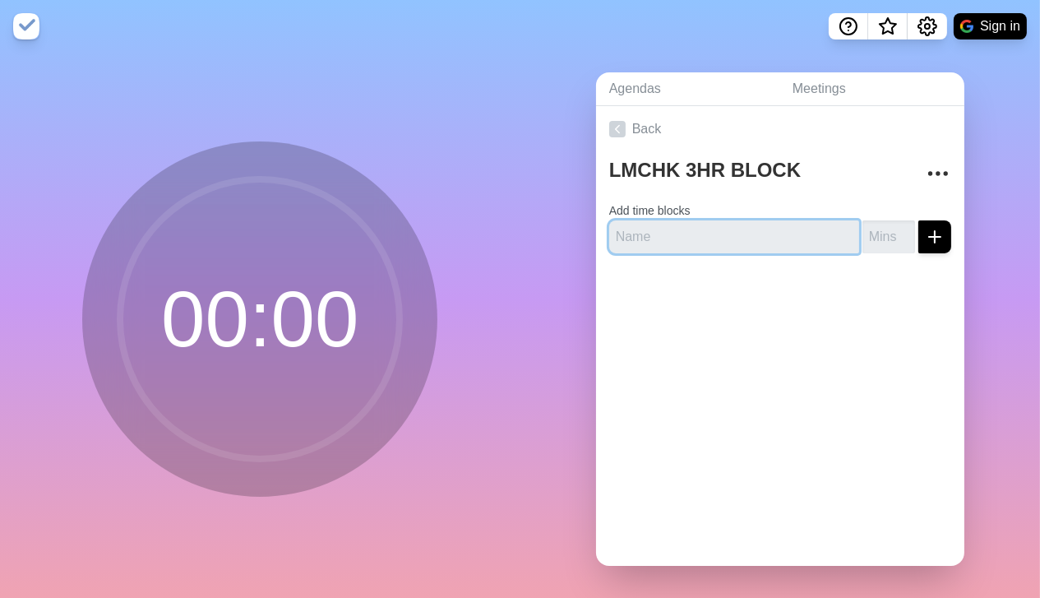
click at [799, 238] on input "text" at bounding box center [734, 236] width 250 height 33
type input "做20题"
type input "40"
click at [928, 229] on button "submit" at bounding box center [934, 236] width 33 height 33
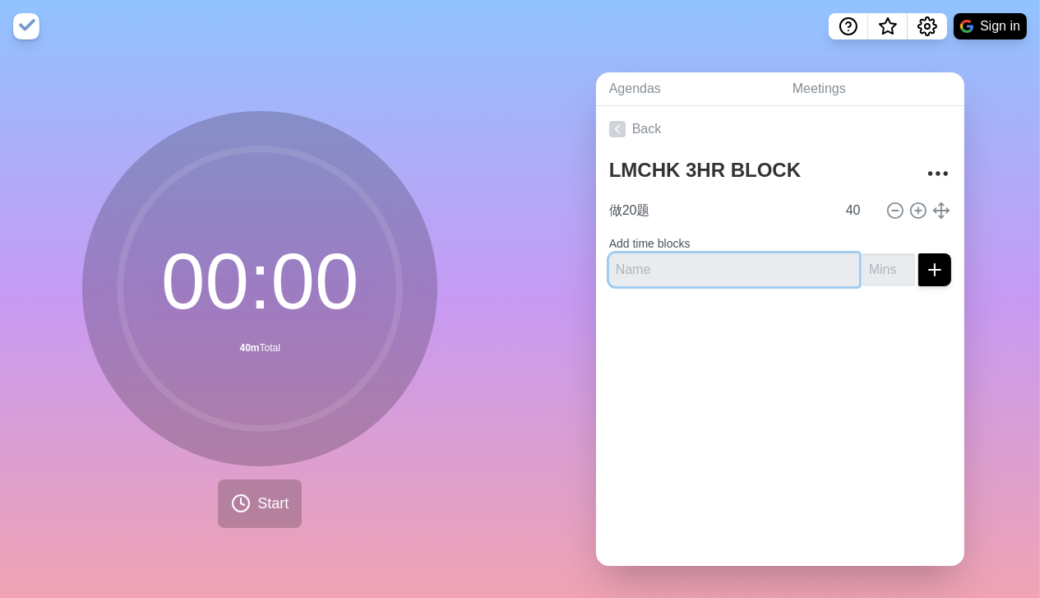
click at [743, 281] on input "text" at bounding box center [734, 269] width 250 height 33
click at [607, 495] on div "Back LMCHK 3HR BLOCK 做20题 40 Add time blocks" at bounding box center [780, 335] width 368 height 459
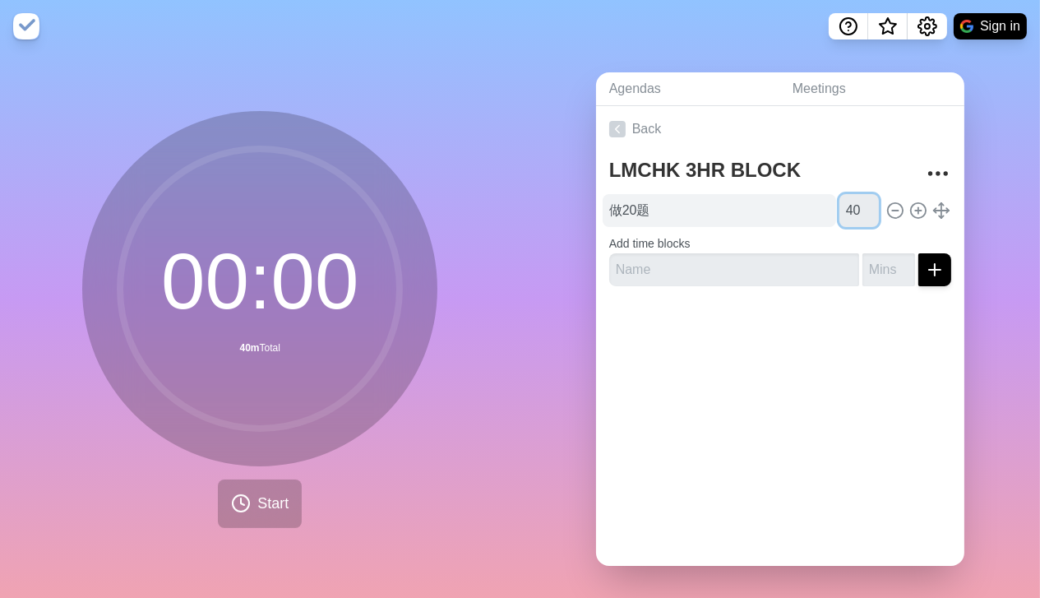
drag, startPoint x: 844, startPoint y: 210, endPoint x: 816, endPoint y: 210, distance: 27.9
click at [816, 210] on div "做20题 40" at bounding box center [780, 210] width 355 height 33
type input "20"
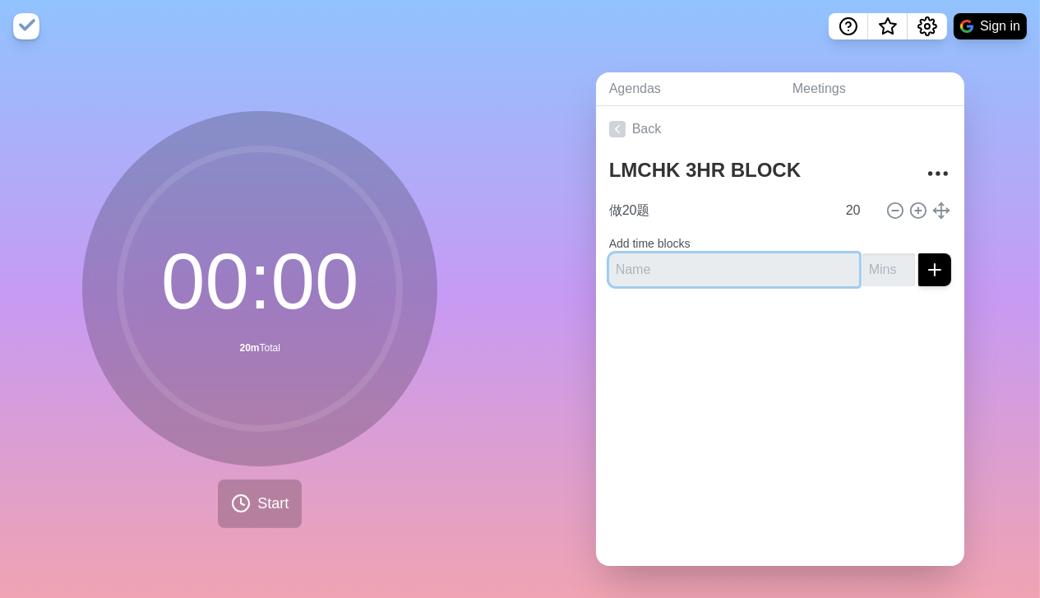
click at [810, 266] on input "text" at bounding box center [734, 269] width 250 height 33
click at [626, 279] on input "text" at bounding box center [734, 269] width 250 height 33
paste input "速读20题解析"
type input "速读20题解析"
click at [865, 262] on input "number" at bounding box center [888, 269] width 53 height 33
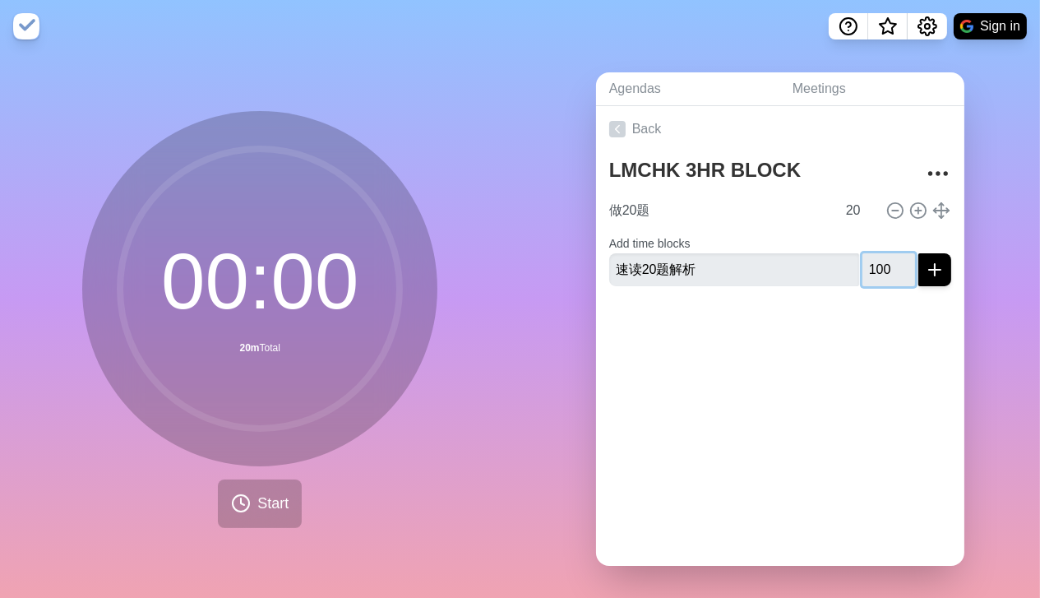
type input "100"
click at [852, 330] on div at bounding box center [780, 332] width 368 height 66
click at [918, 270] on button "submit" at bounding box center [934, 269] width 33 height 33
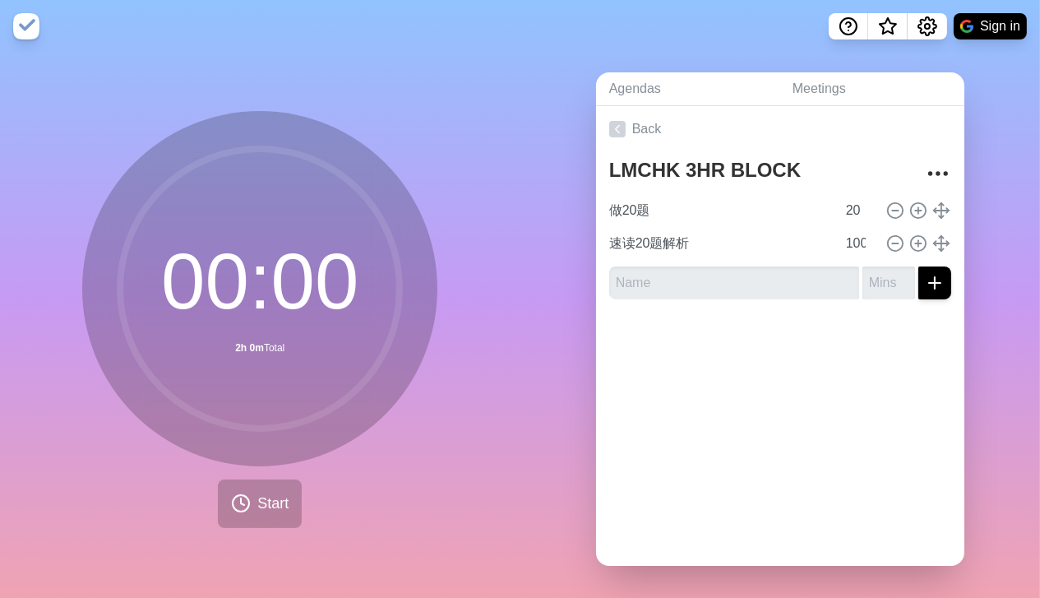
drag, startPoint x: 768, startPoint y: 347, endPoint x: 713, endPoint y: 299, distance: 72.8
click at [769, 347] on div at bounding box center [780, 345] width 368 height 66
click at [707, 294] on input "text" at bounding box center [734, 282] width 250 height 33
paste input "题目笔记摘抄"
type input "题目笔记摘抄"
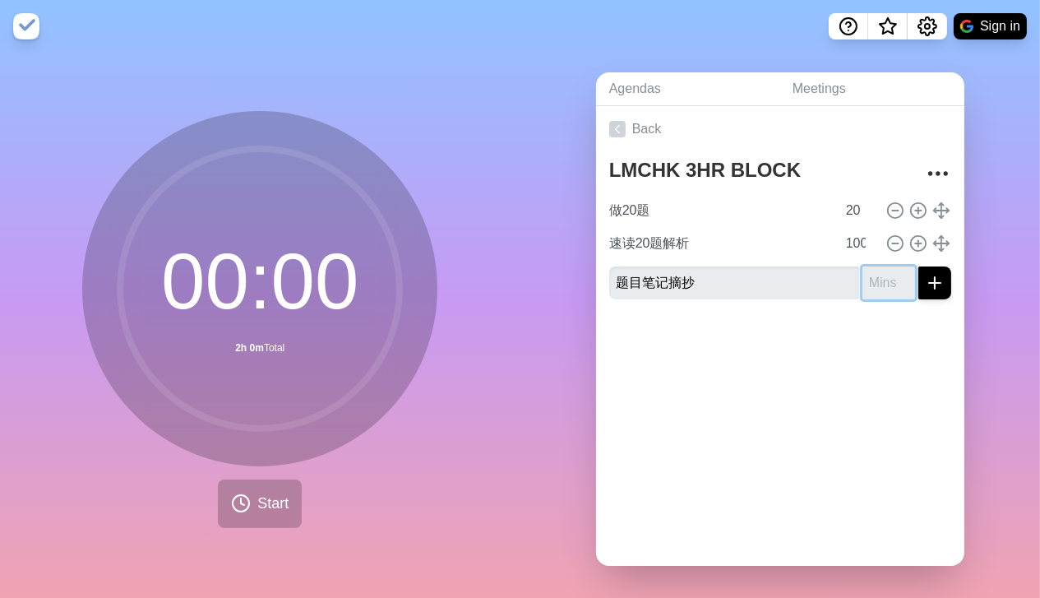
click at [878, 284] on input "number" at bounding box center [888, 282] width 53 height 33
type input "30"
click at [927, 287] on button "submit" at bounding box center [934, 282] width 33 height 33
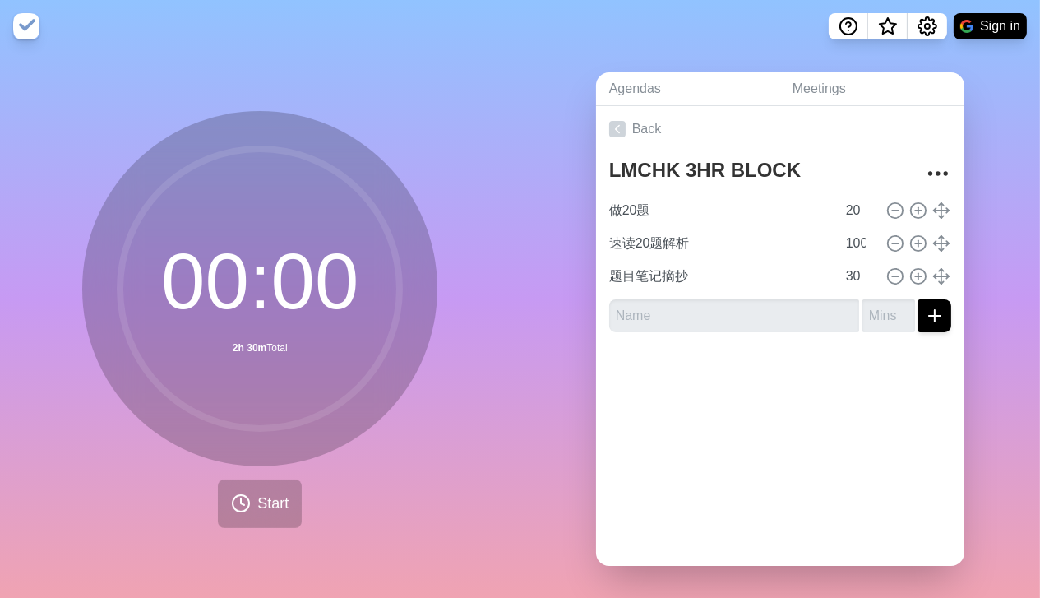
click at [754, 356] on div at bounding box center [780, 378] width 368 height 66
click at [702, 310] on input "text" at bounding box center [734, 315] width 250 height 33
paste input "回顾20题每个选项选与不选的原因"
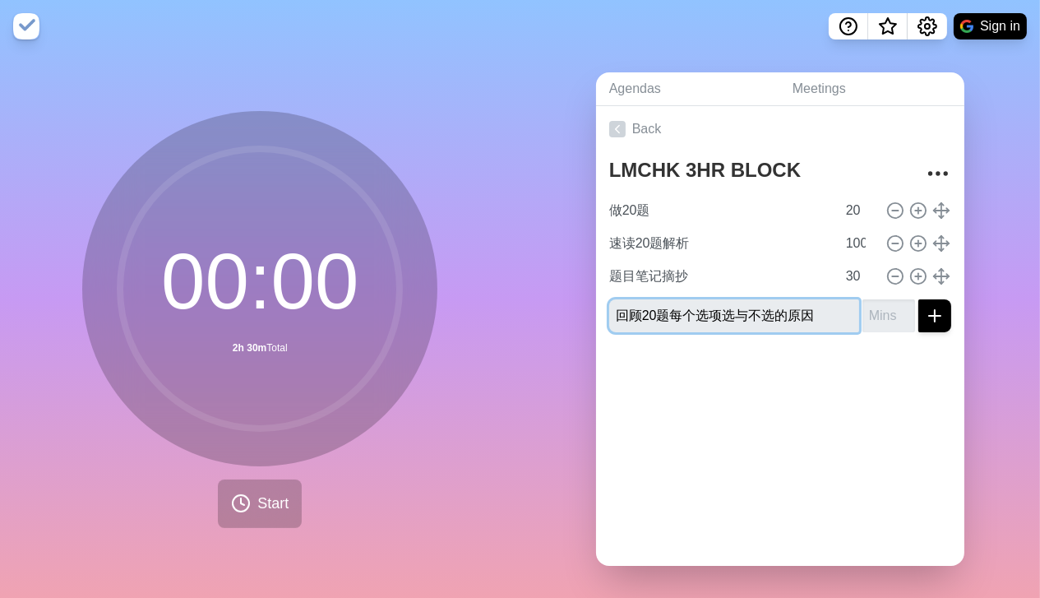
type input "回顾20题每个选项选与不选的原因"
click at [875, 316] on input "number" at bounding box center [888, 315] width 53 height 33
type input "30"
click at [880, 364] on div at bounding box center [780, 378] width 368 height 66
click at [929, 316] on line "submit" at bounding box center [935, 316] width 12 height 0
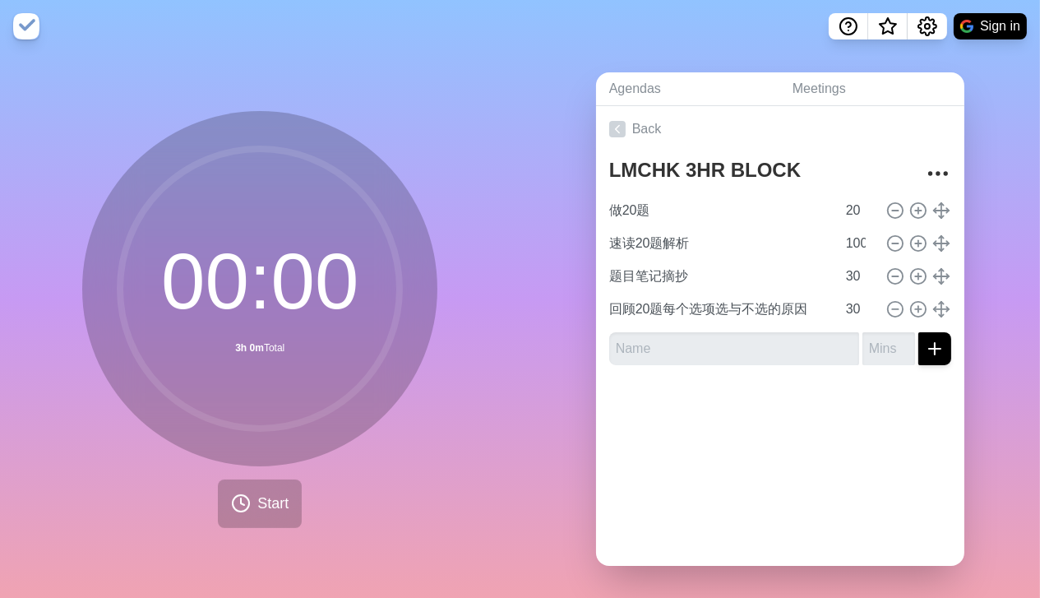
click at [805, 417] on div at bounding box center [780, 411] width 368 height 66
click at [279, 505] on span "Start" at bounding box center [272, 503] width 31 height 22
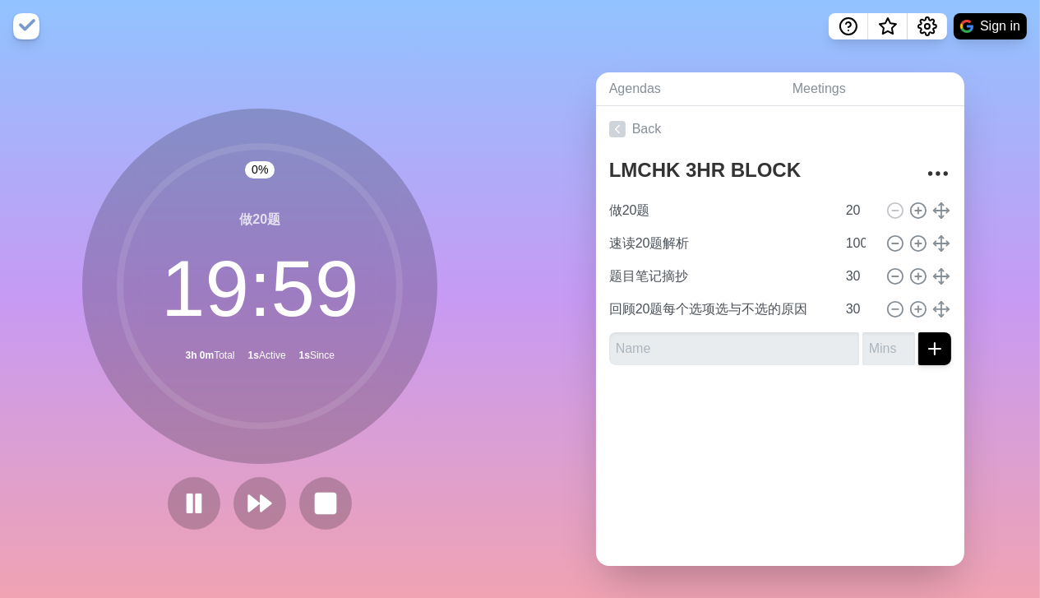
drag, startPoint x: 289, startPoint y: 497, endPoint x: 306, endPoint y: 497, distance: 16.4
click at [289, 497] on div at bounding box center [259, 503] width 197 height 53
click at [312, 497] on icon at bounding box center [326, 503] width 28 height 28
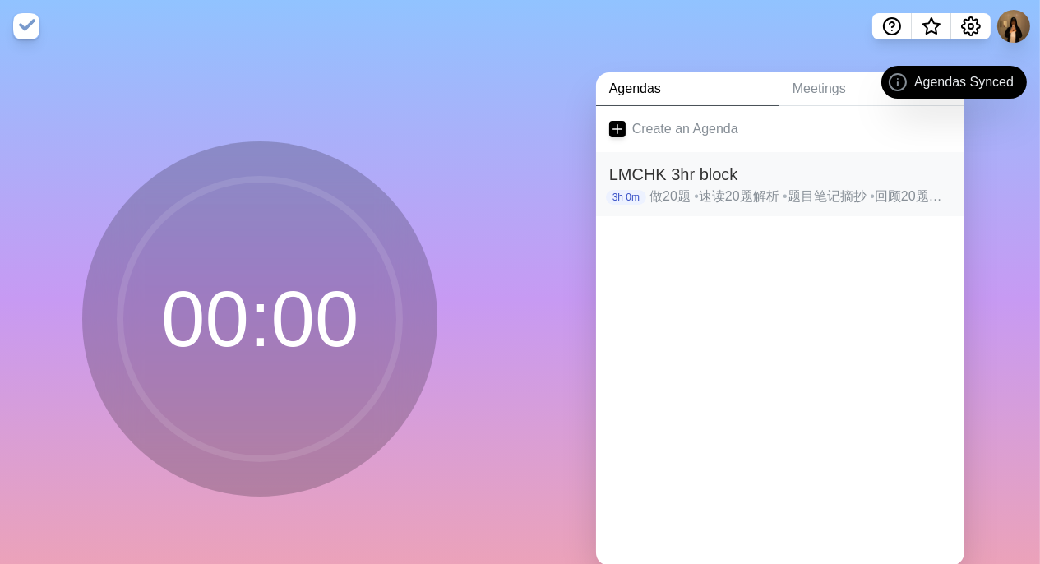
click at [875, 200] on span "•" at bounding box center [872, 196] width 5 height 14
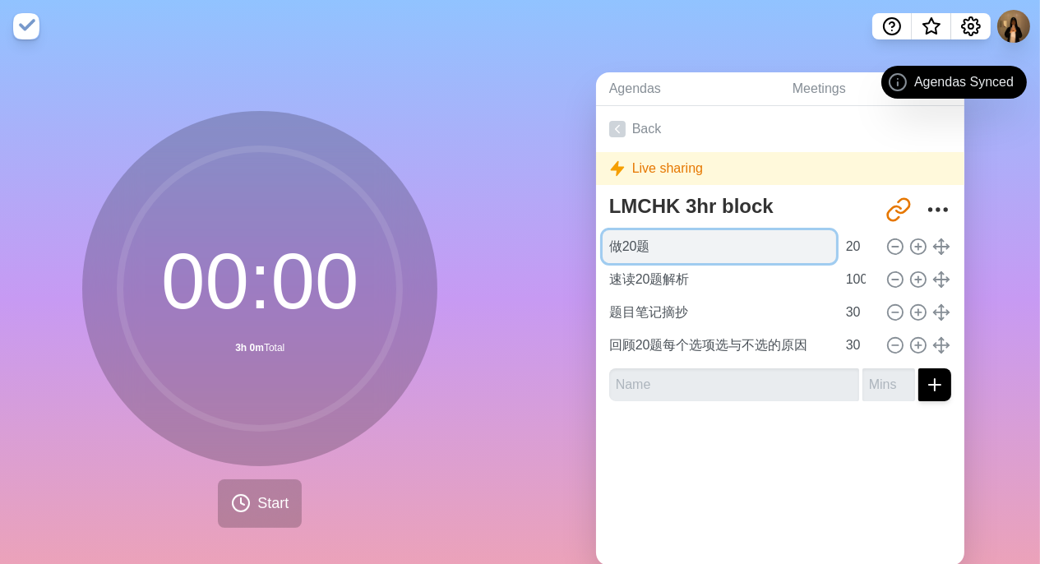
click at [718, 249] on input "做20题" at bounding box center [719, 246] width 233 height 33
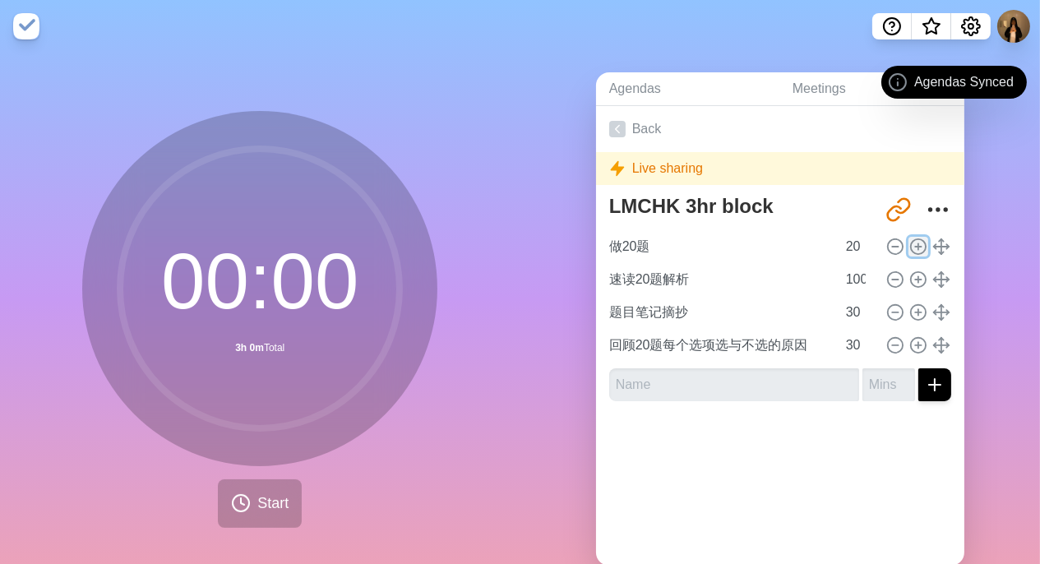
click at [909, 251] on icon at bounding box center [918, 247] width 18 height 18
click at [888, 251] on circle at bounding box center [895, 246] width 15 height 15
click at [942, 85] on span "Agendas Synced" at bounding box center [963, 82] width 99 height 20
click at [1009, 80] on span "Agendas Synced" at bounding box center [963, 82] width 99 height 20
click at [896, 80] on icon at bounding box center [898, 82] width 20 height 20
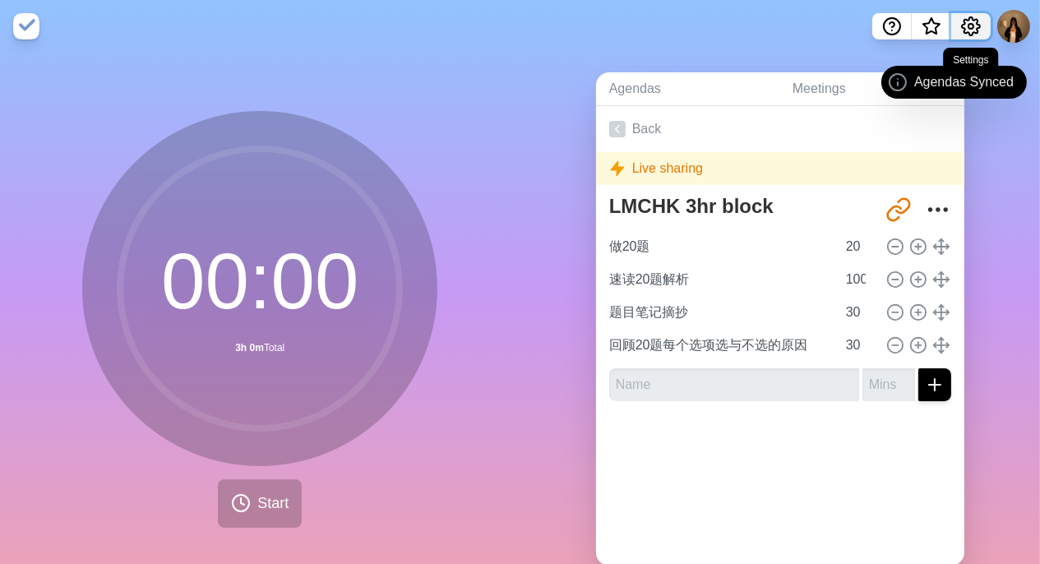
click at [964, 23] on icon "Settings" at bounding box center [971, 26] width 18 height 18
drag, startPoint x: 916, startPoint y: 110, endPoint x: 960, endPoint y: 87, distance: 50.0
click at [917, 109] on link "Back" at bounding box center [780, 129] width 368 height 46
click at [22, 26] on img at bounding box center [26, 26] width 26 height 26
click at [257, 513] on span "Start" at bounding box center [272, 503] width 31 height 22
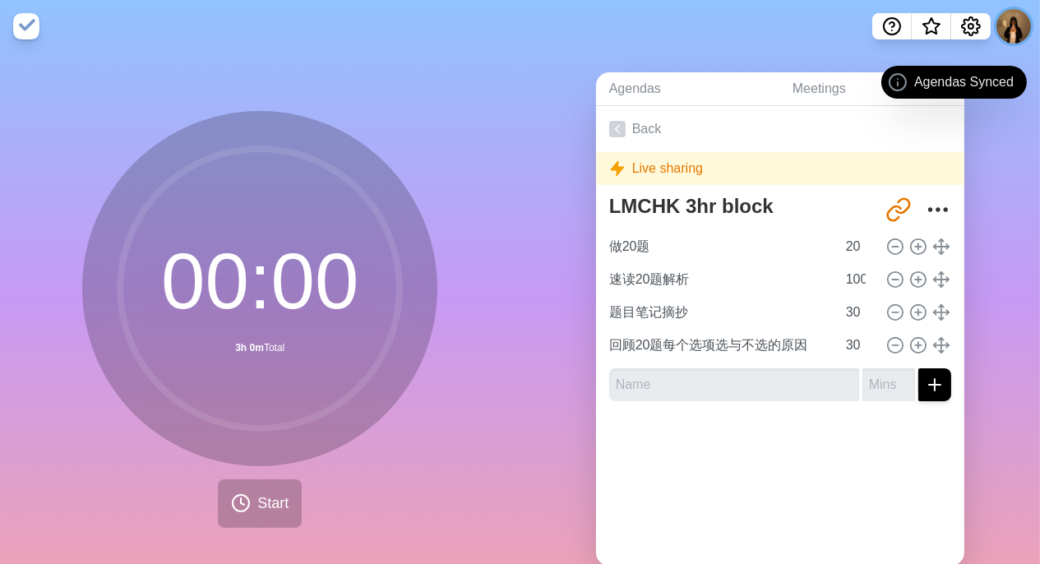
click at [1010, 29] on button at bounding box center [1013, 26] width 35 height 35
click at [1003, 41] on nav at bounding box center [520, 26] width 1040 height 53
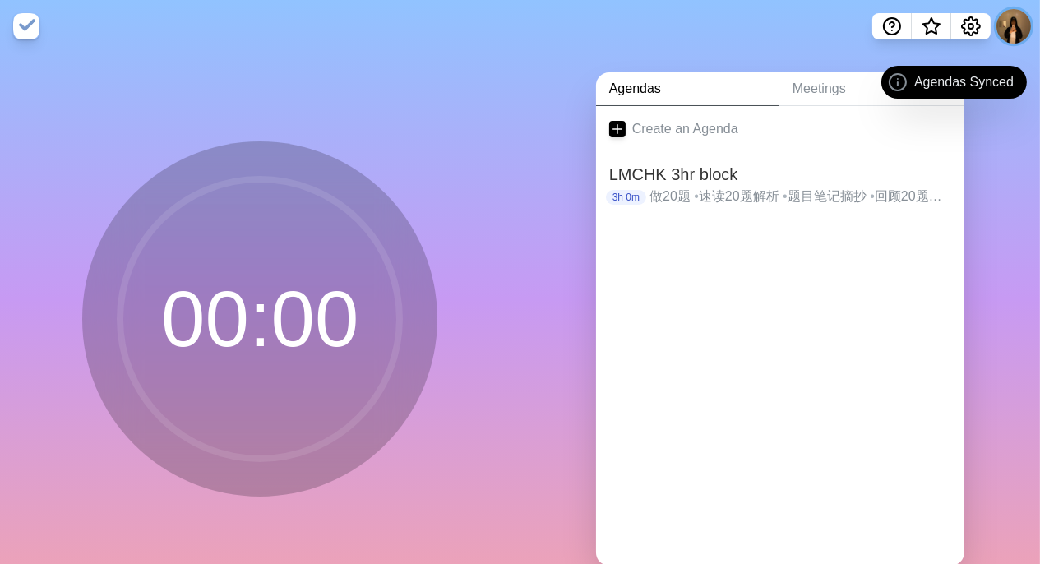
click at [1008, 37] on button at bounding box center [1013, 26] width 35 height 35
click at [1000, 63] on p "Sign out" at bounding box center [989, 63] width 48 height 20
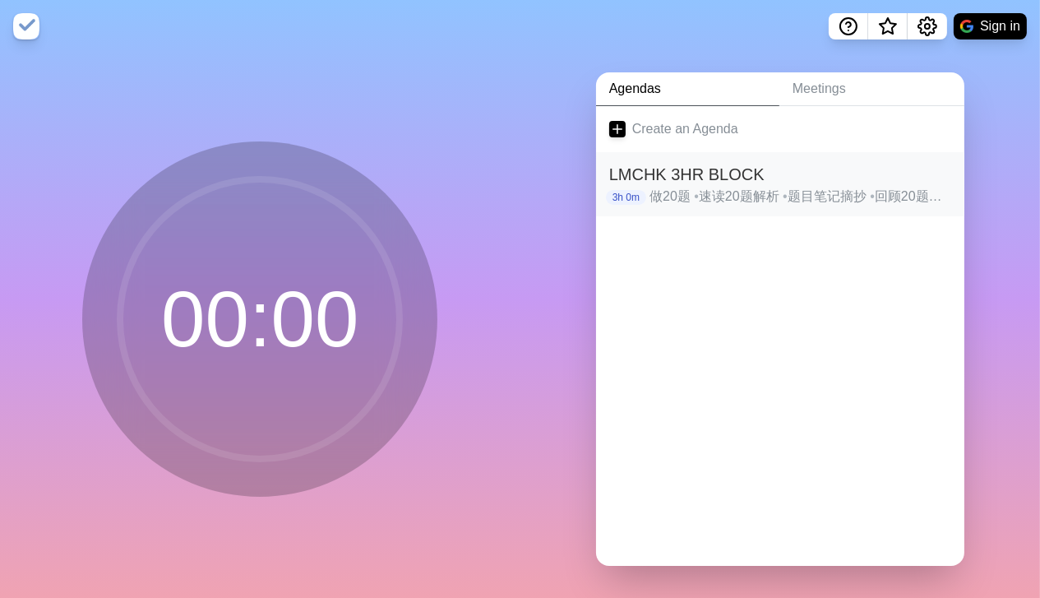
click at [846, 187] on p "做20题 • 速读20题解析 • 题目笔记摘抄 • 回顾20题每个选项选与不选的原因" at bounding box center [800, 197] width 302 height 20
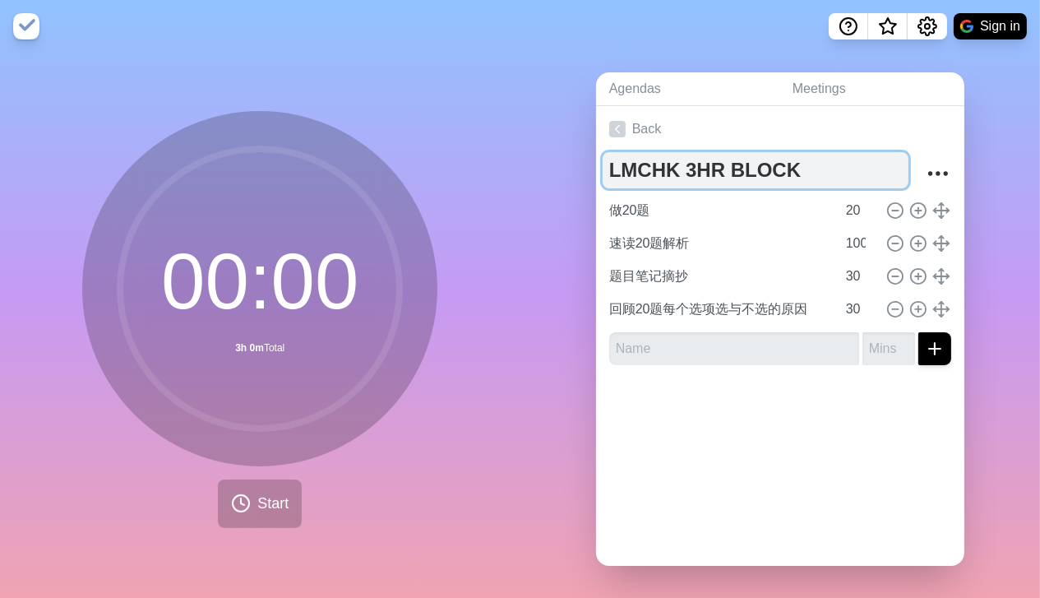
click at [833, 173] on textarea "LMCHK 3HR BLOCK" at bounding box center [756, 170] width 306 height 36
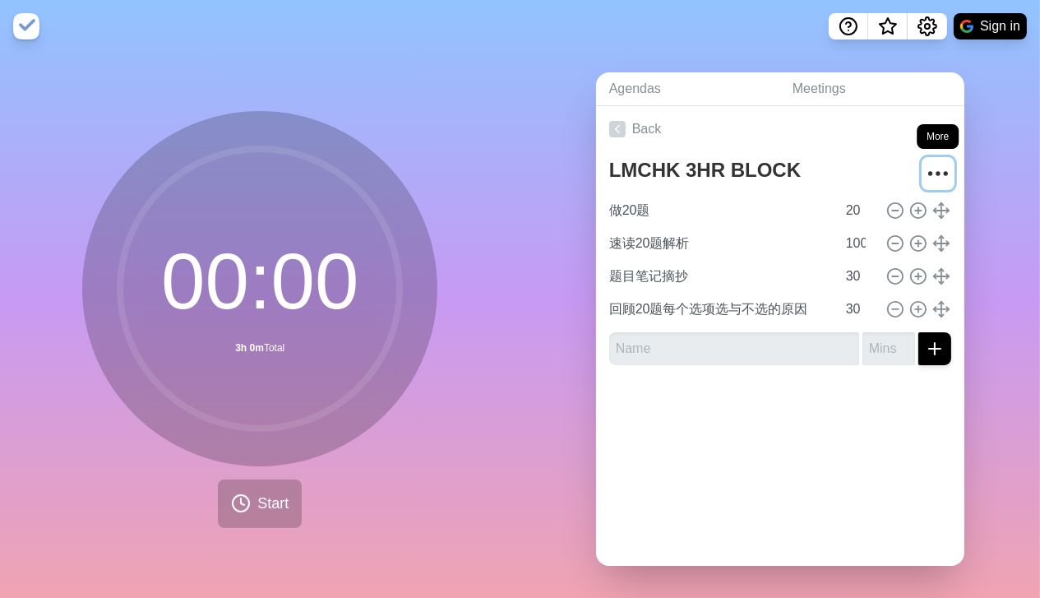
click at [944, 172] on circle "More" at bounding box center [945, 173] width 2 height 2
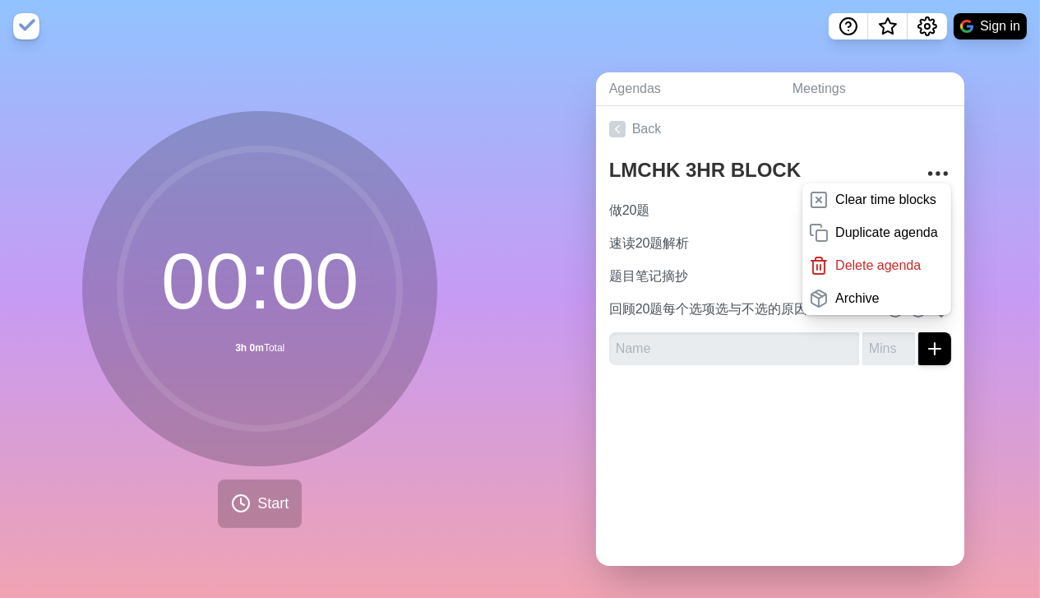
click at [981, 168] on div "Agendas Meetings Back LMCHK 3HR BLOCK Clear time blocks Duplicate agenda Delete…" at bounding box center [780, 326] width 520 height 546
drag, startPoint x: 981, startPoint y: 168, endPoint x: 911, endPoint y: 175, distance: 71.1
click at [925, 175] on icon "More" at bounding box center [938, 173] width 26 height 26
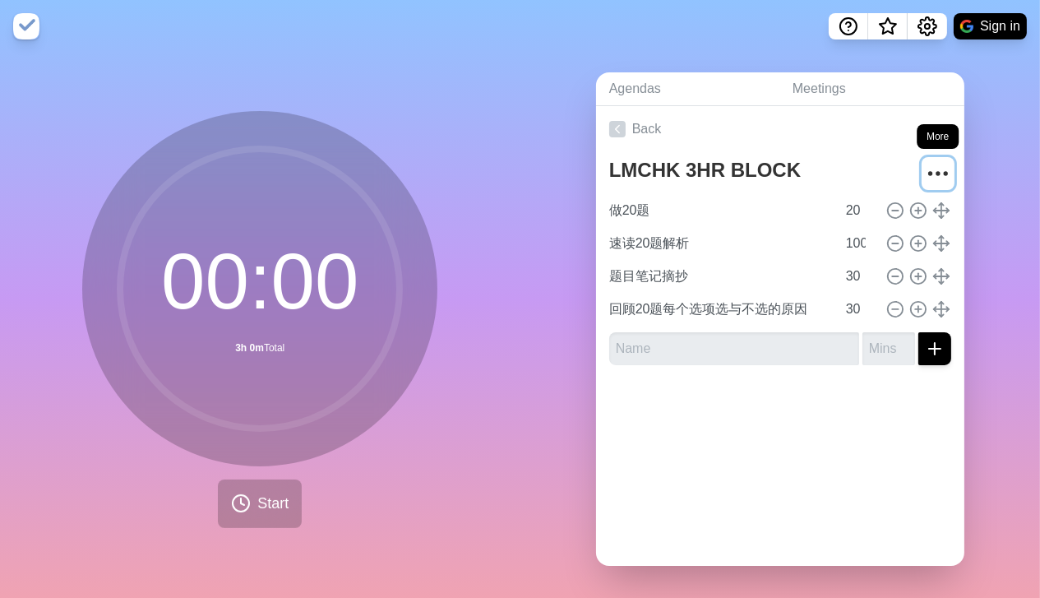
click at [925, 179] on icon "More" at bounding box center [938, 173] width 26 height 26
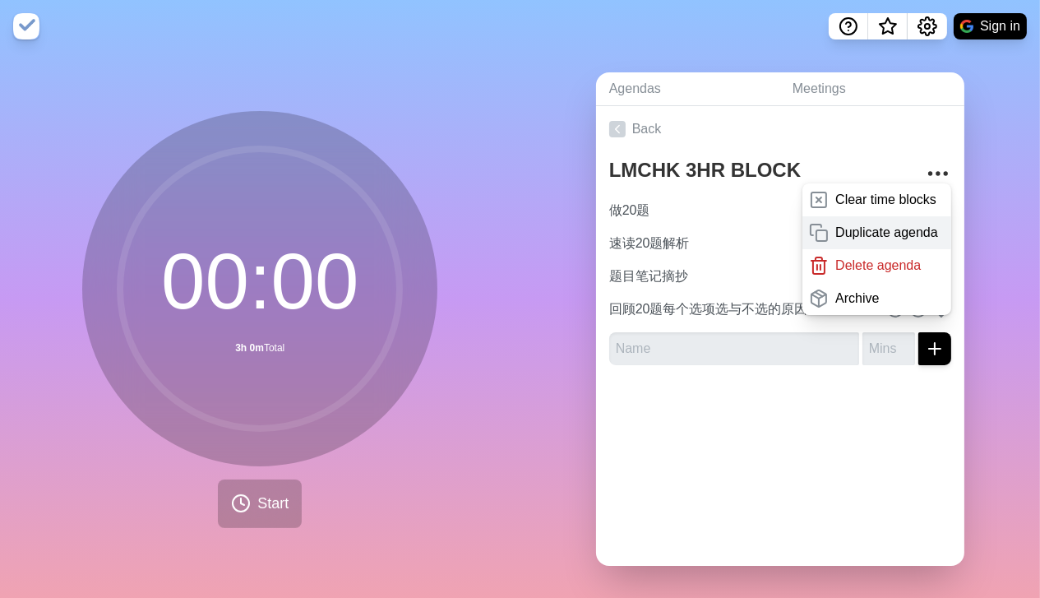
click at [881, 232] on p "Duplicate agenda" at bounding box center [886, 233] width 103 height 20
type textarea "LMCHK 3HR BLOCK copy"
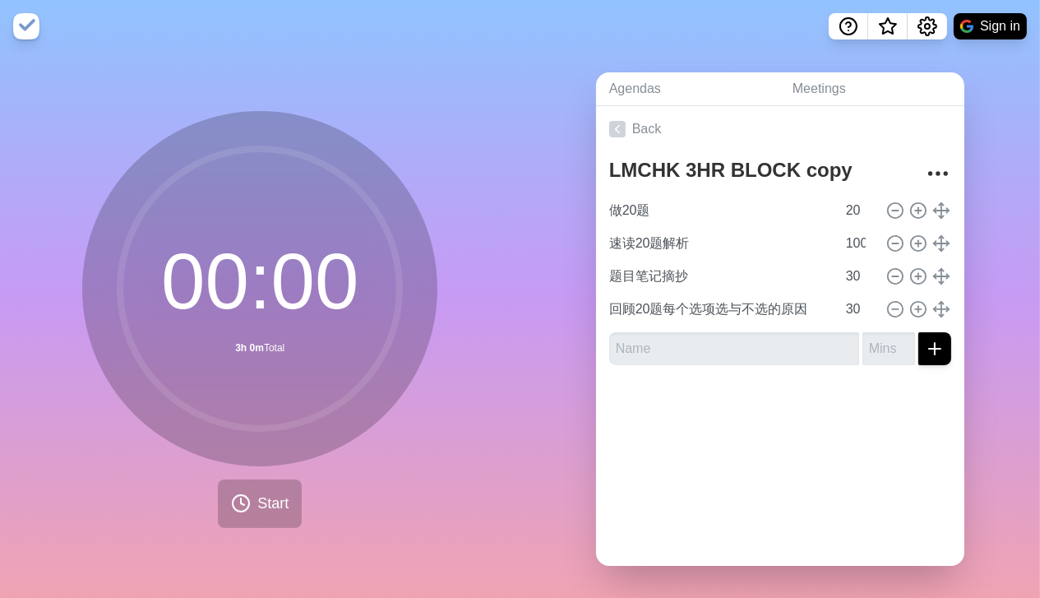
drag, startPoint x: 1000, startPoint y: 229, endPoint x: 935, endPoint y: 189, distance: 77.1
click at [993, 226] on div "Agendas Meetings Back LMCHK 3HR BLOCK copy 做20题 20 速读20题解析 100 题目笔记摘抄 30 回顾20题每…" at bounding box center [780, 326] width 520 height 546
click at [925, 171] on icon "More" at bounding box center [938, 173] width 26 height 26
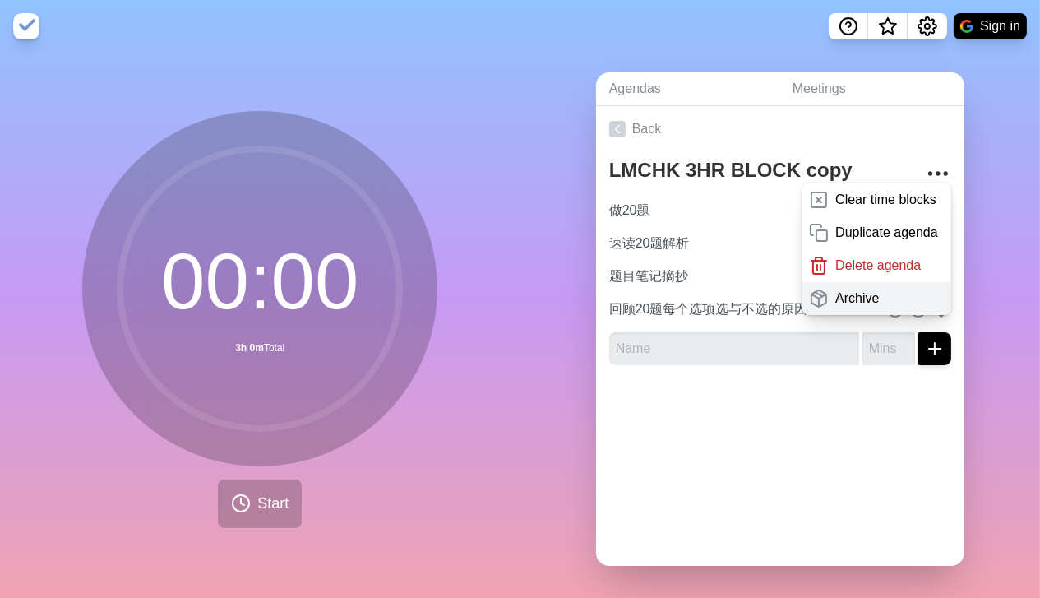
click at [894, 298] on div "Archive" at bounding box center [876, 298] width 149 height 33
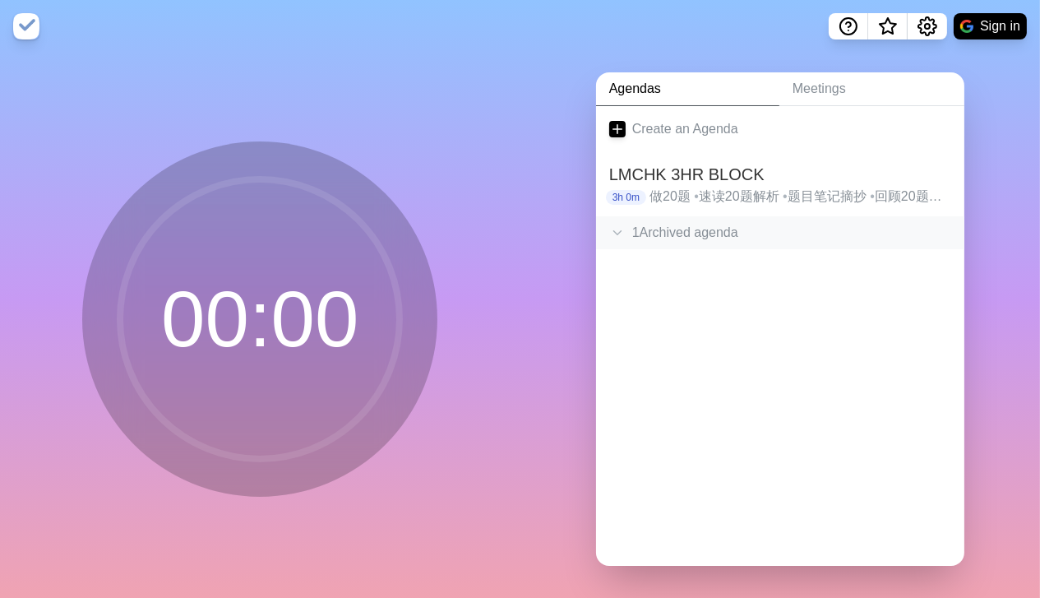
click at [681, 236] on div "1 Archived agenda" at bounding box center [780, 232] width 368 height 33
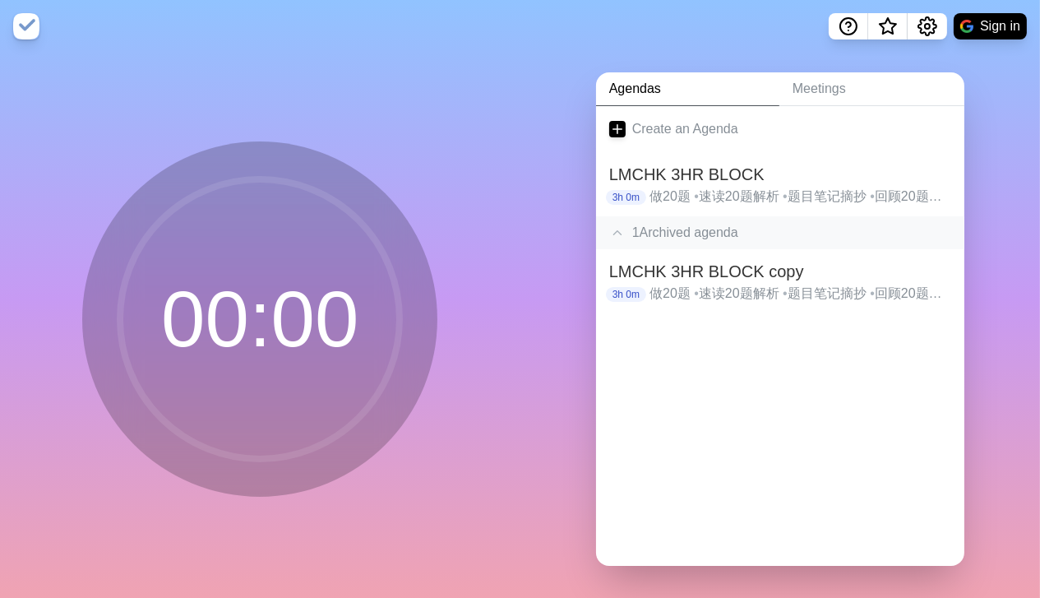
click at [680, 236] on div "1 Archived agenda" at bounding box center [780, 232] width 368 height 33
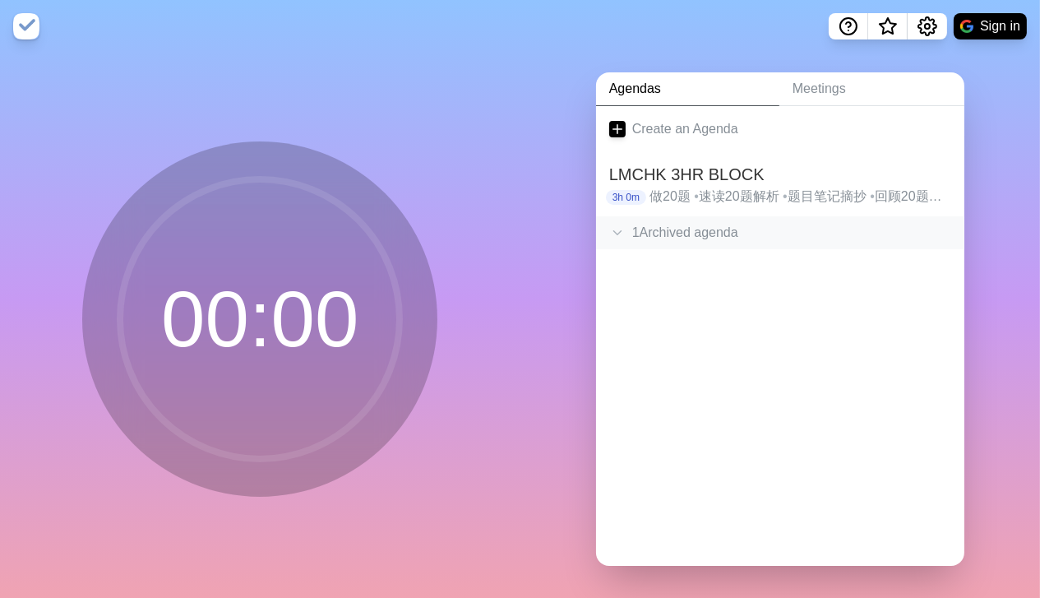
drag, startPoint x: 680, startPoint y: 236, endPoint x: 660, endPoint y: 227, distance: 21.7
click at [654, 236] on div "1 Archived agenda" at bounding box center [780, 232] width 368 height 33
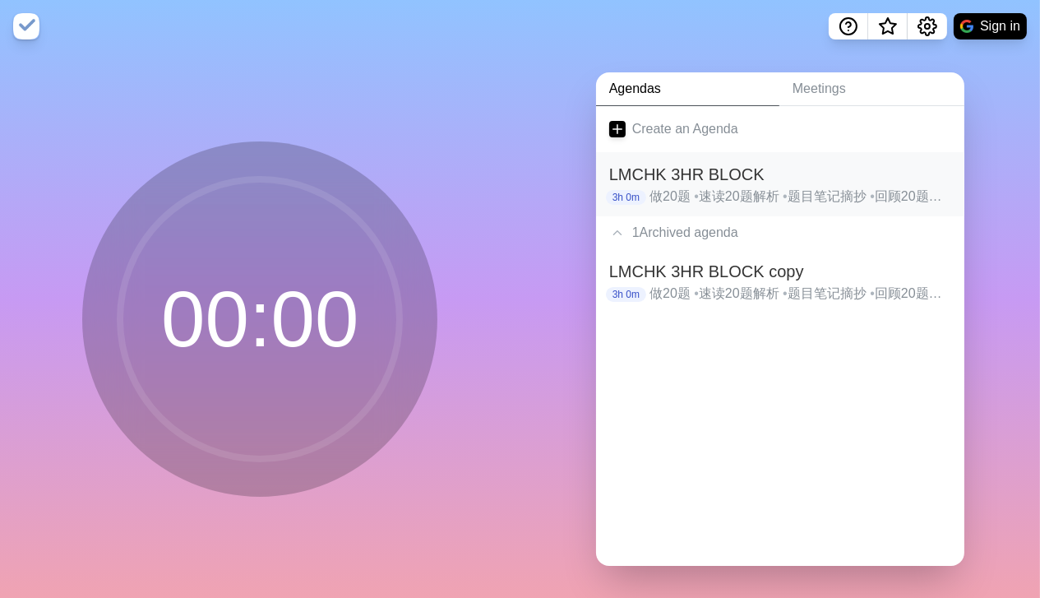
click at [689, 176] on h2 "LMCHK 3HR BLOCK" at bounding box center [780, 174] width 342 height 25
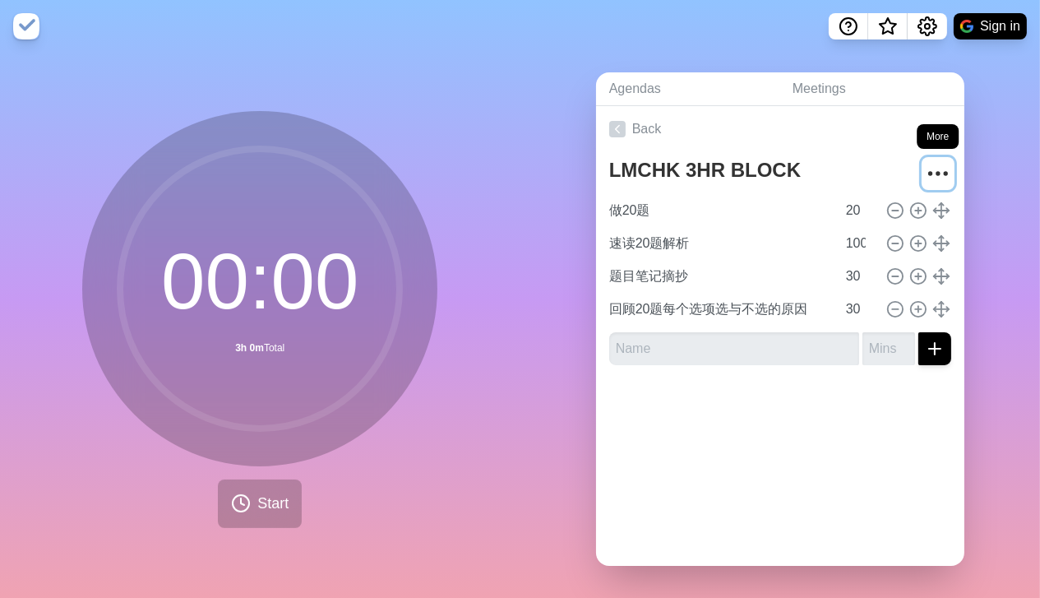
click at [925, 166] on icon "More" at bounding box center [938, 173] width 26 height 26
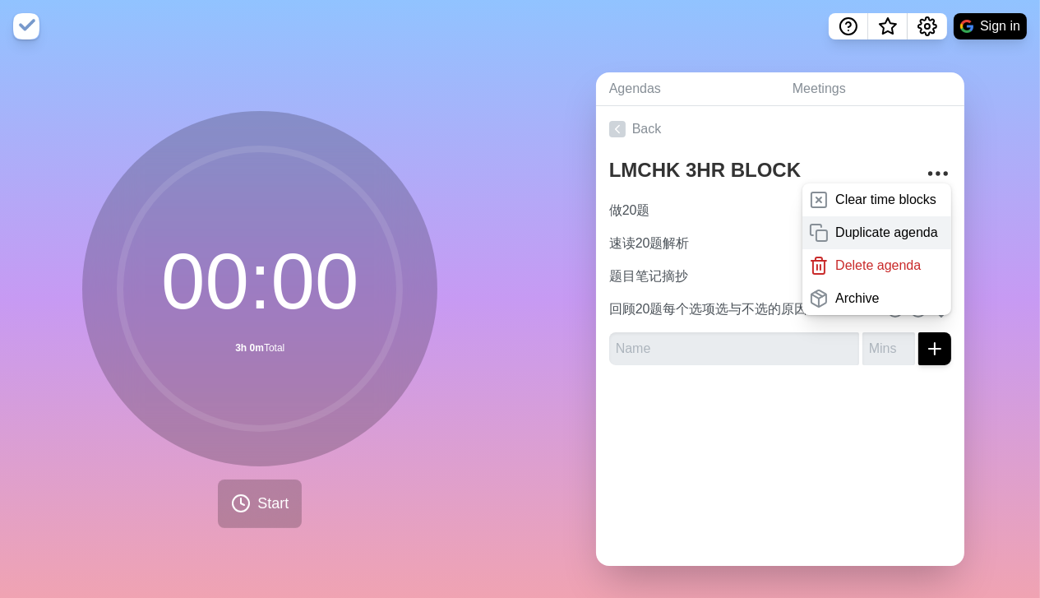
click at [909, 229] on p "Duplicate agenda" at bounding box center [886, 233] width 103 height 20
type textarea "LMCHK 3HR BLOCK copy"
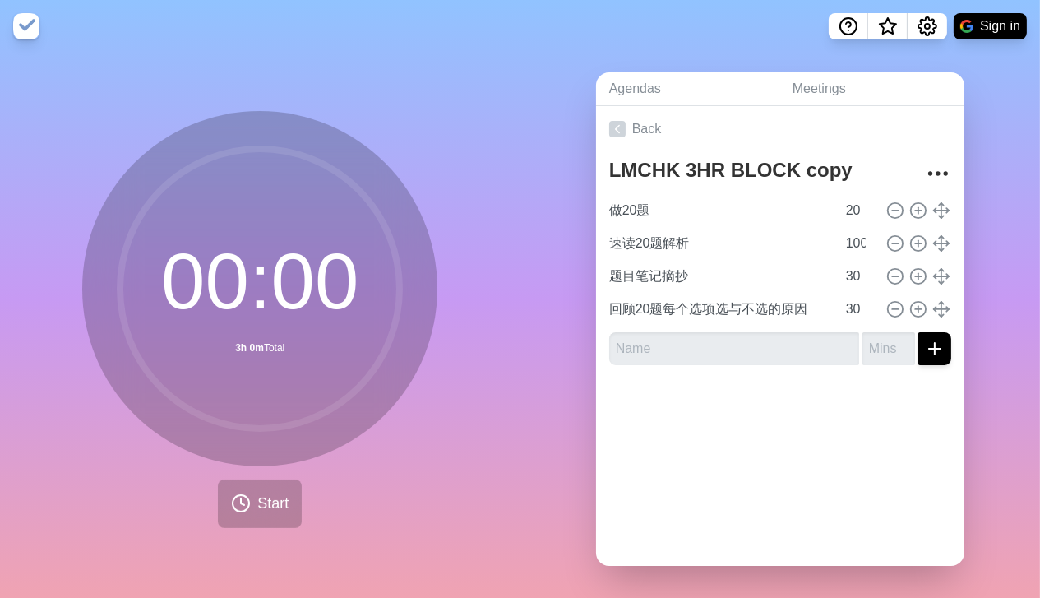
click at [839, 364] on div "LMCHK 3HR BLOCK copy 做20题 20 速读20题解析 100 题目笔记摘抄 30 回顾20题每个选项选与不选的原因 30" at bounding box center [780, 265] width 368 height 226
click at [665, 132] on link "Back" at bounding box center [780, 129] width 368 height 46
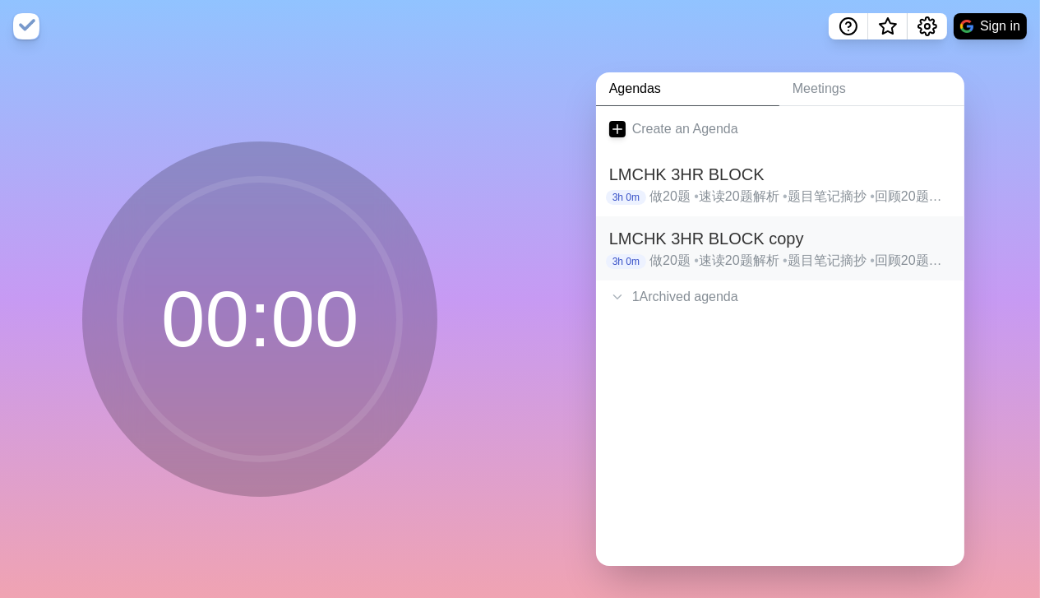
drag, startPoint x: 795, startPoint y: 245, endPoint x: 773, endPoint y: 248, distance: 21.6
click at [773, 248] on h2 "LMCHK 3HR BLOCK copy" at bounding box center [780, 238] width 342 height 25
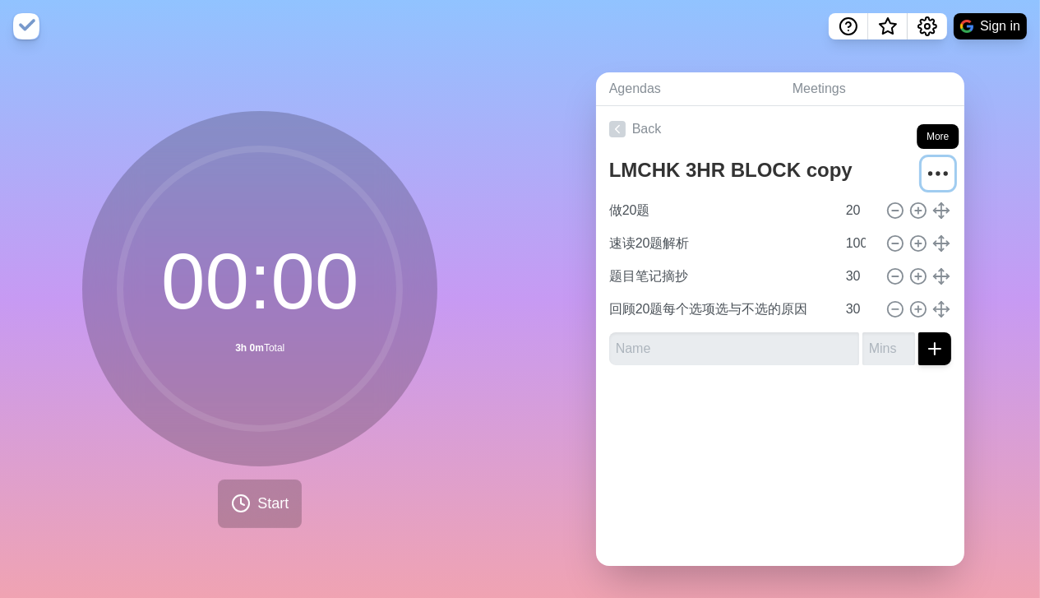
click at [925, 182] on icon "More" at bounding box center [938, 173] width 26 height 26
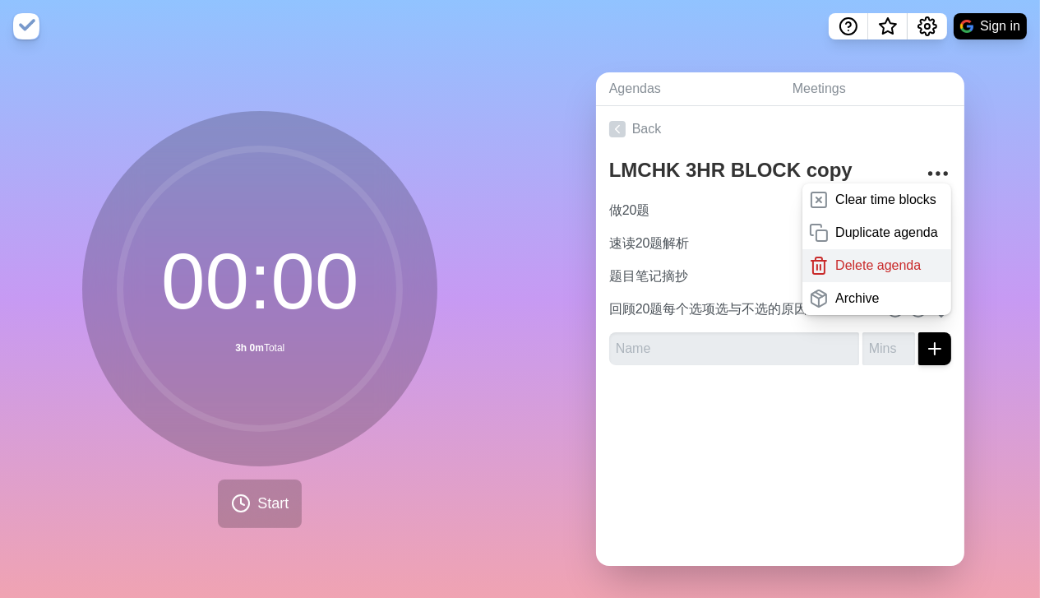
click at [889, 274] on div "Delete agenda" at bounding box center [876, 265] width 149 height 33
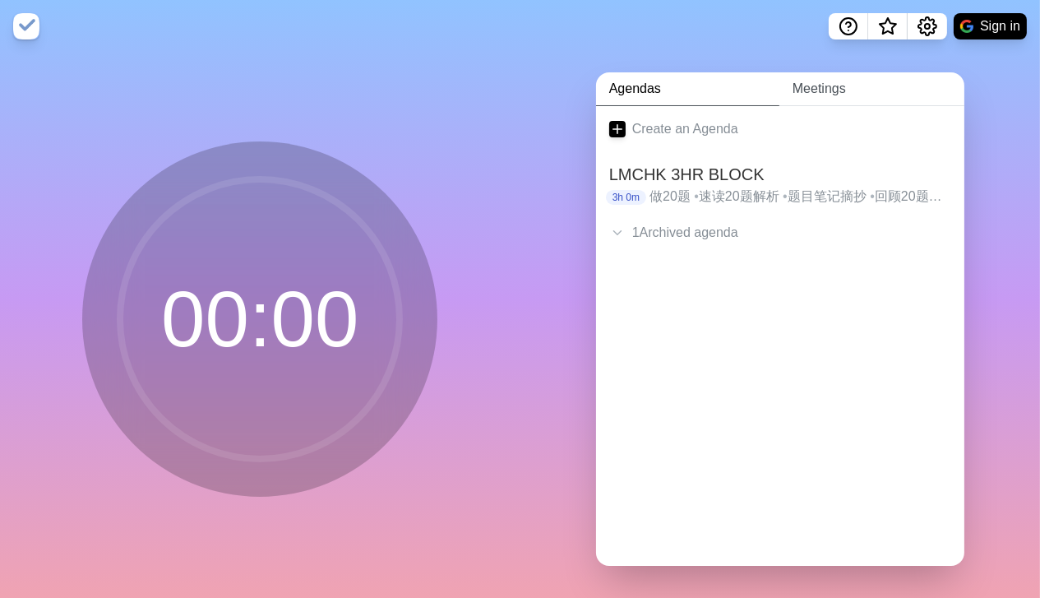
click at [826, 87] on link "Meetings" at bounding box center [871, 89] width 185 height 34
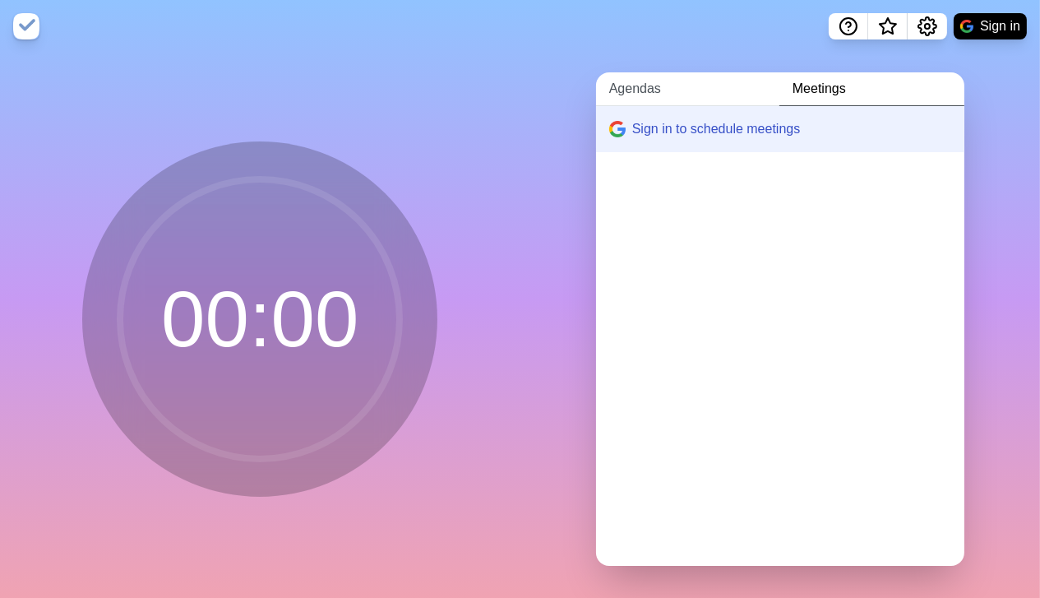
click at [613, 93] on link "Agendas" at bounding box center [687, 89] width 183 height 34
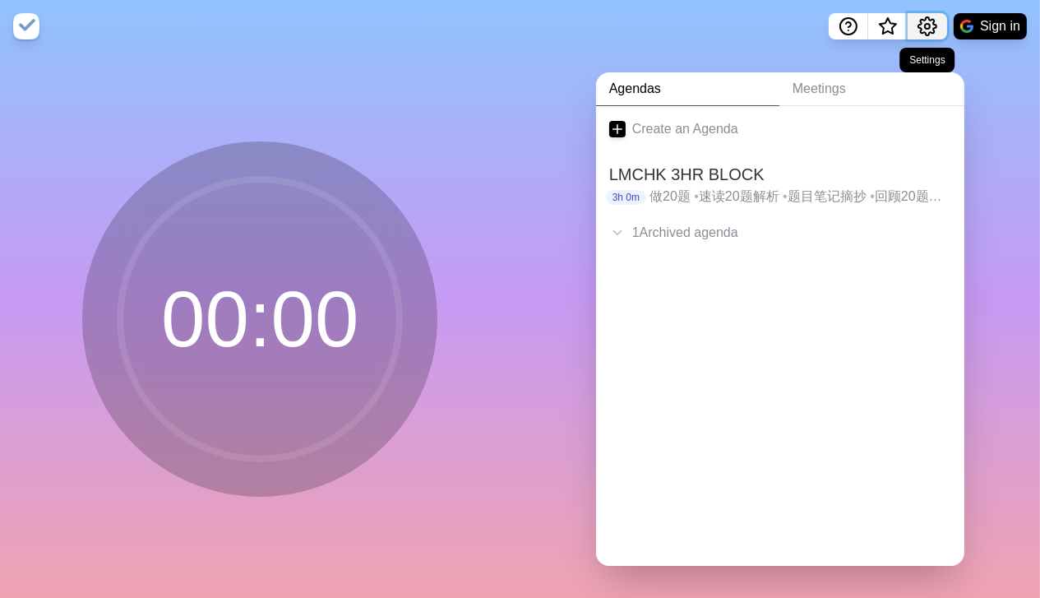
click at [921, 33] on icon "Settings" at bounding box center [927, 26] width 18 height 18
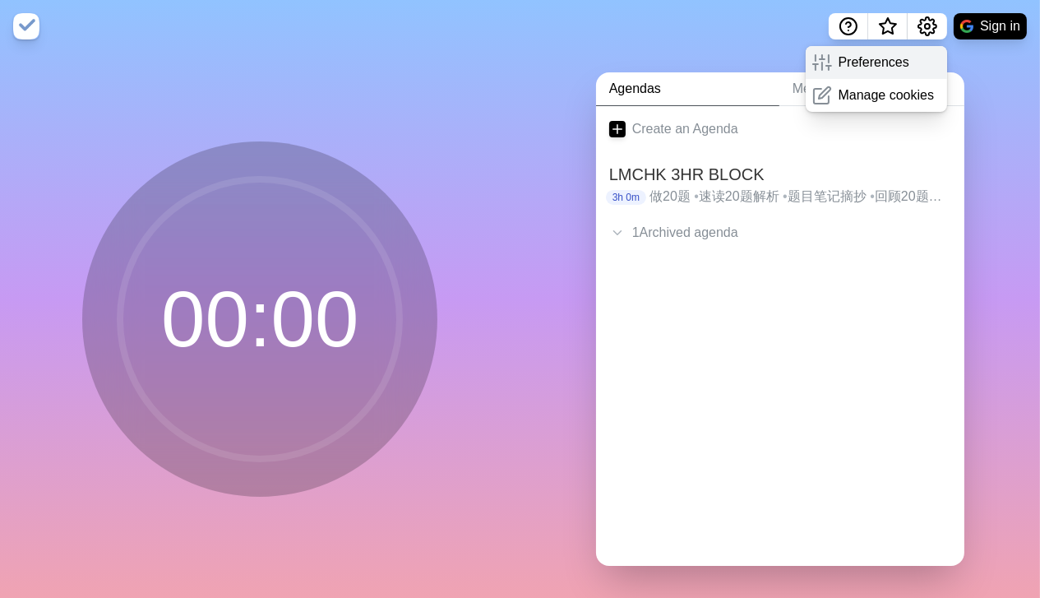
click at [843, 62] on p "Preferences" at bounding box center [873, 63] width 71 height 20
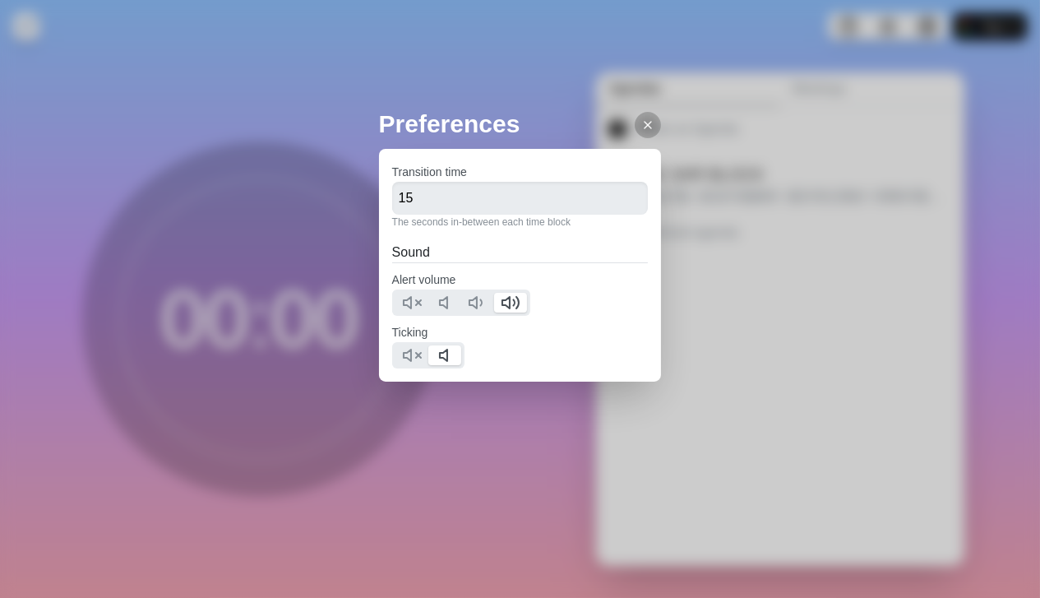
drag, startPoint x: 993, startPoint y: 177, endPoint x: 984, endPoint y: 158, distance: 21.0
click at [993, 176] on div "Preferences Transition time 15 The seconds in-between each time block Sound Ale…" at bounding box center [520, 299] width 1040 height 598
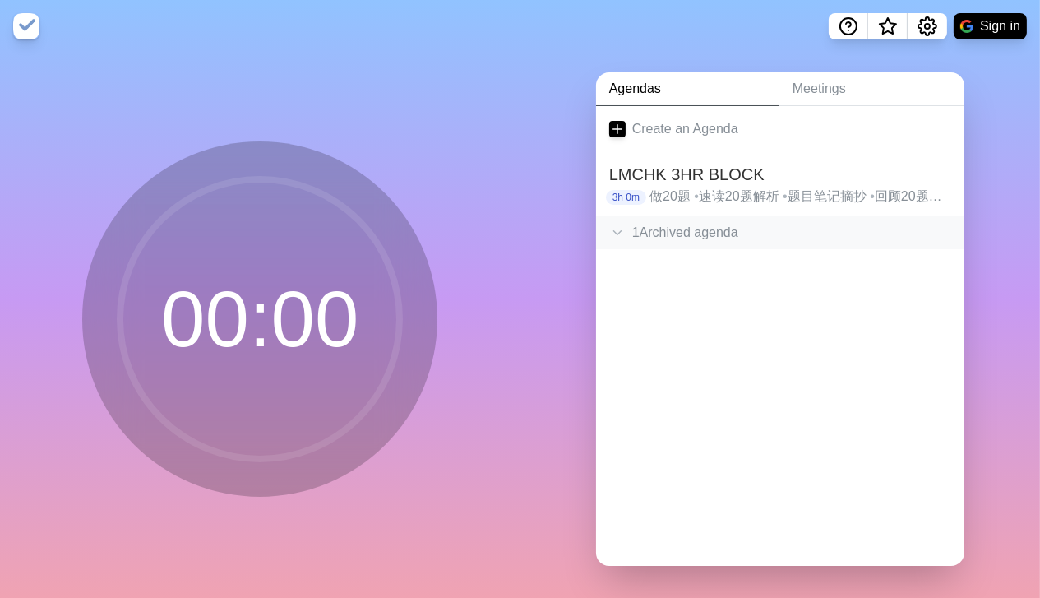
click at [708, 225] on div "1 Archived agenda" at bounding box center [780, 232] width 368 height 33
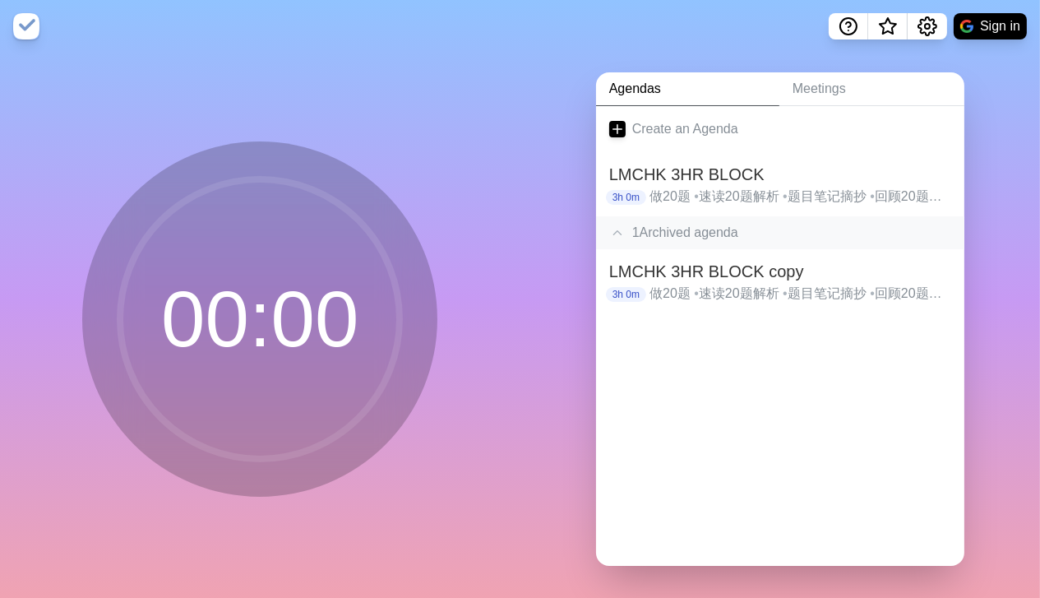
click at [699, 229] on div "1 Archived agenda" at bounding box center [780, 232] width 368 height 33
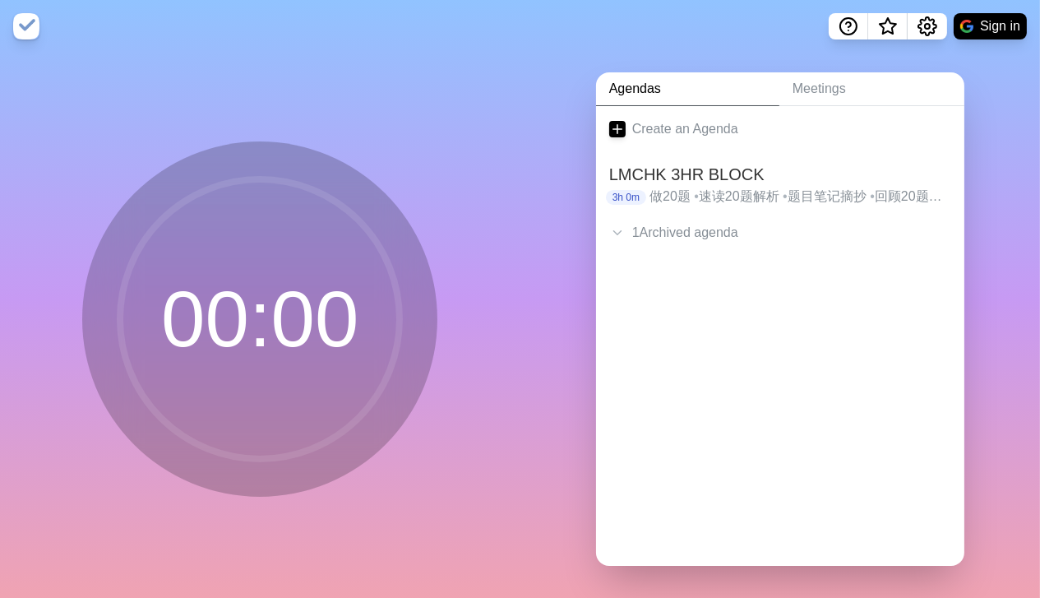
drag, startPoint x: 280, startPoint y: 215, endPoint x: 273, endPoint y: 240, distance: 26.5
click at [280, 214] on circle at bounding box center [259, 318] width 279 height 279
click at [246, 345] on circle at bounding box center [259, 318] width 279 height 279
click at [709, 187] on p "做20题 • 速读20题解析 • 题目笔记摘抄 • 回顾20题每个选项选与不选的原因" at bounding box center [800, 197] width 302 height 20
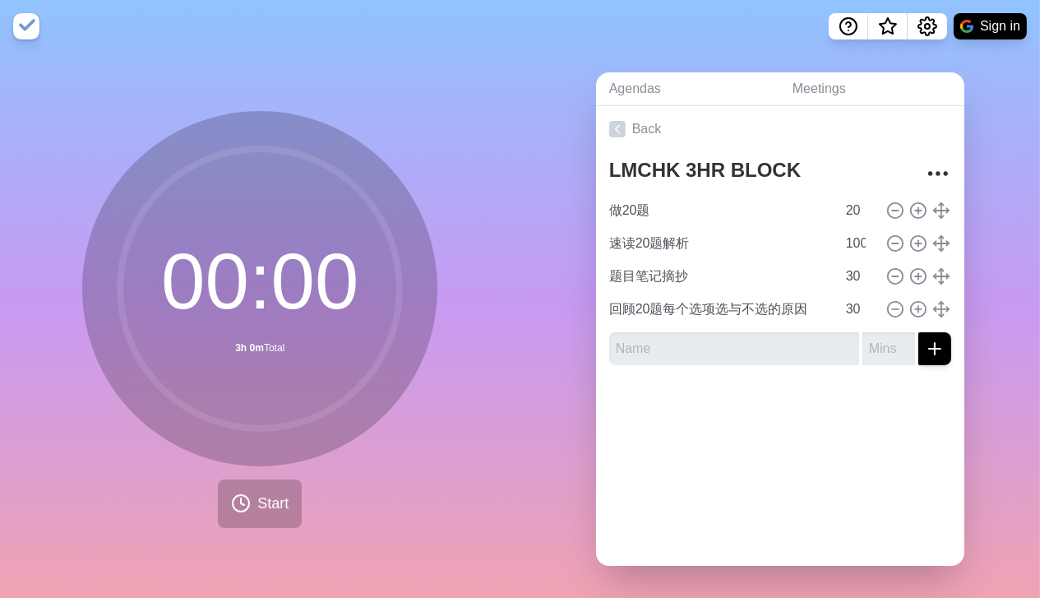
click at [615, 458] on div "Back LMCHK 3HR BLOCK 做20题 20 速读20题解析 100 题目笔记摘抄 30 回顾20题每个选项选与不选的原因 30" at bounding box center [780, 335] width 368 height 459
click at [885, 25] on span "What’s new" at bounding box center [888, 27] width 8 height 8
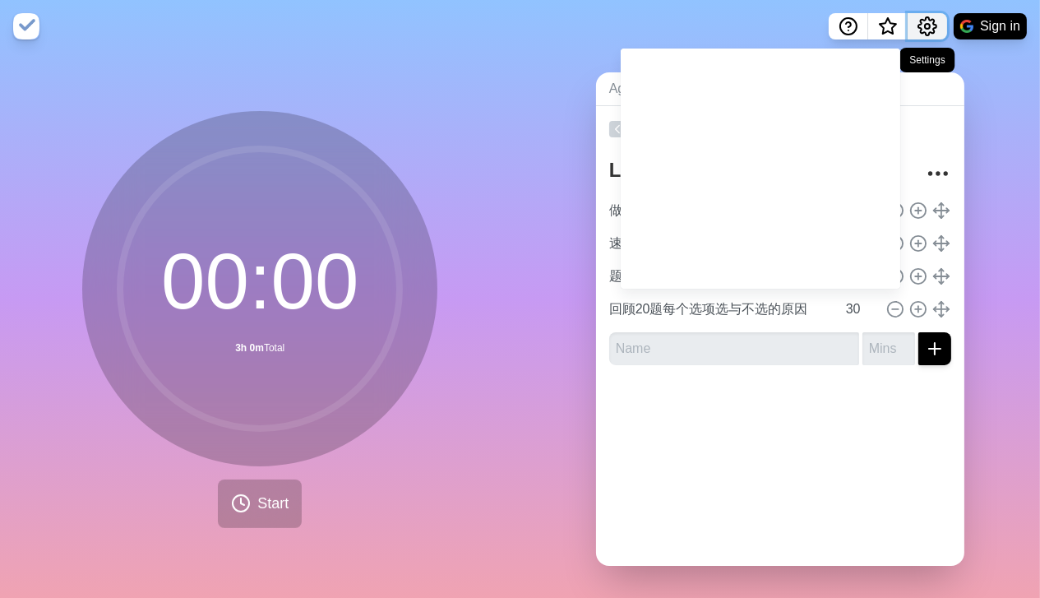
click at [917, 27] on icon "Settings" at bounding box center [927, 26] width 20 height 20
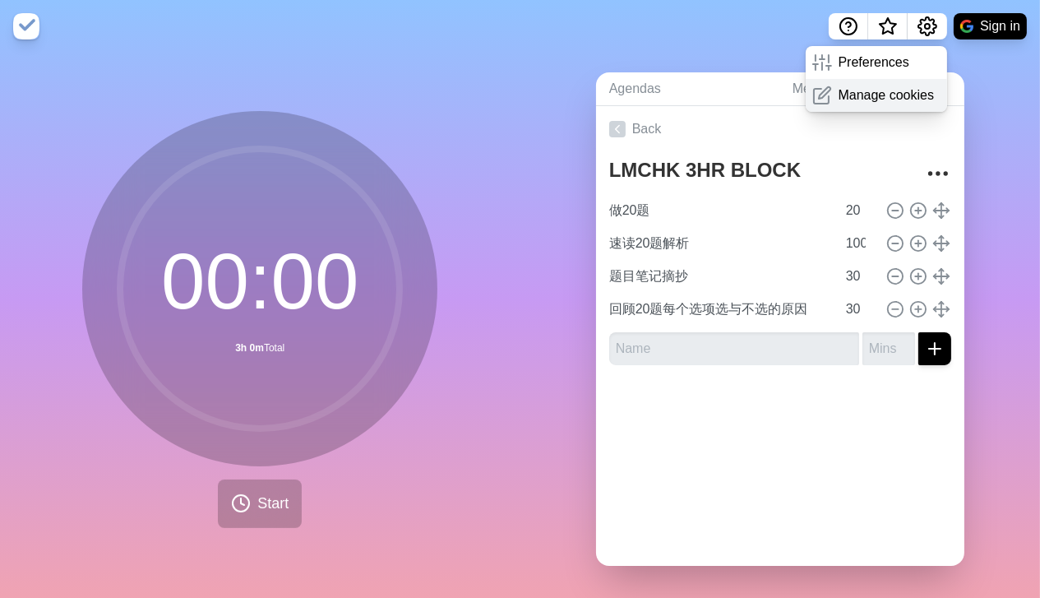
click at [895, 90] on p "Manage cookies" at bounding box center [886, 95] width 96 height 20
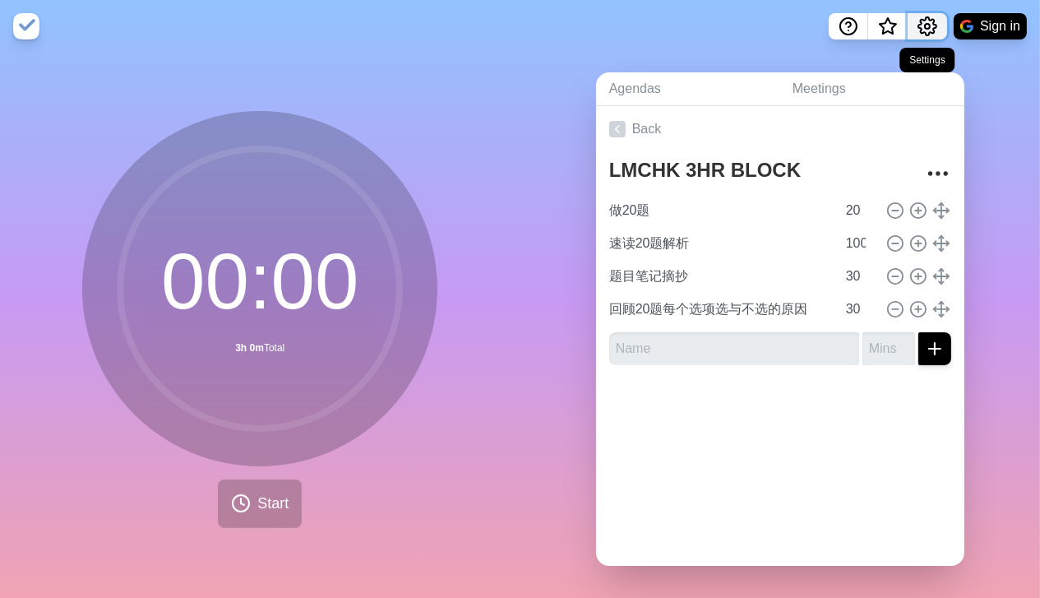
click at [921, 39] on button "Settings" at bounding box center [926, 26] width 39 height 26
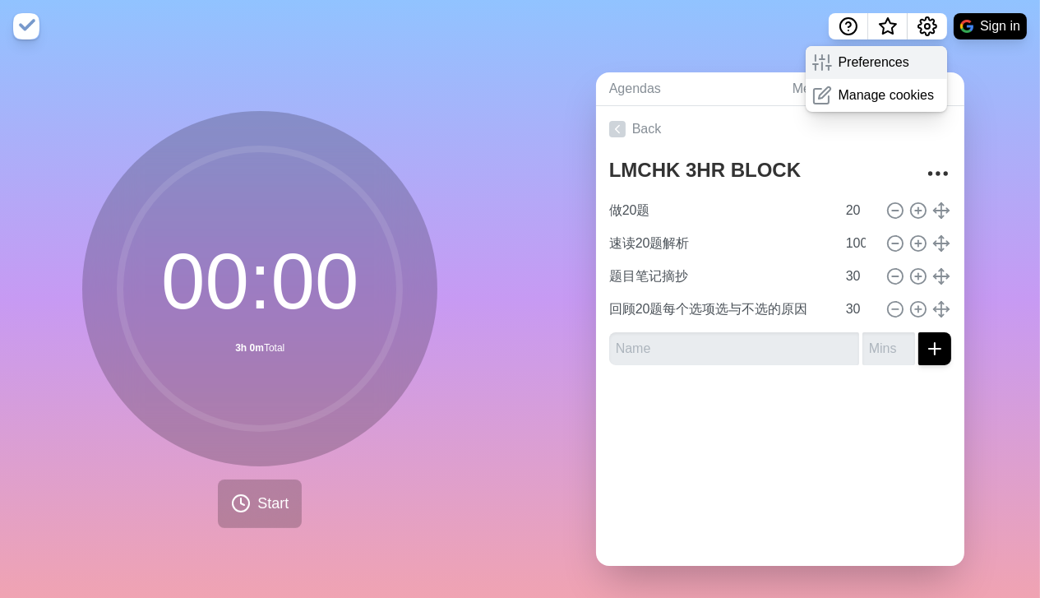
click at [896, 59] on p "Preferences" at bounding box center [873, 63] width 71 height 20
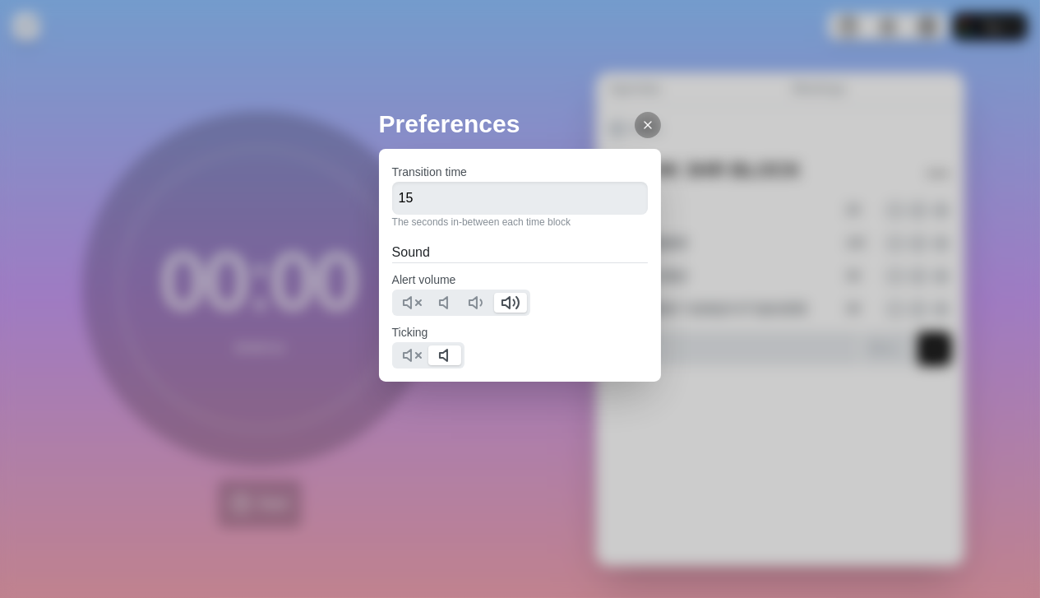
click at [641, 127] on icon at bounding box center [647, 124] width 13 height 13
click at [844, 32] on icon "Help" at bounding box center [848, 26] width 20 height 20
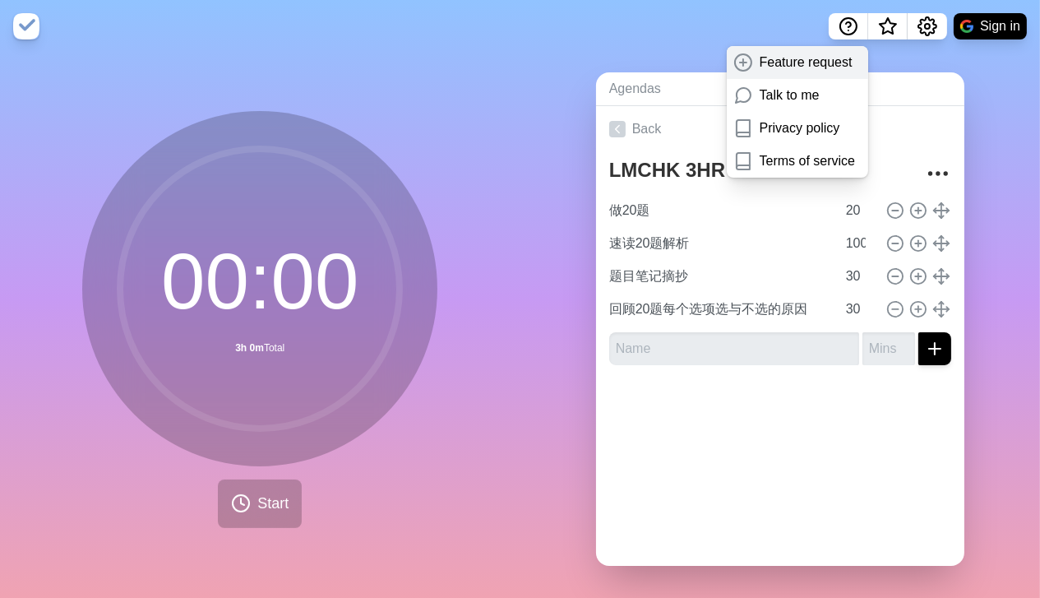
click at [747, 63] on icon at bounding box center [743, 63] width 20 height 20
click at [685, 21] on nav "Feature request Talk to me Privacy policy Terms of service Sign in" at bounding box center [520, 26] width 1040 height 53
click at [859, 28] on button "Help" at bounding box center [848, 26] width 39 height 26
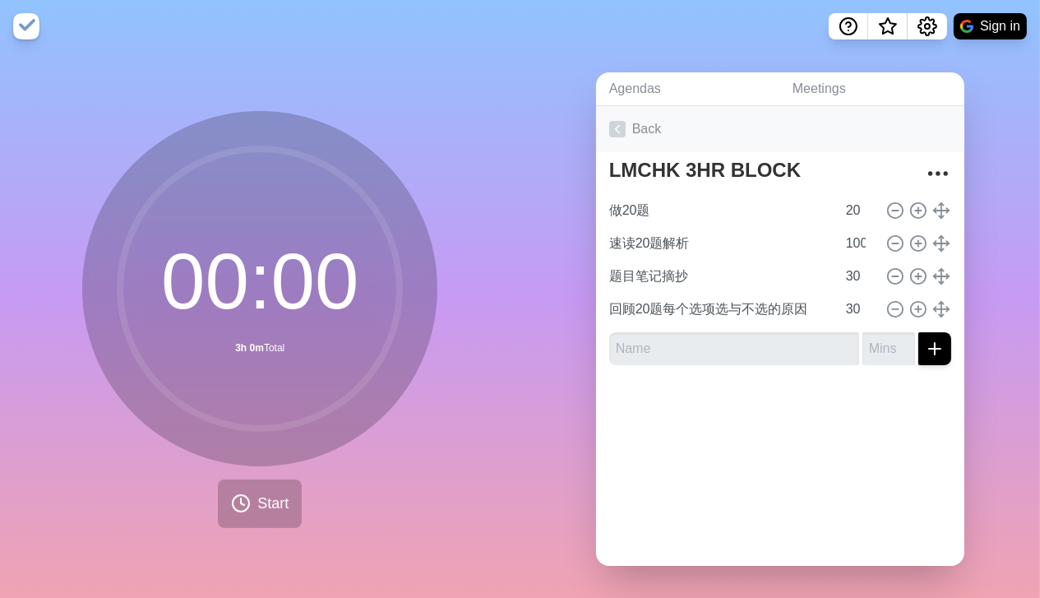
click at [659, 109] on link "Back" at bounding box center [780, 129] width 368 height 46
